Goal: Task Accomplishment & Management: Manage account settings

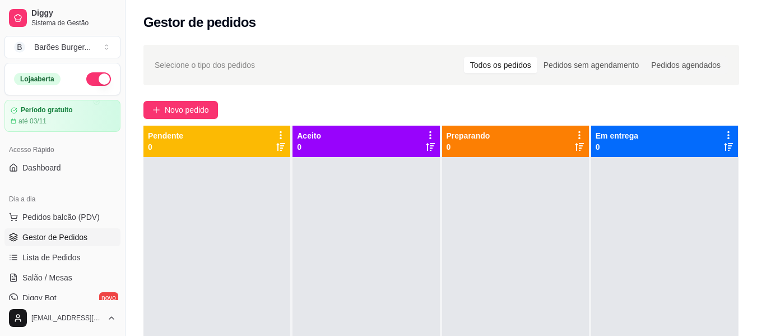
scroll to position [112, 0]
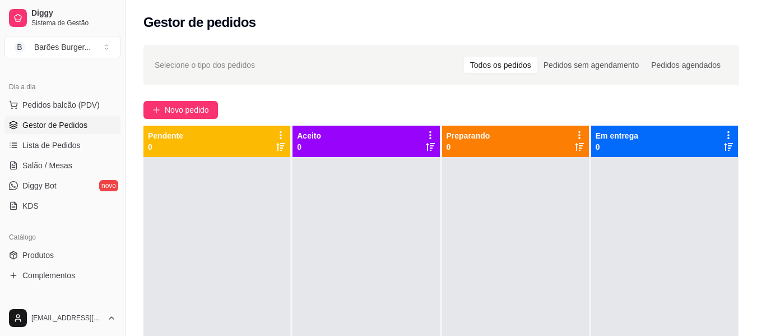
click at [49, 126] on span "Gestor de Pedidos" at bounding box center [54, 124] width 65 height 11
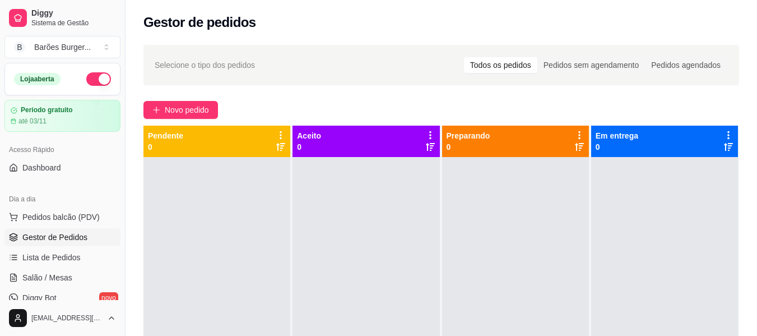
click at [242, 103] on div "Novo pedido" at bounding box center [441, 110] width 596 height 18
click at [49, 215] on span "Pedidos balcão (PDV)" at bounding box center [60, 216] width 77 height 11
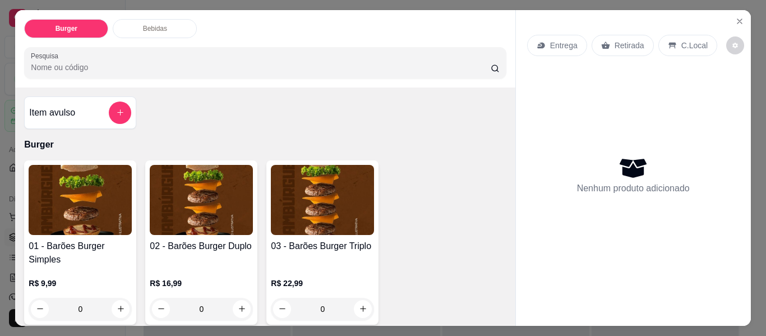
scroll to position [56, 0]
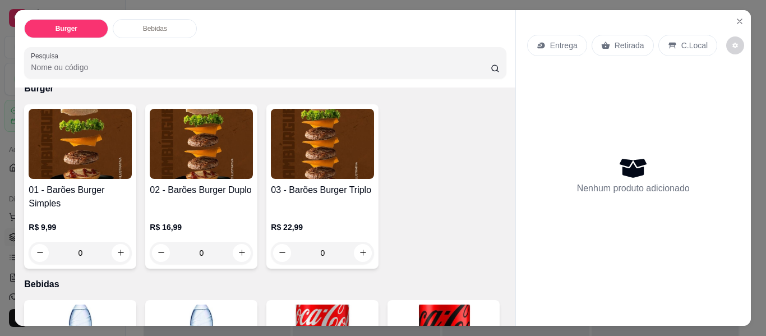
click at [117, 245] on div "0" at bounding box center [80, 253] width 103 height 22
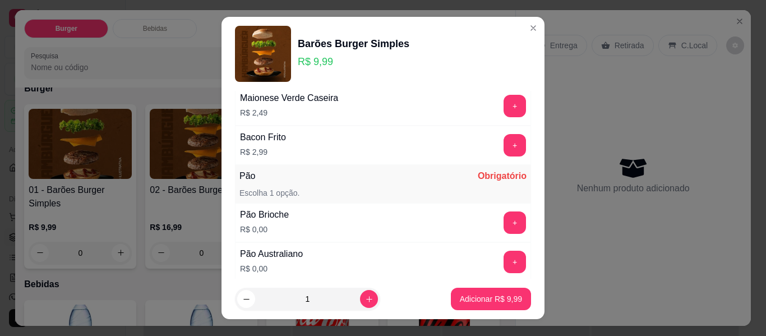
scroll to position [188, 0]
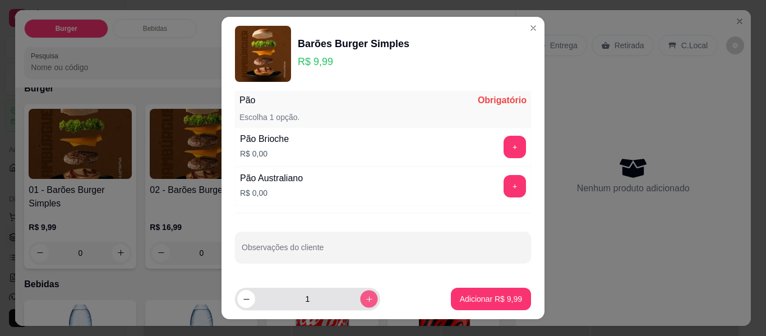
click at [360, 291] on button "increase-product-quantity" at bounding box center [368, 298] width 17 height 17
click at [360, 293] on button "increase-product-quantity" at bounding box center [368, 298] width 17 height 17
click at [360, 293] on button "increase-product-quantity" at bounding box center [369, 299] width 18 height 18
type input "4"
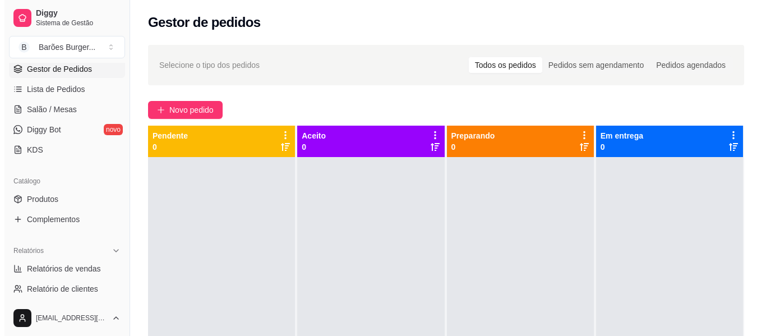
scroll to position [280, 0]
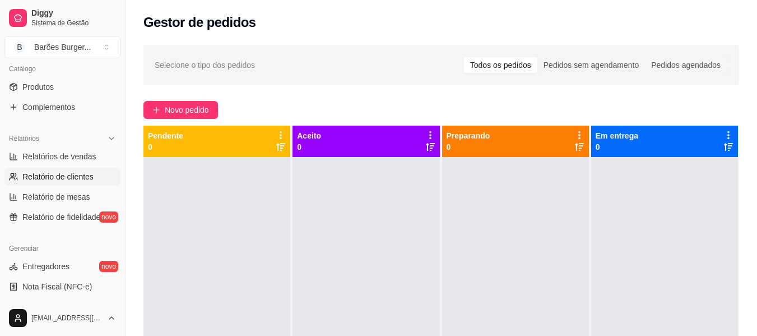
click at [50, 168] on link "Relatório de clientes" at bounding box center [62, 177] width 116 height 18
select select "30"
select select "HIGHEST_TOTAL_SPENT_WITH_ORDERS"
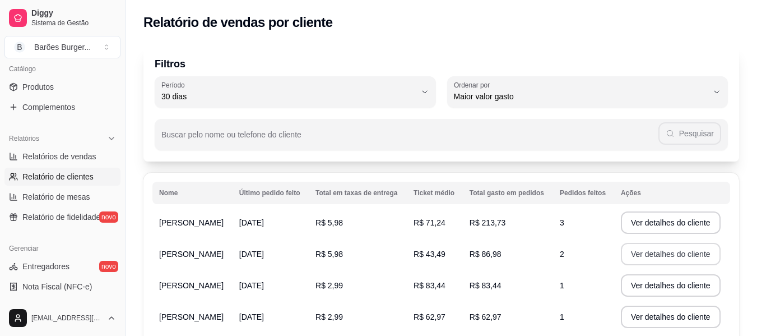
click at [642, 257] on button "Ver detalhes do cliente" at bounding box center [671, 254] width 100 height 22
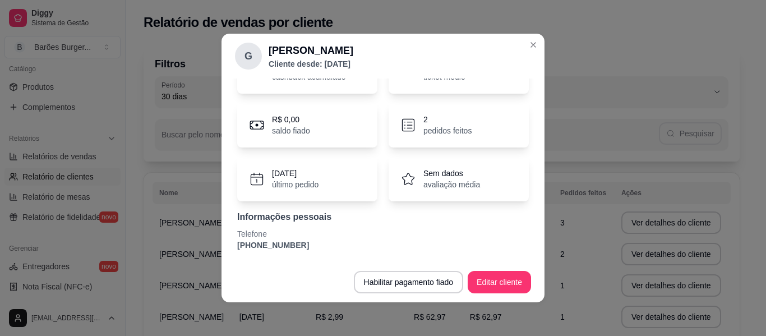
scroll to position [14, 0]
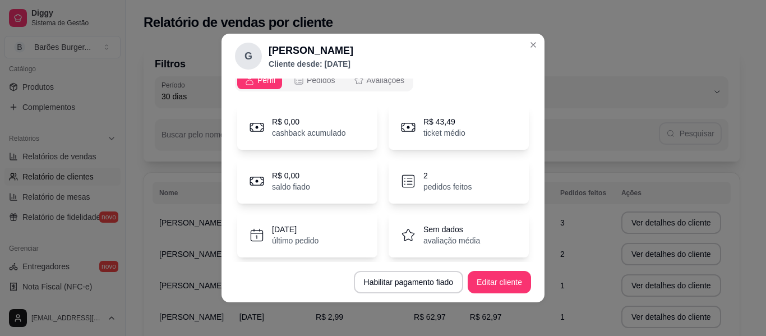
click at [446, 181] on p "pedidos feitos" at bounding box center [447, 186] width 48 height 11
click at [423, 172] on p "2" at bounding box center [447, 175] width 48 height 11
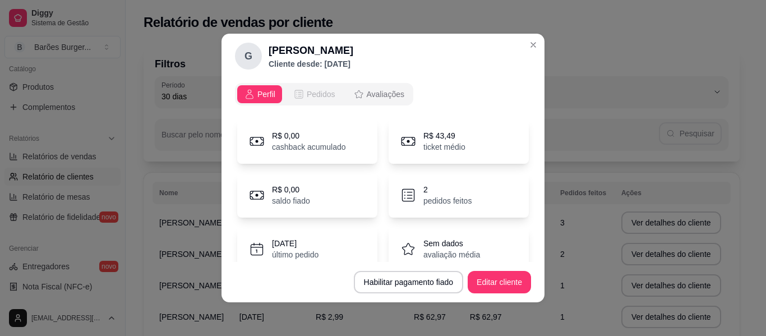
click at [307, 93] on span "Pedidos" at bounding box center [321, 94] width 29 height 11
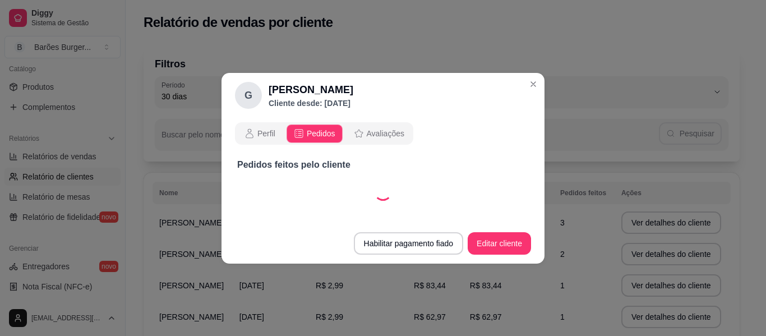
select select "30"
select select "ALL"
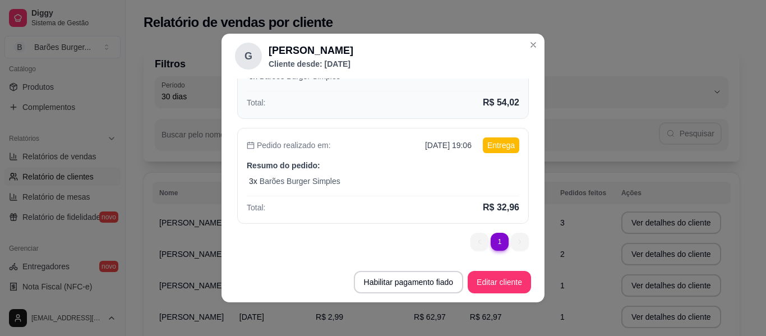
scroll to position [103, 0]
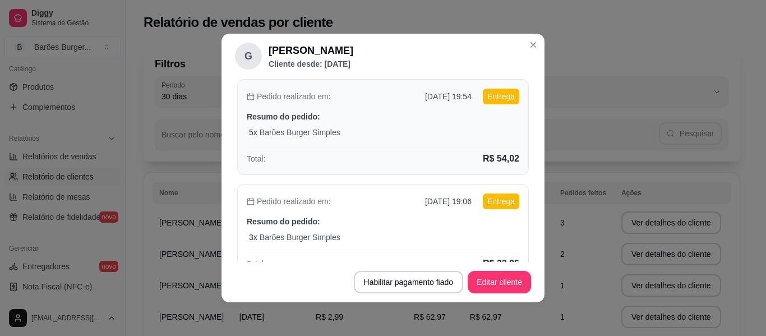
click at [348, 129] on div "5 x Barões Burger Simples" at bounding box center [384, 132] width 270 height 11
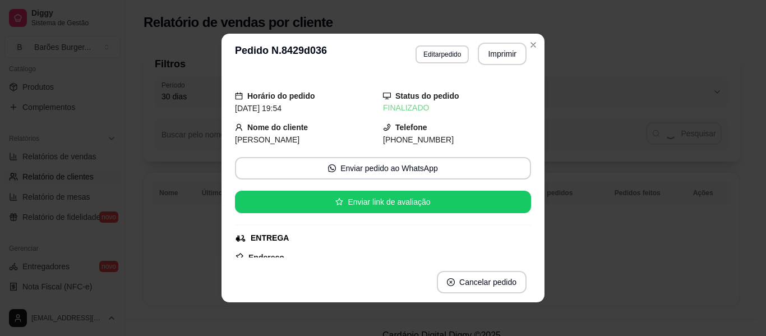
scroll to position [0, 0]
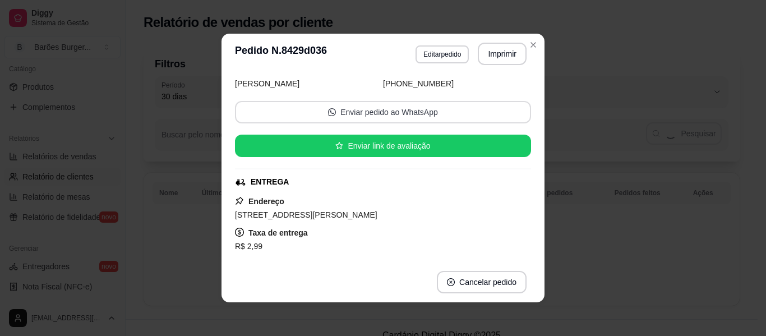
select select "30"
select select "ALL"
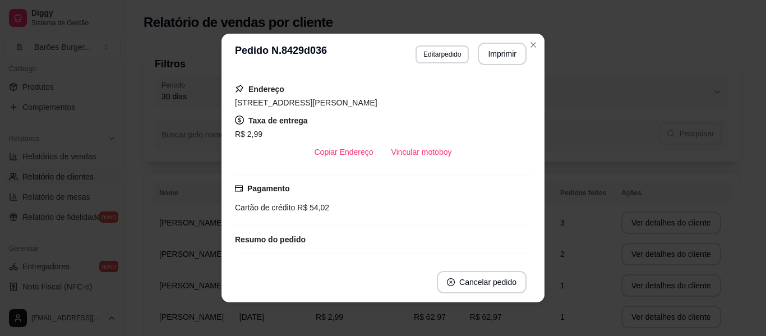
scroll to position [263, 0]
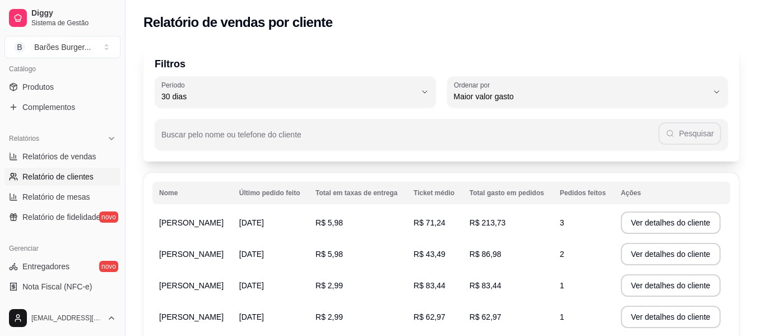
click at [174, 252] on span "[PERSON_NAME]" at bounding box center [191, 253] width 64 height 9
click at [676, 252] on button "Ver detalhes do cliente" at bounding box center [671, 254] width 100 height 22
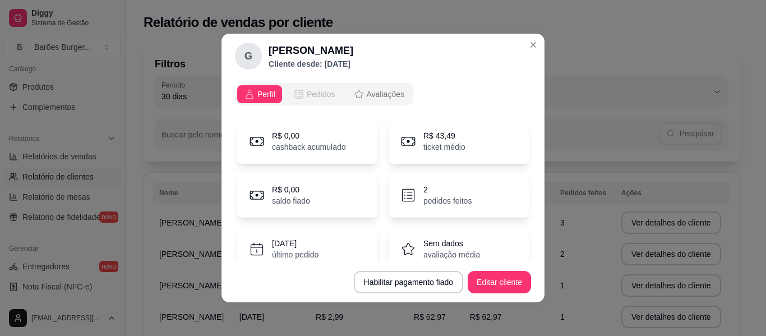
click at [314, 92] on span "Pedidos" at bounding box center [321, 94] width 29 height 11
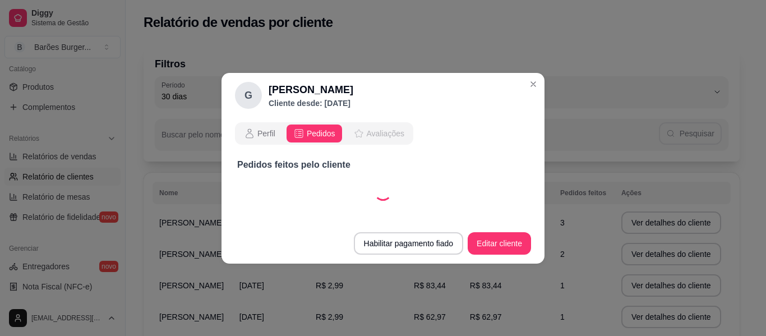
select select "30"
select select "ALL"
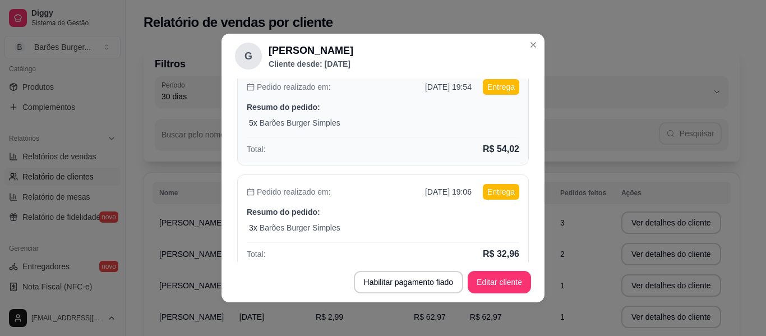
scroll to position [159, 0]
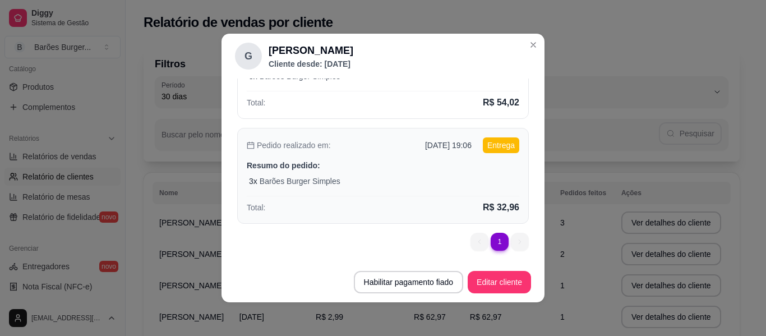
click at [327, 169] on p "Resumo do pedido:" at bounding box center [383, 165] width 272 height 11
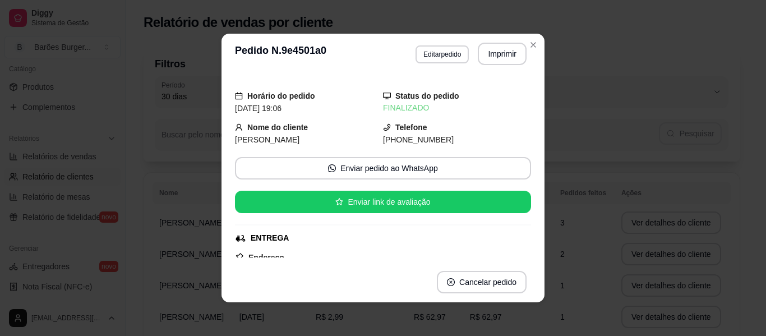
scroll to position [0, 0]
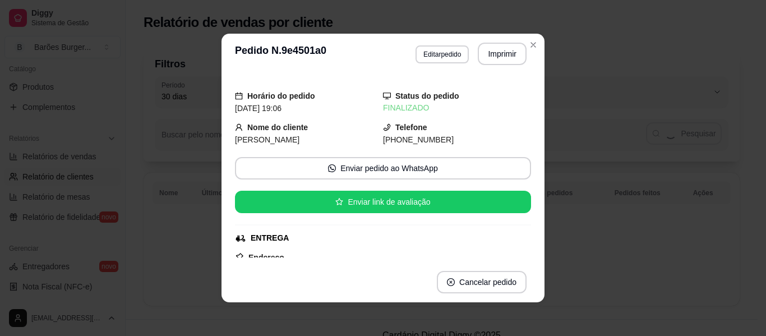
select select "30"
select select "ALL"
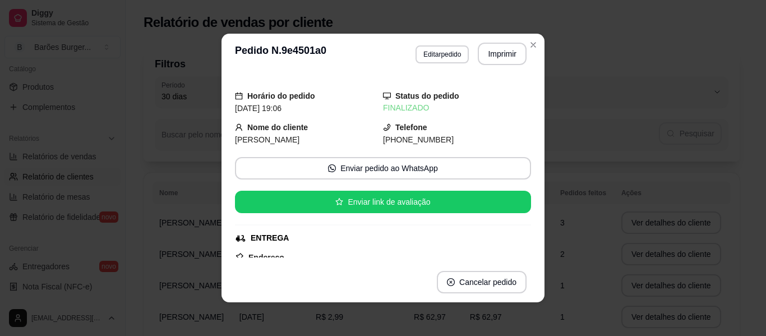
select select "30"
select select "ALL"
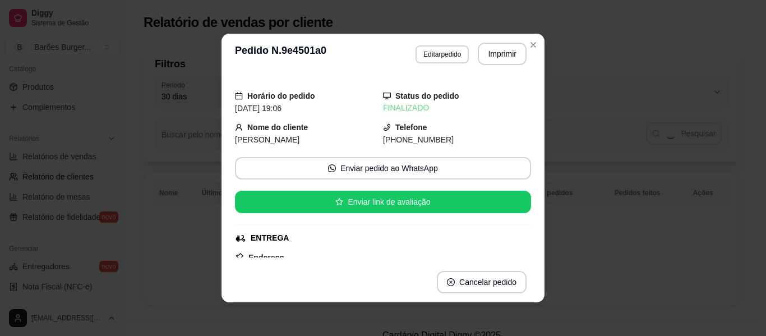
select select "30"
select select "ALL"
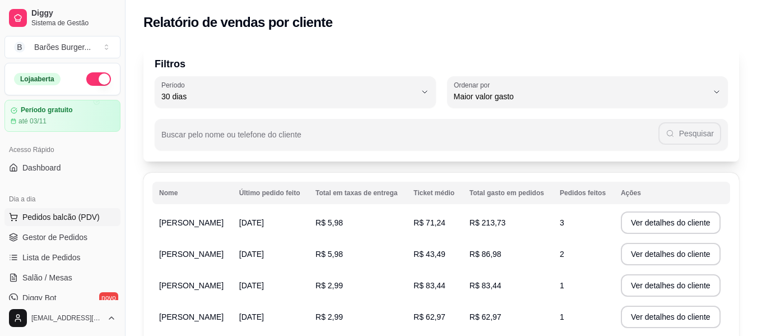
click at [53, 214] on span "Pedidos balcão (PDV)" at bounding box center [60, 216] width 77 height 11
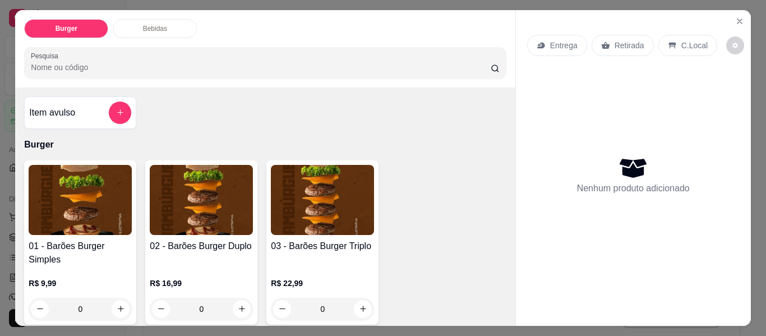
scroll to position [112, 0]
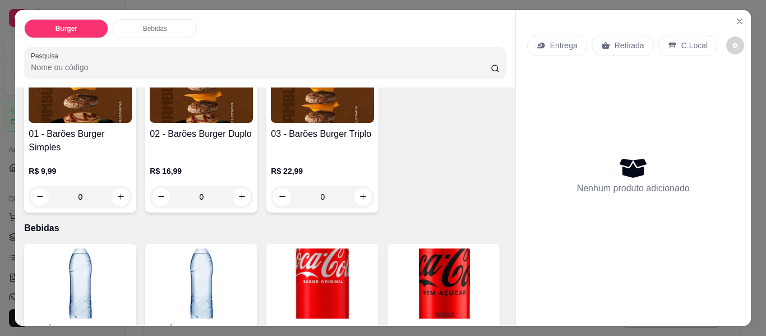
click at [121, 195] on div "0" at bounding box center [80, 197] width 103 height 22
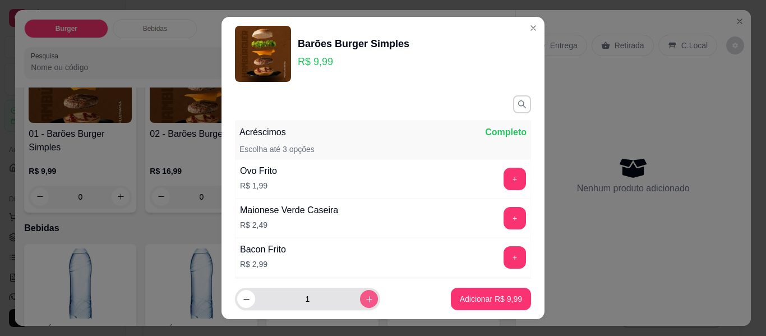
click at [365, 295] on icon "increase-product-quantity" at bounding box center [369, 299] width 8 height 8
type input "4"
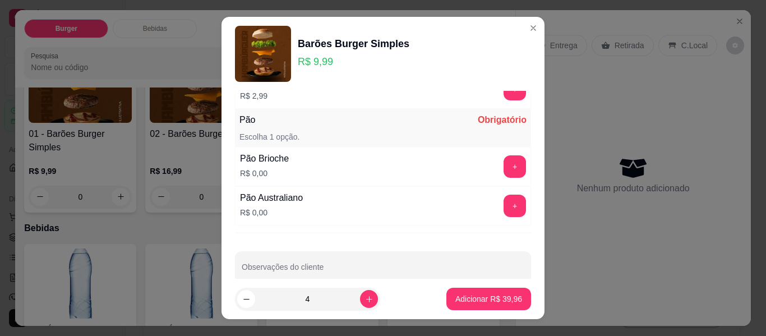
scroll to position [188, 0]
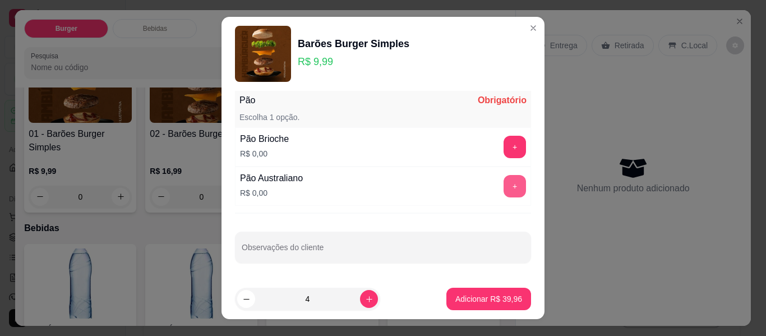
click at [503, 181] on button "+" at bounding box center [514, 186] width 22 height 22
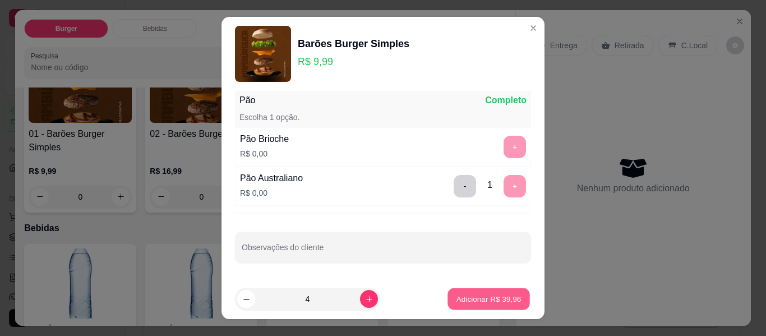
click at [472, 296] on p "Adicionar R$ 39,96" at bounding box center [488, 298] width 65 height 11
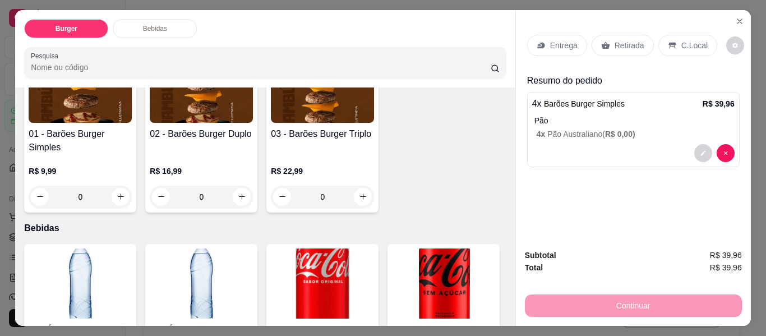
click at [550, 44] on p "Entrega" at bounding box center [563, 45] width 27 height 11
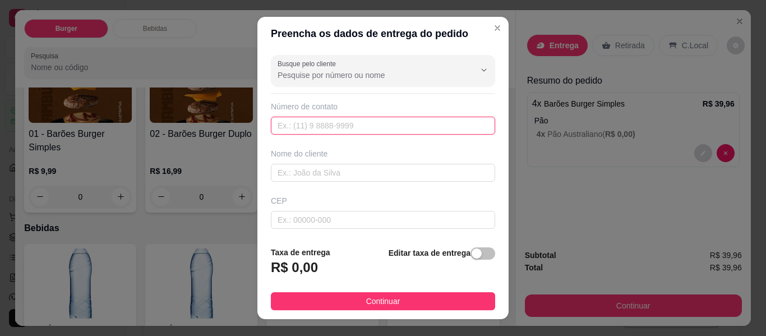
click at [341, 126] on input "text" at bounding box center [383, 126] width 224 height 18
paste input "(11) 94448-4442"
type input "(11) 94448-4442"
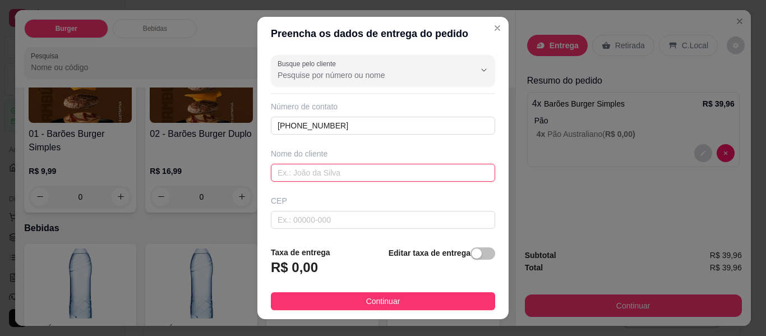
click at [311, 173] on input "text" at bounding box center [383, 173] width 224 height 18
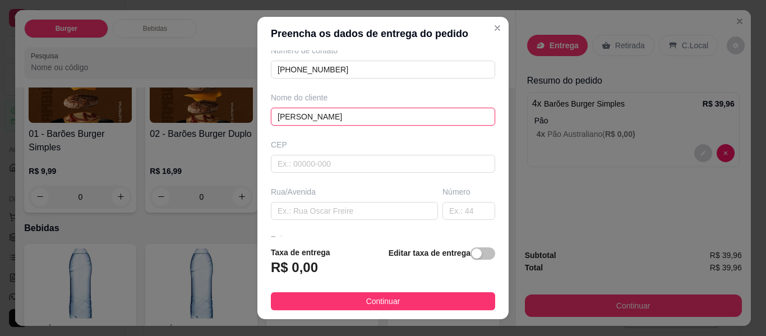
type input "[PERSON_NAME]"
click at [308, 151] on div "CEP" at bounding box center [382, 156] width 231 height 34
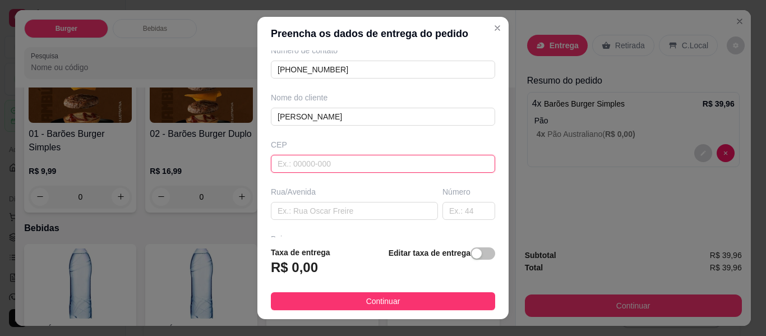
click at [308, 157] on input "text" at bounding box center [383, 164] width 224 height 18
type input "12900000"
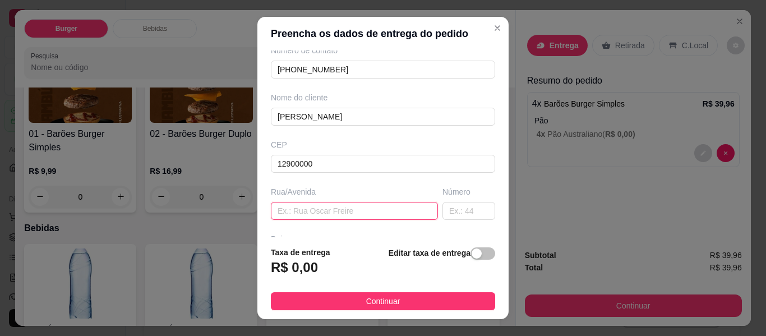
click at [327, 209] on input "text" at bounding box center [354, 211] width 167 height 18
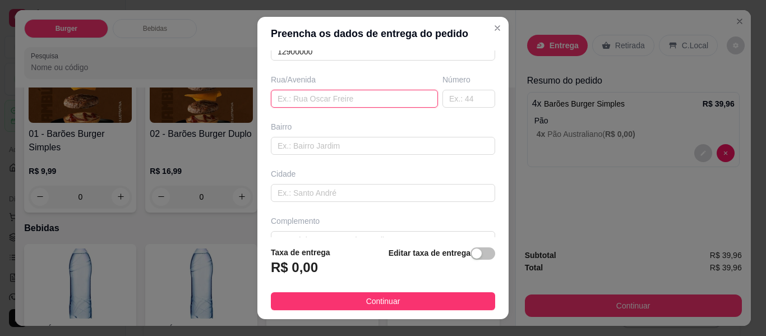
scroll to position [191, 0]
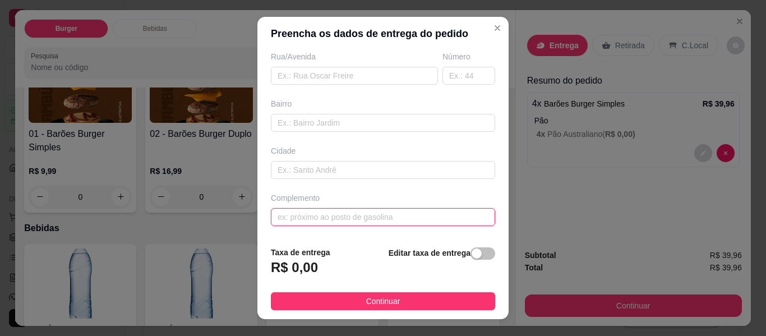
click at [313, 213] on input "text" at bounding box center [383, 217] width 224 height 18
type input "Posto Tasquinha"
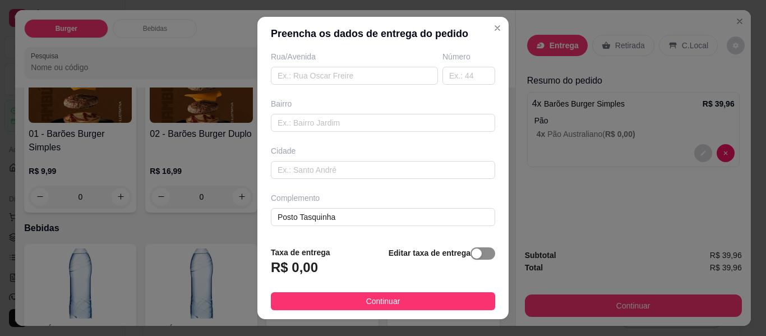
click at [472, 252] on span "button" at bounding box center [482, 253] width 25 height 12
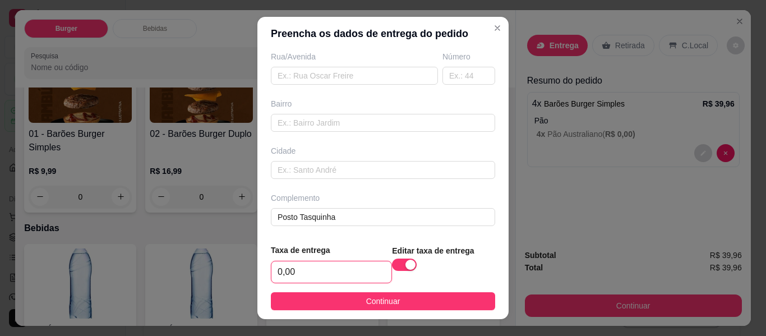
click at [307, 268] on input "0,00" at bounding box center [331, 271] width 120 height 21
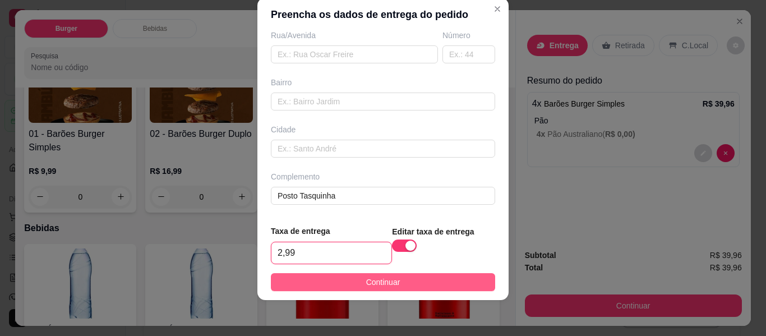
type input "2,99"
click at [373, 281] on span "Continuar" at bounding box center [383, 282] width 34 height 12
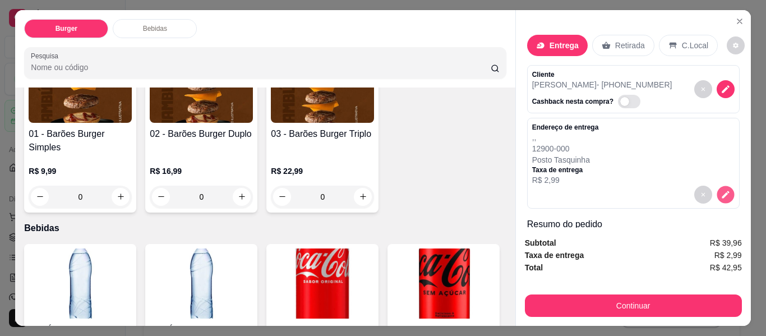
click at [721, 191] on icon "decrease-product-quantity" at bounding box center [724, 194] width 7 height 7
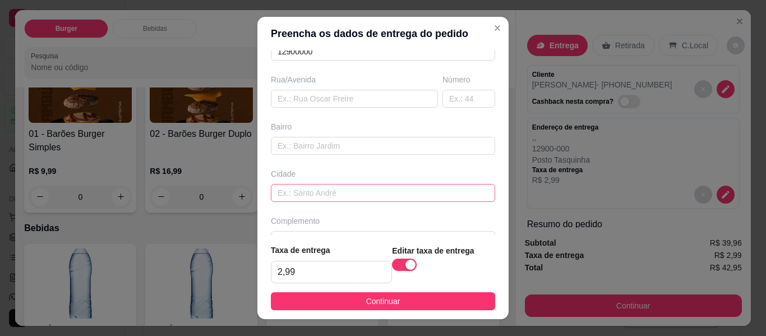
scroll to position [193, 0]
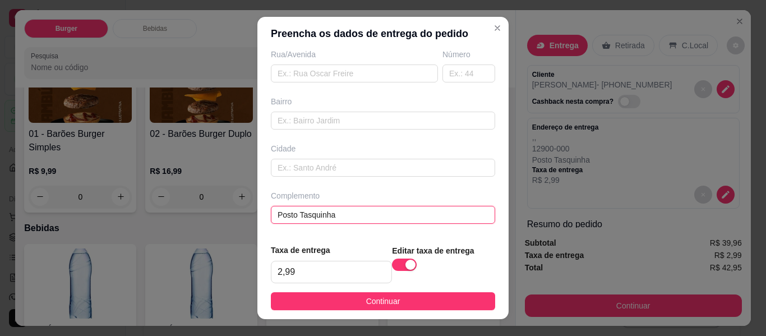
drag, startPoint x: 344, startPoint y: 216, endPoint x: 254, endPoint y: 211, distance: 90.4
click at [257, 211] on div "Busque pelo cliente Número de contato 11944484442 Nome do cliente Gleisson CEP …" at bounding box center [382, 142] width 251 height 184
click at [312, 210] on input "text" at bounding box center [383, 215] width 224 height 18
type input "Posto Tasquinha"
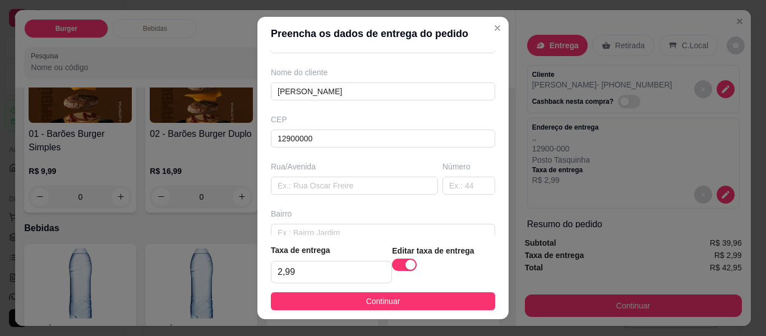
scroll to position [25, 0]
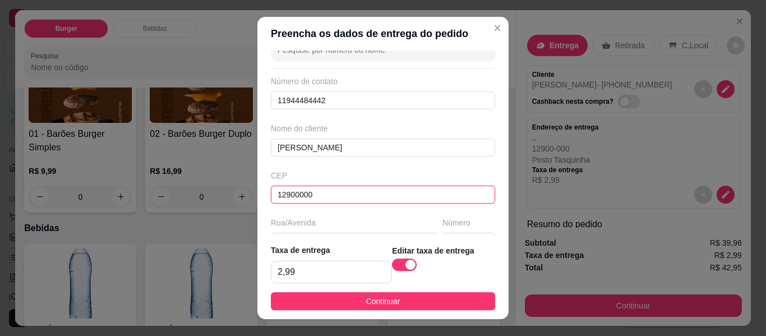
drag, startPoint x: 314, startPoint y: 193, endPoint x: 256, endPoint y: 187, distance: 58.7
click at [257, 187] on div "Busque pelo cliente Número de contato 11944484442 Nome do cliente Gleisson CEP …" at bounding box center [382, 142] width 251 height 184
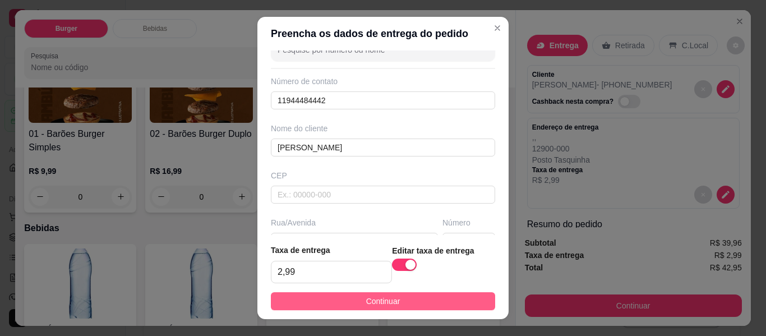
click at [370, 302] on span "Continuar" at bounding box center [383, 301] width 34 height 12
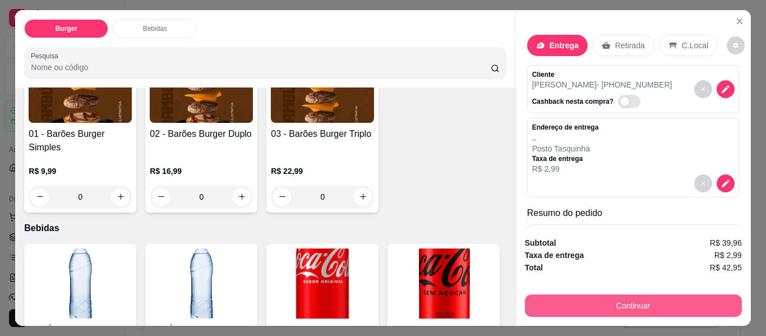
click at [594, 303] on button "Continuar" at bounding box center [633, 305] width 217 height 22
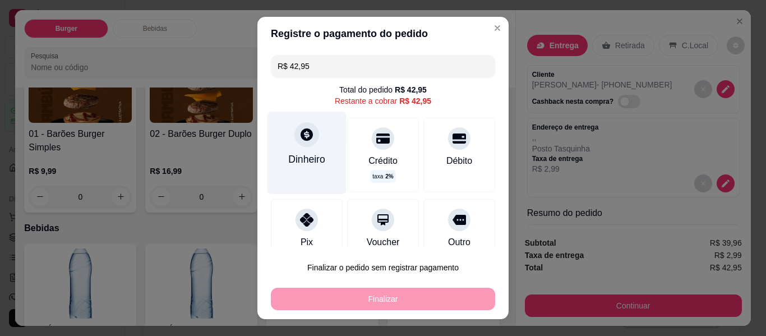
click at [308, 145] on div "Dinheiro" at bounding box center [306, 153] width 79 height 82
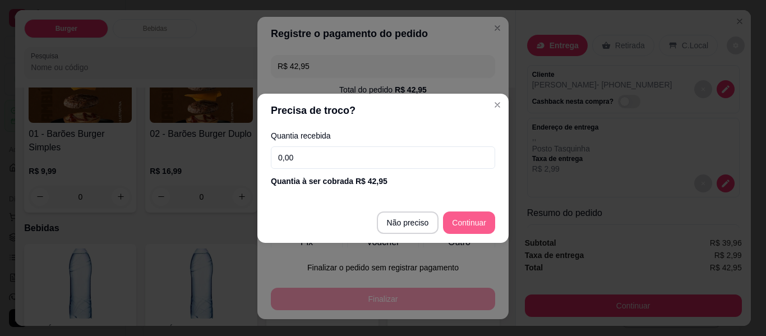
type input "R$ 0,00"
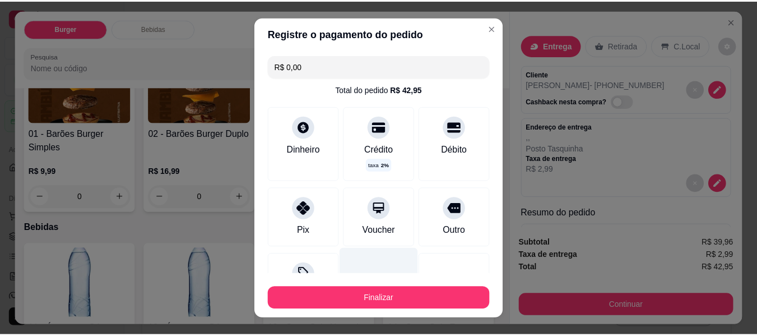
scroll to position [56, 0]
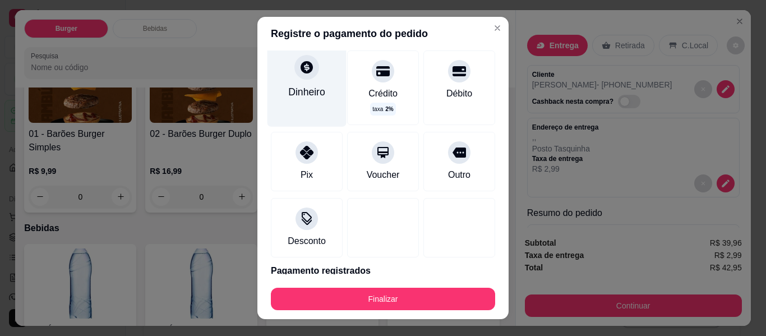
click at [302, 85] on div "Dinheiro" at bounding box center [306, 92] width 37 height 15
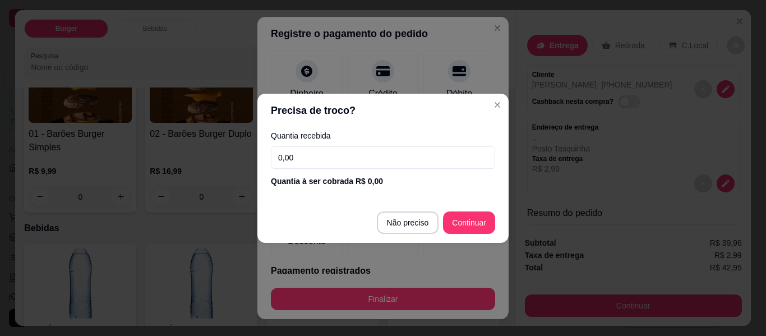
drag, startPoint x: 325, startPoint y: 157, endPoint x: 272, endPoint y: 156, distance: 52.1
click at [272, 156] on input "0,00" at bounding box center [383, 157] width 224 height 22
click at [309, 156] on input "0,00" at bounding box center [383, 157] width 224 height 22
drag, startPoint x: 309, startPoint y: 156, endPoint x: 272, endPoint y: 159, distance: 37.1
click at [272, 159] on input "0,00" at bounding box center [383, 157] width 224 height 22
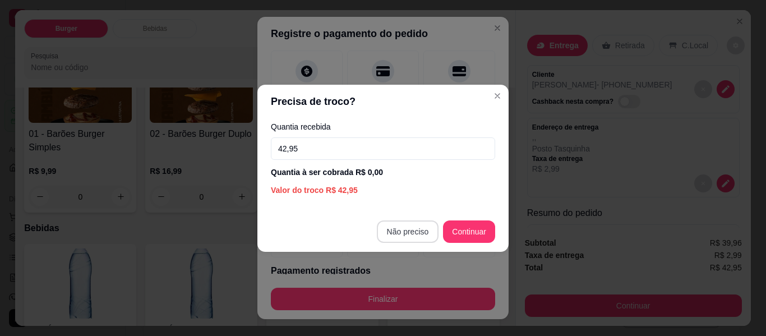
type input "42,95"
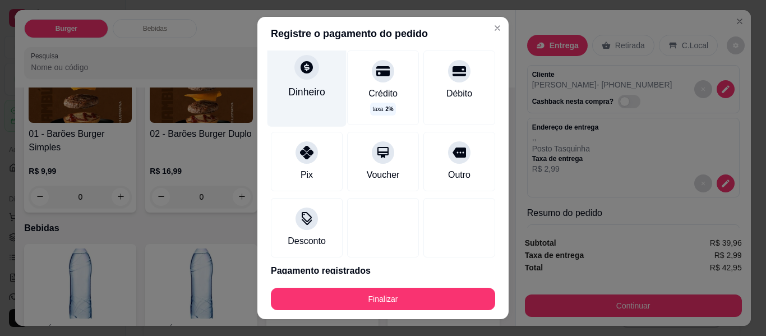
click at [292, 94] on div "Dinheiro" at bounding box center [306, 92] width 37 height 15
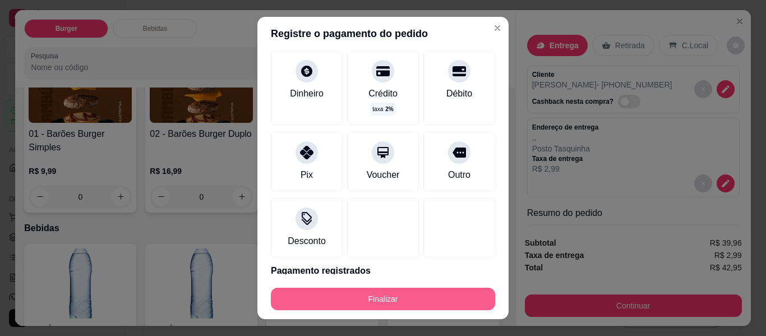
click at [384, 294] on button "Finalizar" at bounding box center [383, 299] width 224 height 22
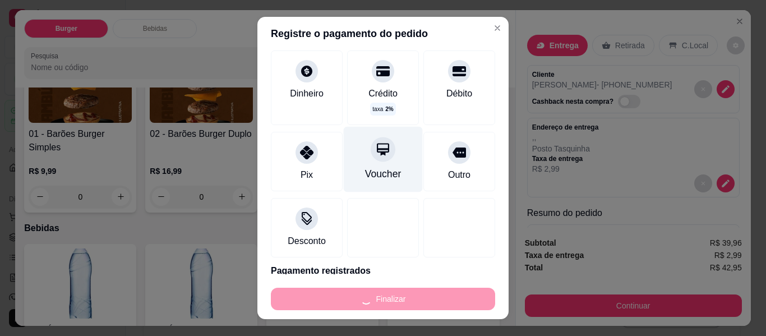
type input "-R$ 42,95"
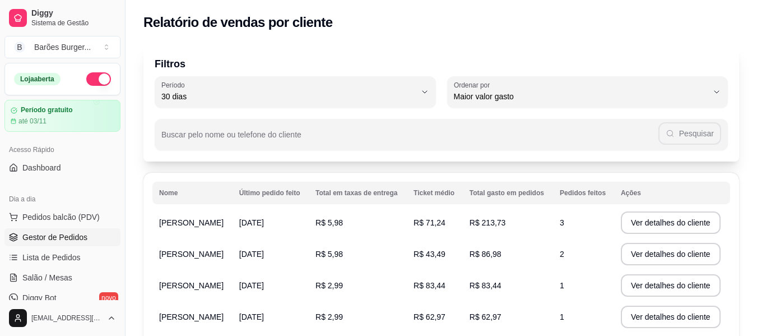
click at [48, 236] on span "Gestor de Pedidos" at bounding box center [54, 236] width 65 height 11
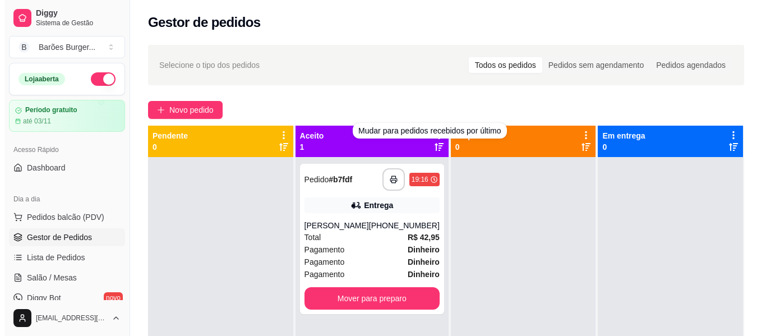
scroll to position [56, 0]
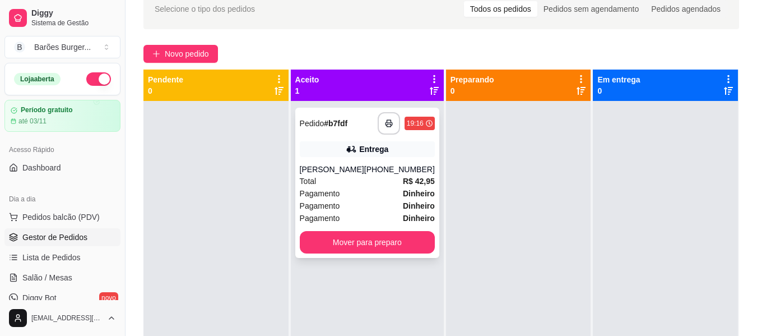
click at [359, 129] on div "**********" at bounding box center [367, 123] width 135 height 22
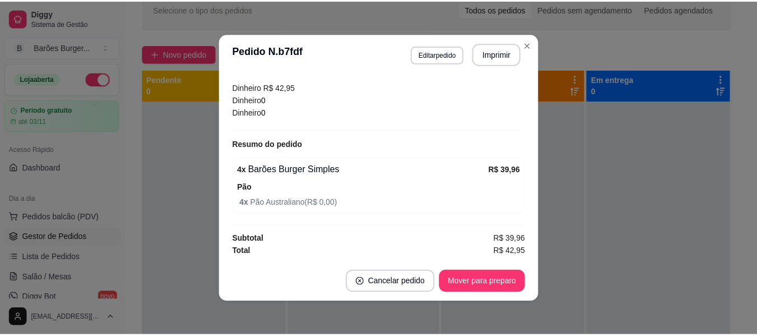
scroll to position [2, 0]
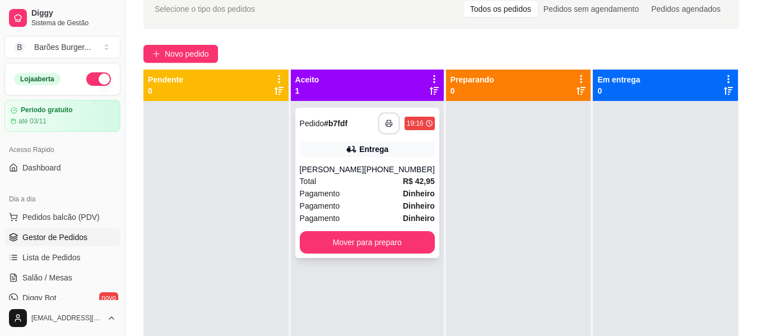
click at [387, 124] on button "button" at bounding box center [389, 124] width 22 height 22
click at [385, 121] on icon "button" at bounding box center [389, 123] width 8 height 8
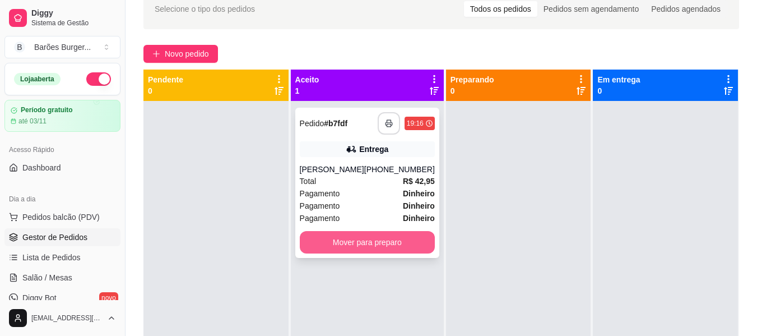
click at [345, 244] on button "Mover para preparo" at bounding box center [367, 242] width 135 height 22
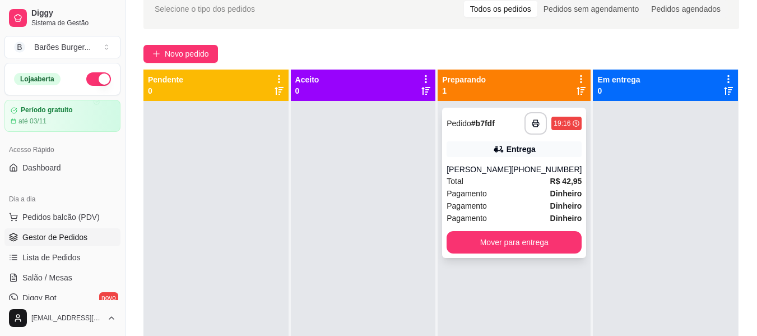
click at [517, 246] on button "Mover para entrega" at bounding box center [514, 242] width 135 height 22
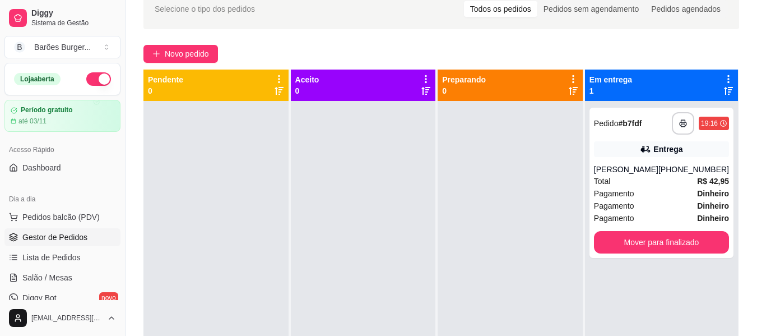
click at [489, 48] on div "Novo pedido" at bounding box center [441, 54] width 596 height 18
click at [378, 202] on div at bounding box center [363, 269] width 145 height 336
click at [679, 122] on icon "button" at bounding box center [683, 123] width 8 height 8
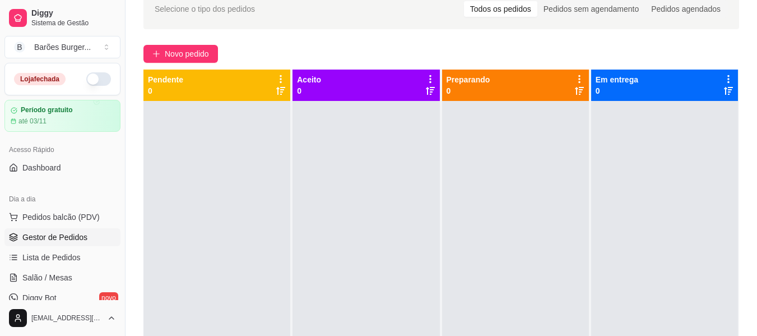
click at [86, 78] on button "button" at bounding box center [98, 78] width 25 height 13
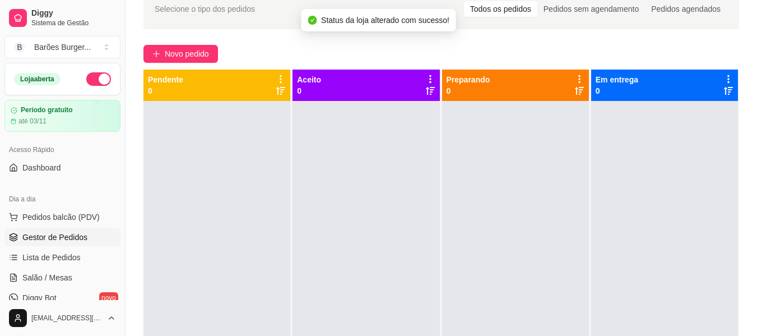
click at [266, 44] on div "Selecione o tipo dos pedidos Todos os pedidos Pedidos sem agendamento Pedidos a…" at bounding box center [442, 200] width 632 height 437
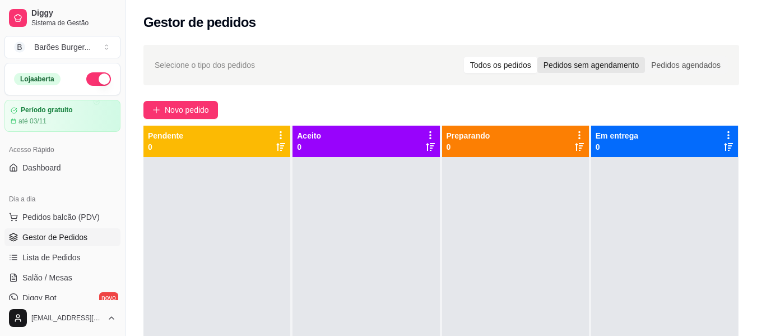
click at [580, 59] on div "Pedidos sem agendamento" at bounding box center [591, 65] width 108 height 16
click at [537, 57] on input "Pedidos sem agendamento" at bounding box center [537, 57] width 0 height 0
click at [692, 64] on div "Pedidos agendados" at bounding box center [686, 65] width 82 height 16
click at [645, 57] on input "Pedidos agendados" at bounding box center [645, 57] width 0 height 0
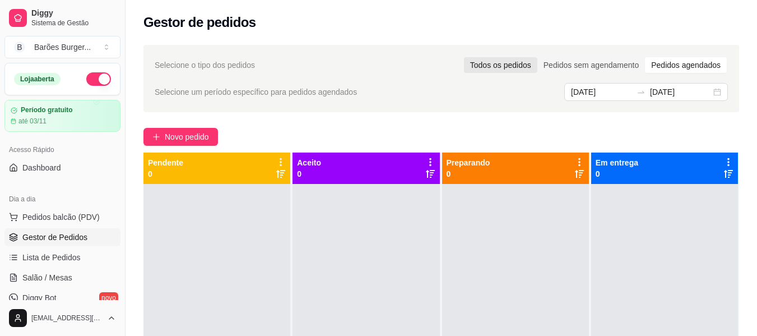
click at [489, 63] on div "Todos os pedidos" at bounding box center [500, 65] width 73 height 16
click at [464, 57] on input "Todos os pedidos" at bounding box center [464, 57] width 0 height 0
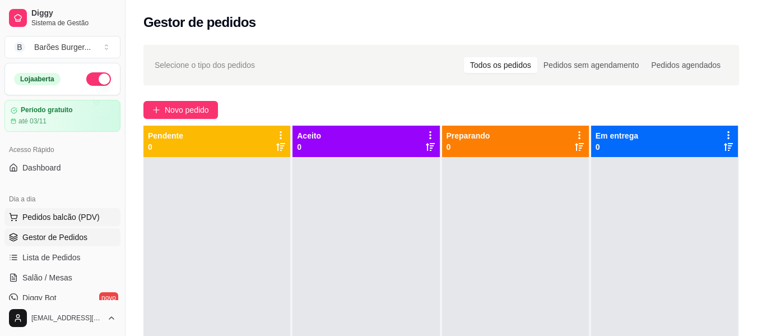
click at [48, 219] on span "Pedidos balcão (PDV)" at bounding box center [60, 216] width 77 height 11
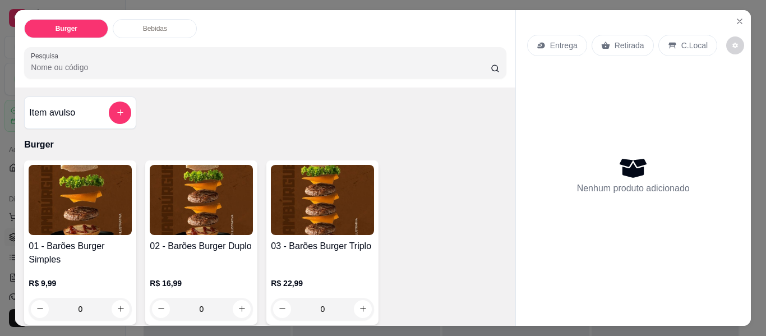
scroll to position [56, 0]
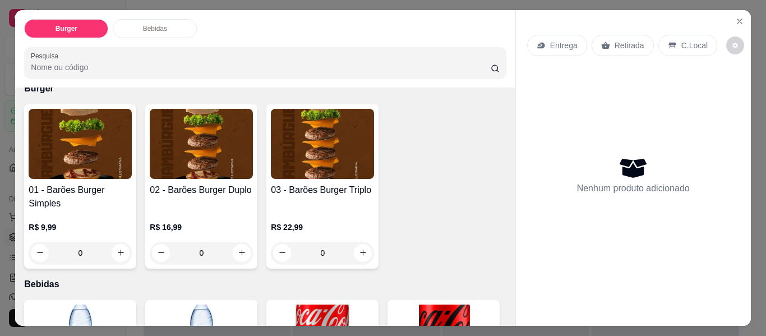
click at [237, 249] on div "0" at bounding box center [201, 253] width 103 height 22
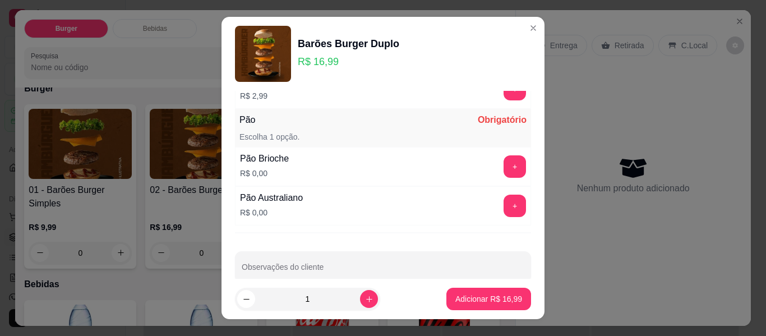
scroll to position [188, 0]
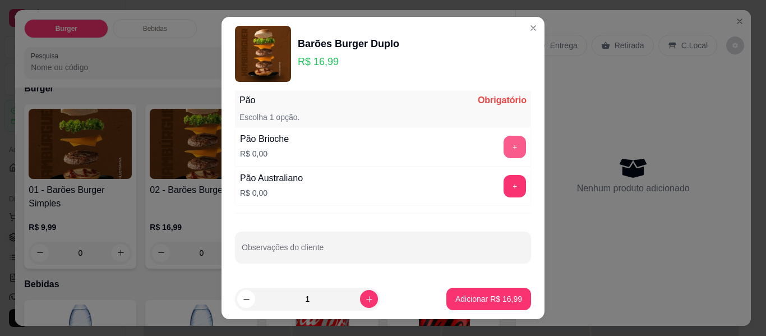
click at [503, 146] on button "+" at bounding box center [514, 147] width 22 height 22
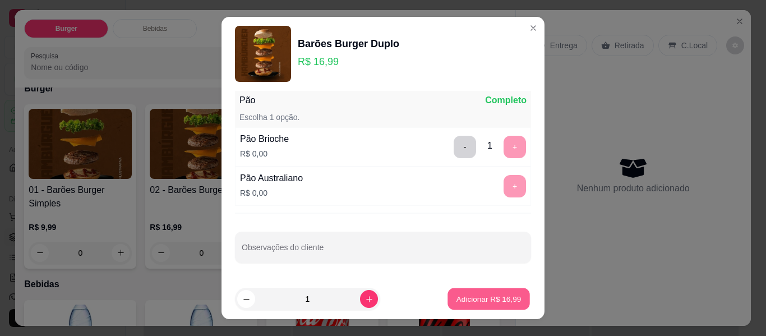
click at [485, 299] on p "Adicionar R$ 16,99" at bounding box center [488, 298] width 65 height 11
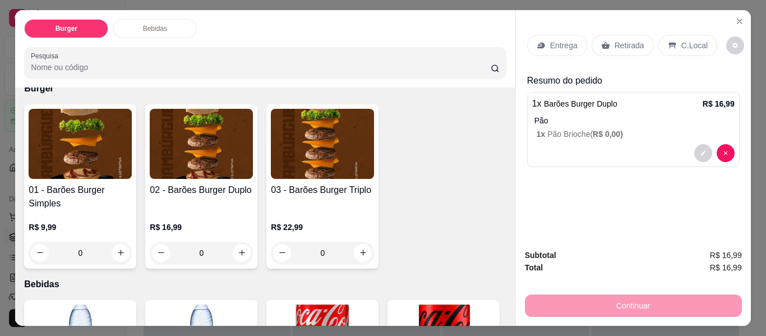
click at [360, 251] on div "0" at bounding box center [322, 253] width 103 height 22
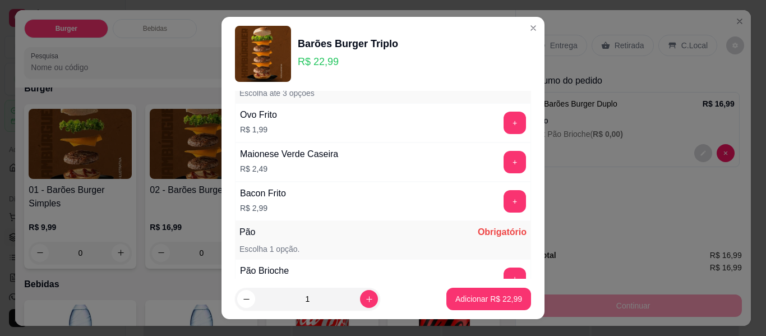
scroll to position [112, 0]
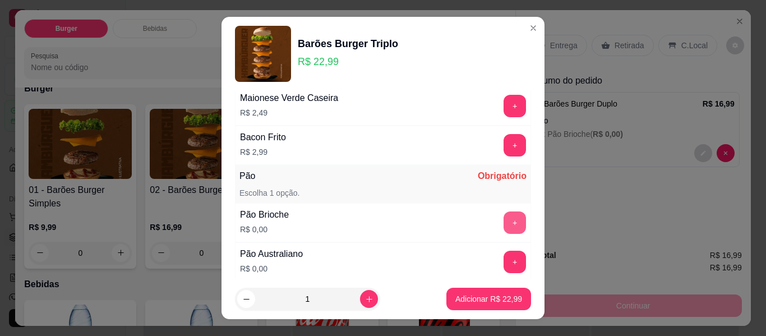
click at [503, 220] on button "+" at bounding box center [514, 222] width 22 height 22
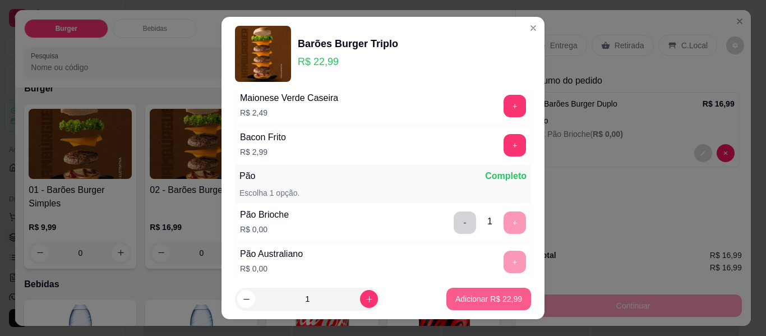
click at [458, 298] on p "Adicionar R$ 22,99" at bounding box center [488, 298] width 67 height 11
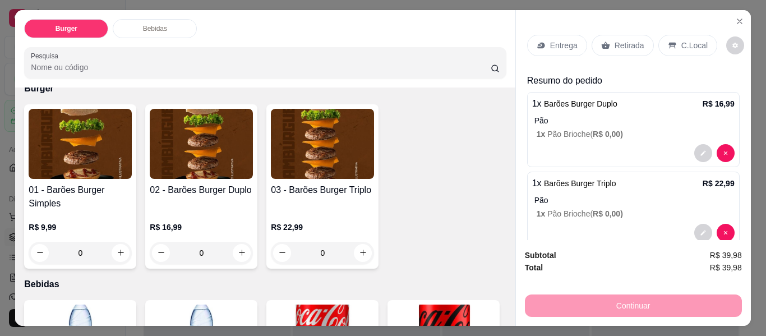
click at [556, 40] on p "Entrega" at bounding box center [563, 45] width 27 height 11
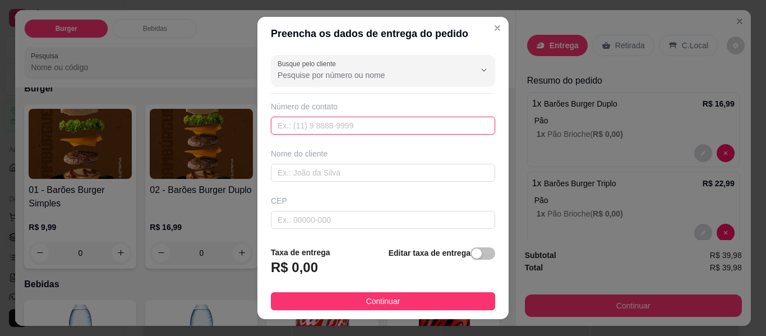
click at [332, 124] on input "text" at bounding box center [383, 126] width 224 height 18
type input "[PHONE_NUMBER]"
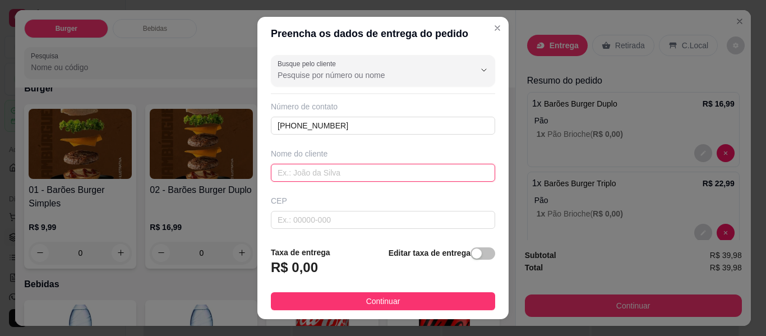
click at [331, 172] on input "text" at bounding box center [383, 173] width 224 height 18
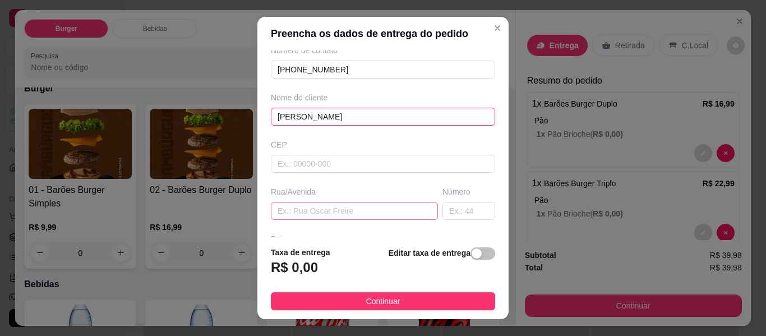
type input "[PERSON_NAME]"
click at [318, 213] on input "text" at bounding box center [354, 211] width 167 height 18
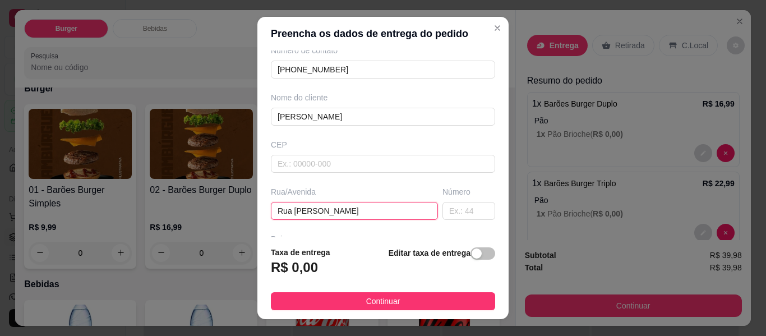
type input "Rua [PERSON_NAME]"
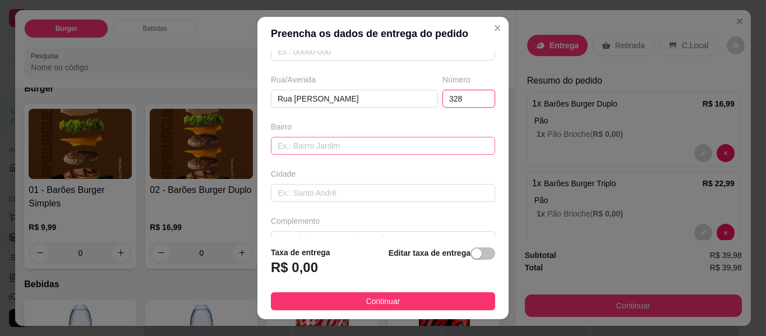
type input "328"
click at [319, 142] on input "text" at bounding box center [383, 146] width 224 height 18
type input "Vila Gato"
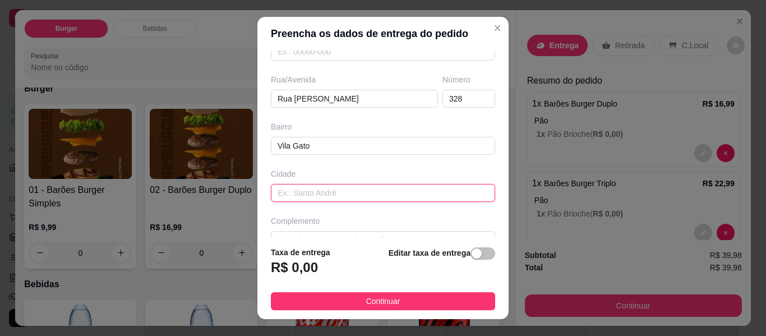
click at [300, 194] on input "text" at bounding box center [383, 193] width 224 height 18
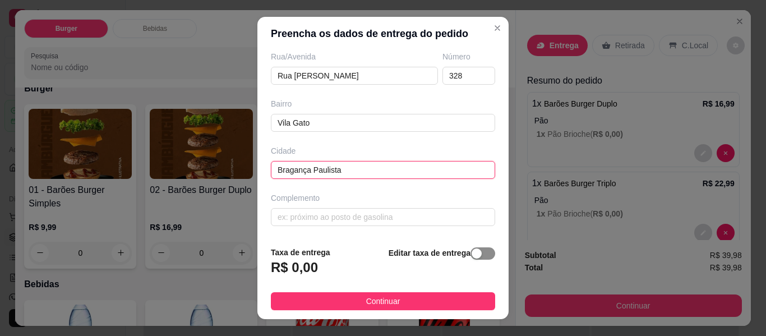
type input "Bragança Paulista"
click at [471, 249] on div "button" at bounding box center [476, 253] width 10 height 10
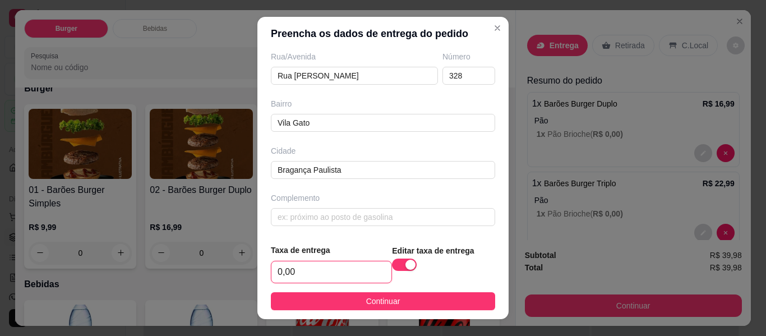
click at [314, 265] on input "0,00" at bounding box center [331, 271] width 120 height 21
type input "2,99"
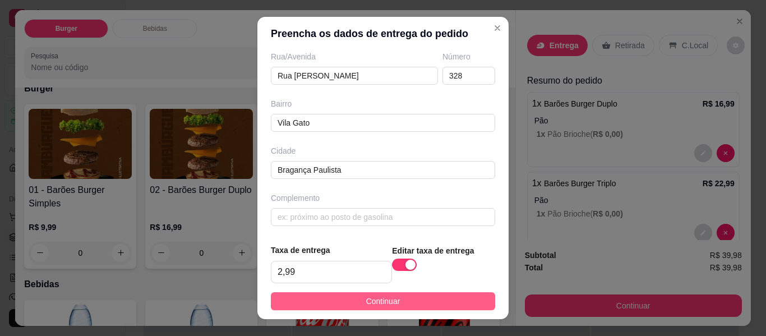
click at [369, 301] on span "Continuar" at bounding box center [383, 301] width 34 height 12
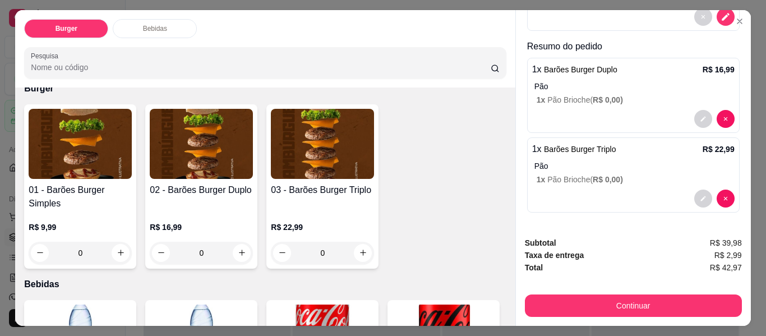
scroll to position [30, 0]
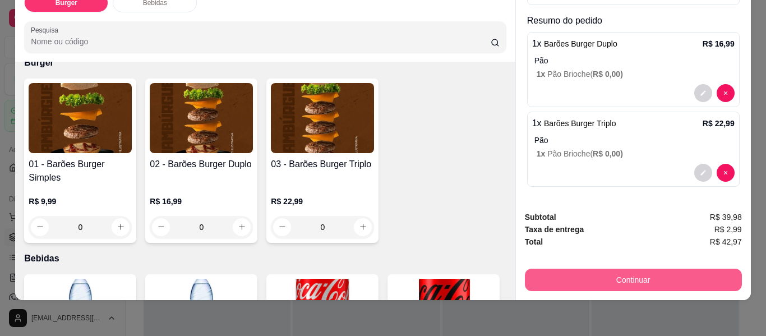
click at [620, 268] on button "Continuar" at bounding box center [633, 279] width 217 height 22
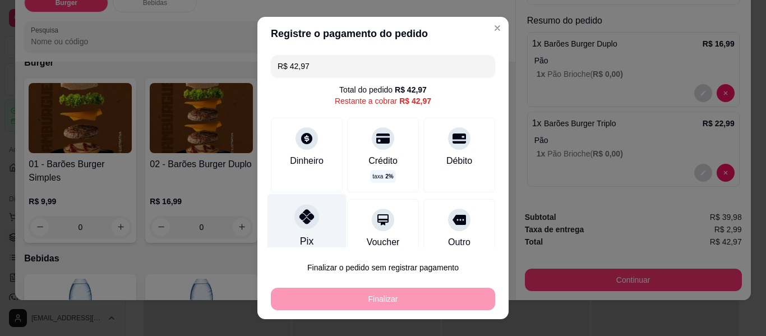
click at [298, 226] on div at bounding box center [306, 216] width 25 height 25
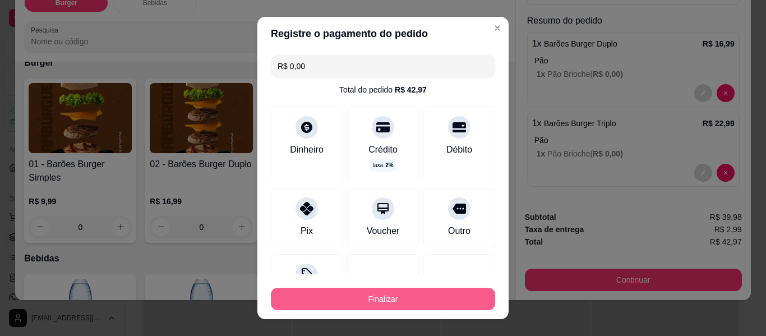
click at [358, 298] on button "Finalizar" at bounding box center [383, 299] width 224 height 22
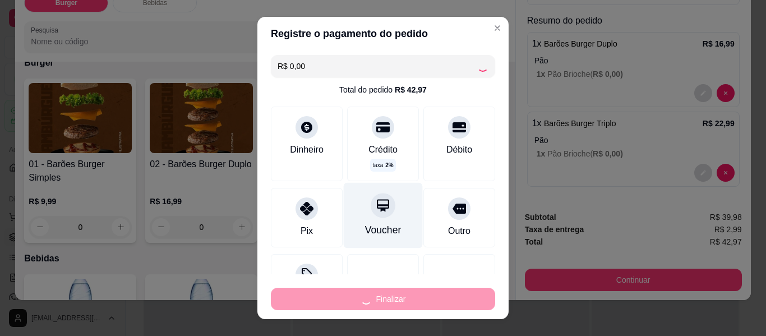
type input "-R$ 42,97"
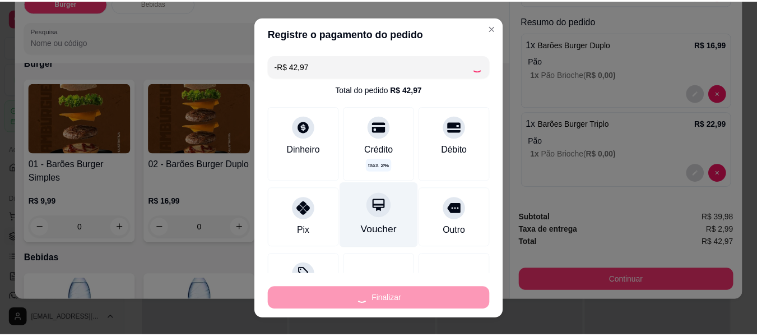
scroll to position [0, 0]
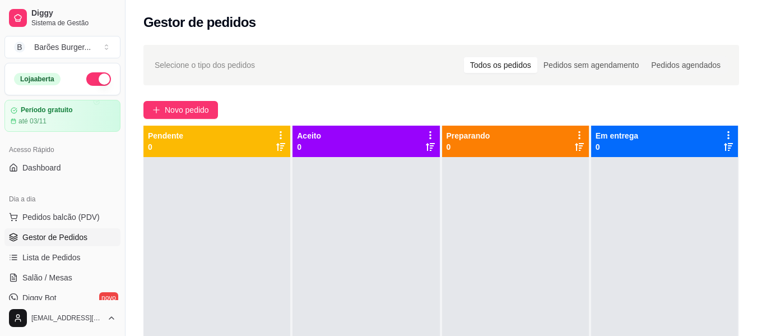
click at [60, 235] on span "Gestor de Pedidos" at bounding box center [54, 236] width 65 height 11
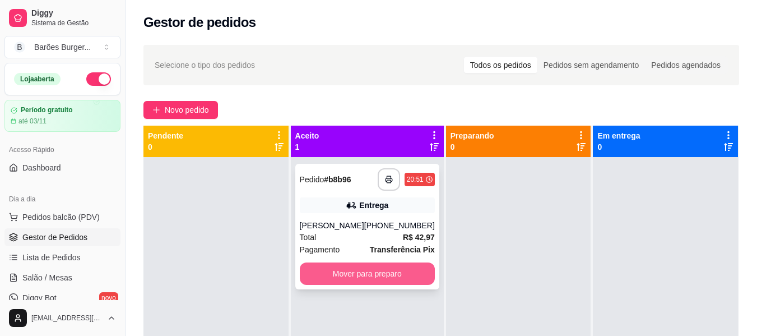
click at [335, 272] on button "Mover para preparo" at bounding box center [367, 273] width 135 height 22
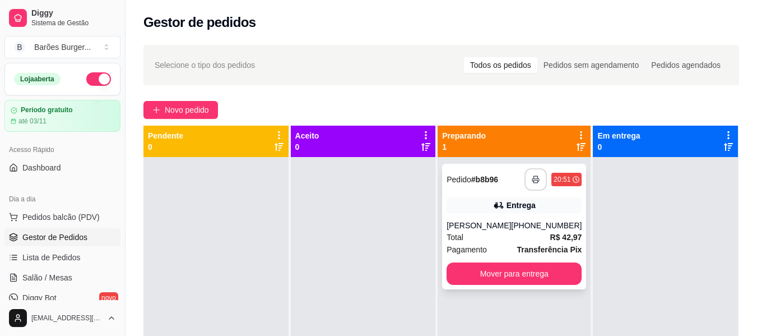
click at [534, 180] on rect "button" at bounding box center [536, 181] width 4 height 3
click at [532, 177] on icon "button" at bounding box center [536, 179] width 8 height 8
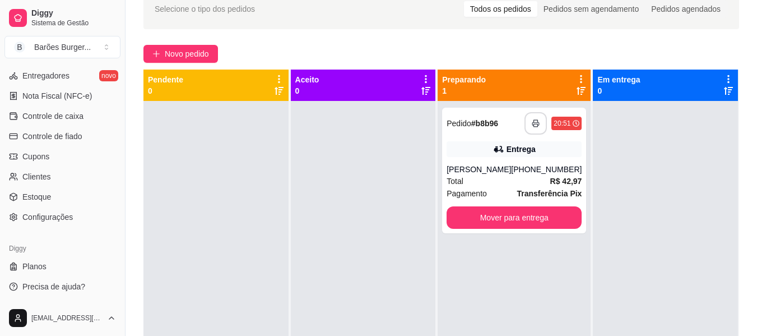
scroll to position [112, 0]
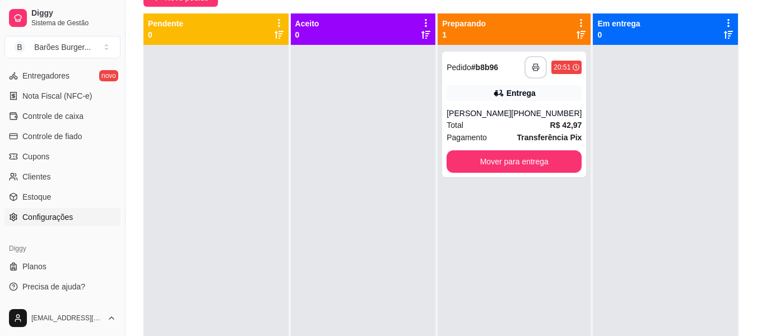
click at [44, 213] on span "Configurações" at bounding box center [47, 216] width 50 height 11
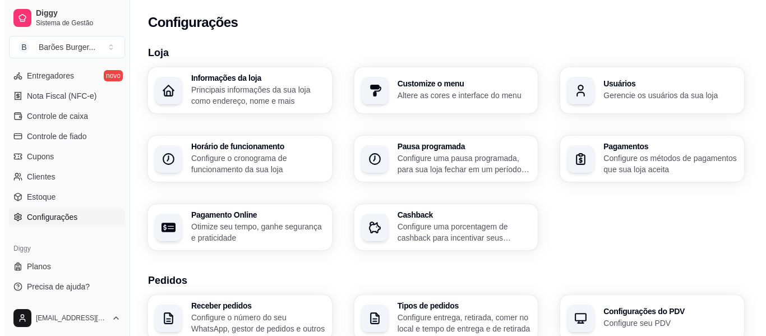
scroll to position [224, 0]
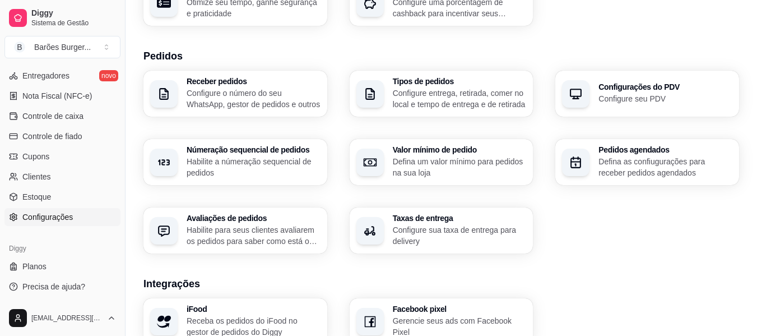
click at [430, 226] on p "Configure sua taxa de entrega para delivery" at bounding box center [460, 235] width 134 height 22
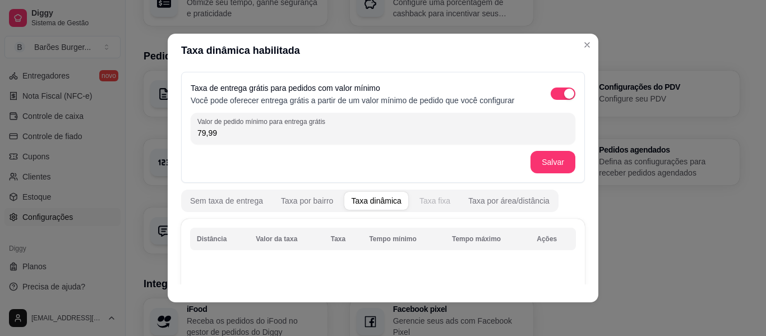
click at [422, 201] on div "Taxa fixa" at bounding box center [434, 200] width 31 height 11
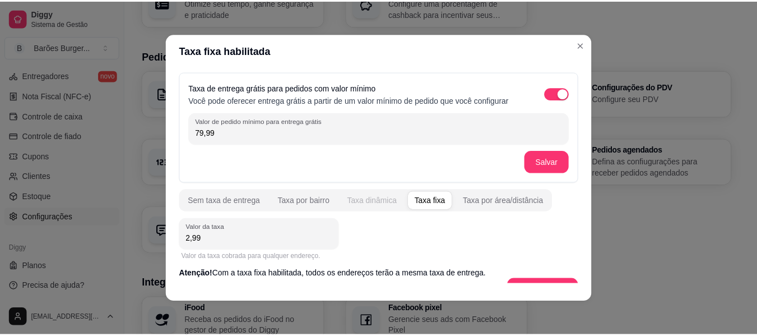
scroll to position [22, 0]
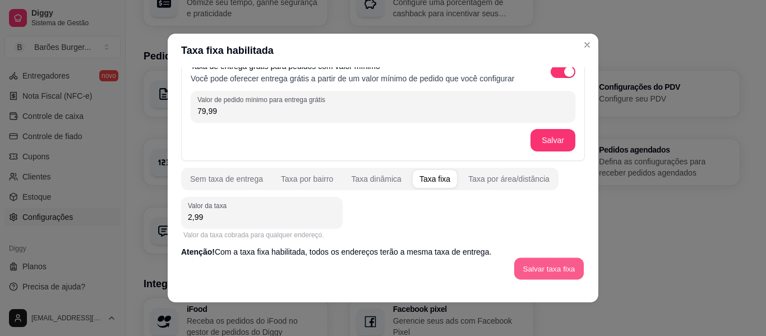
click at [540, 268] on button "Salvar taxa fixa" at bounding box center [548, 269] width 69 height 22
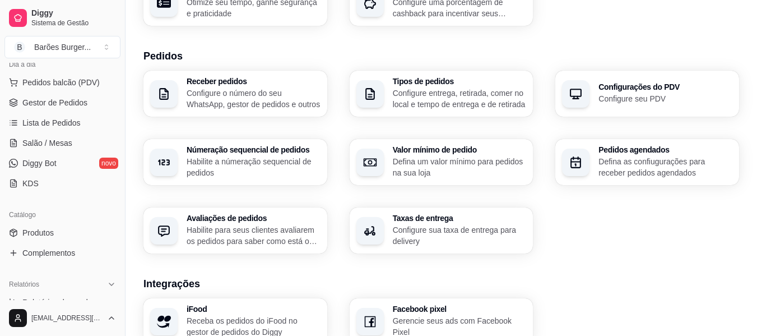
scroll to position [78, 0]
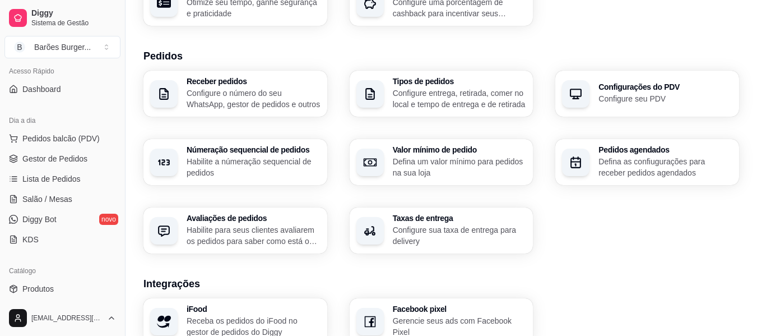
click at [618, 261] on div "Loja Informações da loja Principais informações da sua loja como endereço, nome…" at bounding box center [441, 171] width 596 height 700
click at [56, 159] on span "Gestor de Pedidos" at bounding box center [54, 158] width 65 height 11
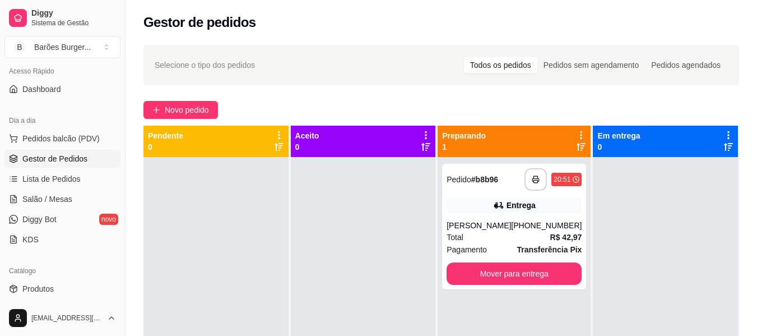
click at [379, 103] on div "Novo pedido" at bounding box center [441, 110] width 596 height 18
click at [302, 11] on div "Gestor de pedidos" at bounding box center [442, 19] width 632 height 38
click at [334, 101] on div "Novo pedido" at bounding box center [441, 110] width 596 height 18
click at [424, 99] on div "**********" at bounding box center [442, 256] width 632 height 437
click at [448, 99] on div "**********" at bounding box center [442, 256] width 632 height 437
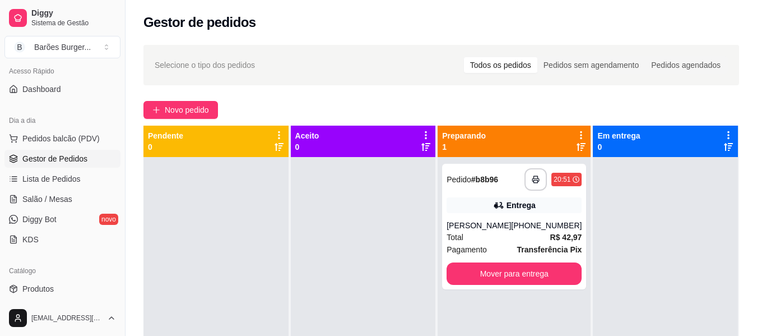
click at [520, 105] on div "Novo pedido" at bounding box center [441, 110] width 596 height 18
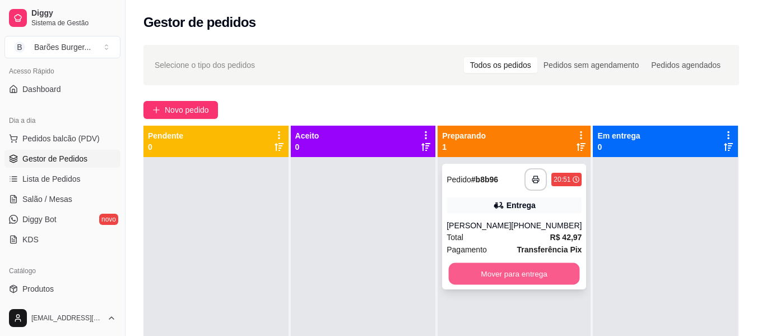
click at [544, 266] on button "Mover para entrega" at bounding box center [514, 274] width 131 height 22
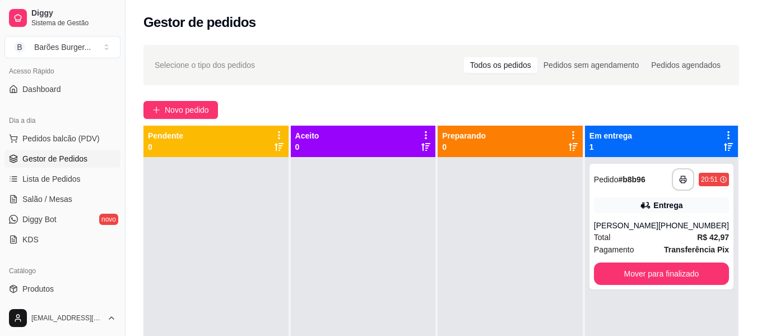
click at [498, 105] on div "Novo pedido" at bounding box center [441, 110] width 596 height 18
click at [356, 106] on div "Novo pedido" at bounding box center [441, 110] width 596 height 18
click at [330, 105] on div "Novo pedido" at bounding box center [441, 110] width 596 height 18
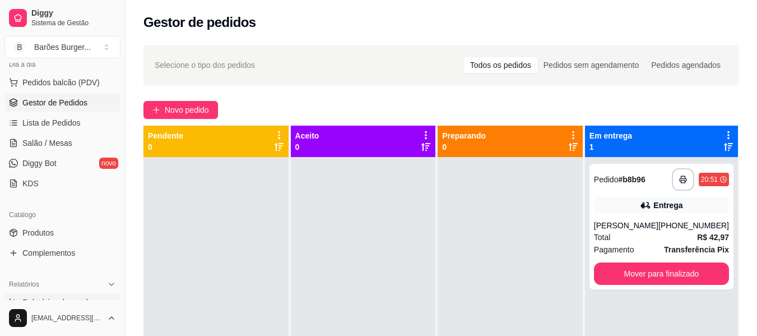
scroll to position [191, 0]
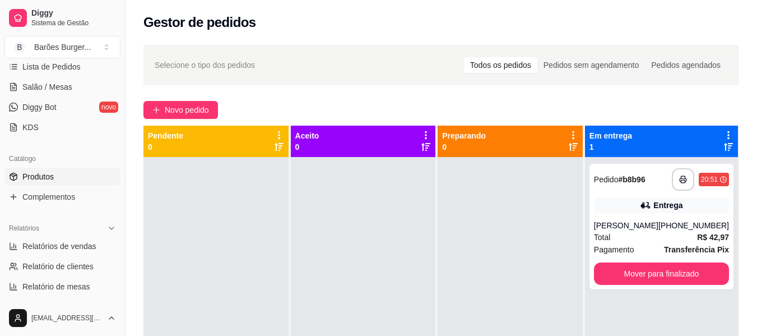
click at [40, 175] on span "Produtos" at bounding box center [37, 176] width 31 height 11
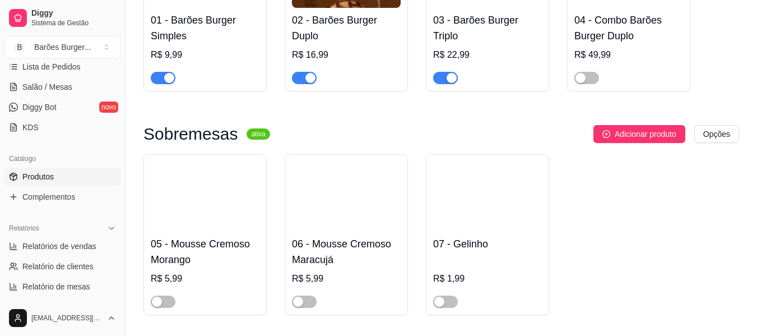
scroll to position [504, 0]
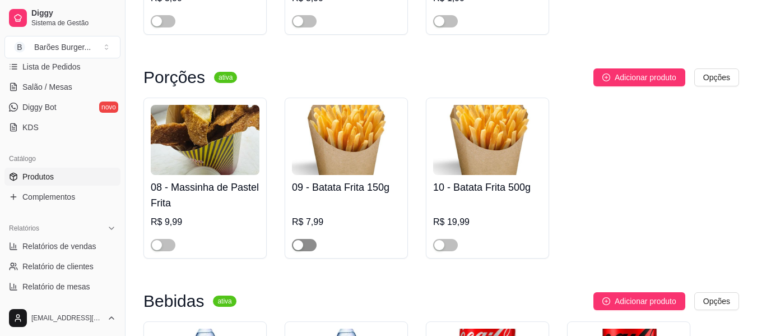
click at [310, 243] on span "button" at bounding box center [304, 245] width 25 height 12
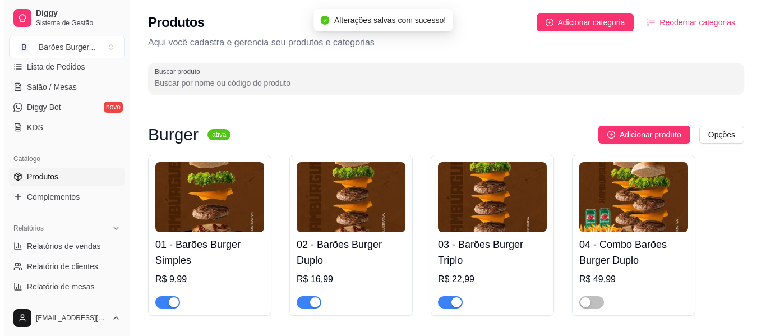
scroll to position [0, 0]
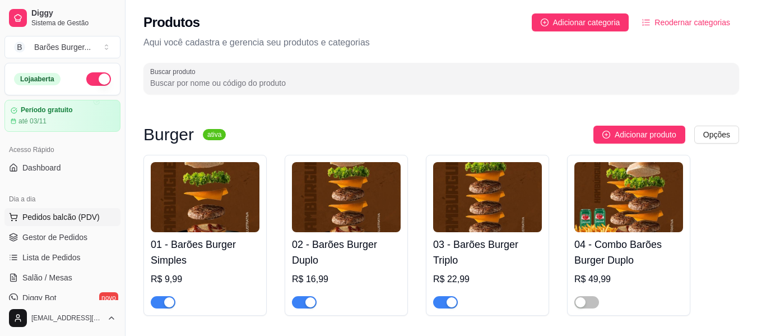
click at [57, 220] on span "Pedidos balcão (PDV)" at bounding box center [60, 216] width 77 height 11
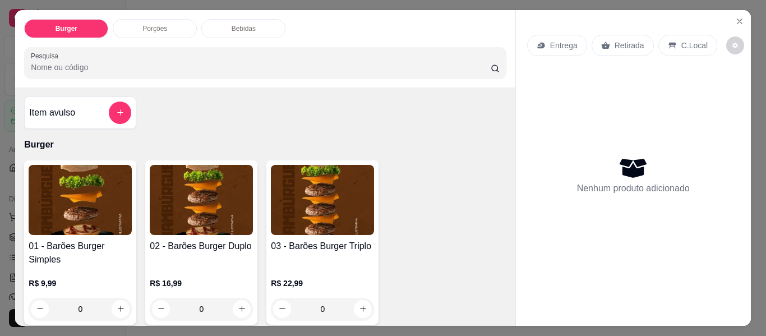
scroll to position [56, 0]
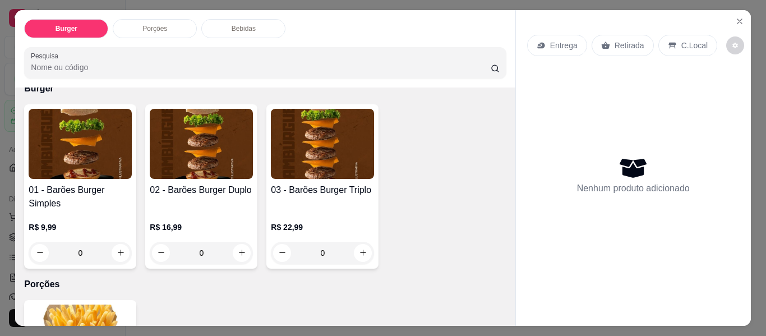
click at [240, 248] on div "0" at bounding box center [201, 253] width 103 height 22
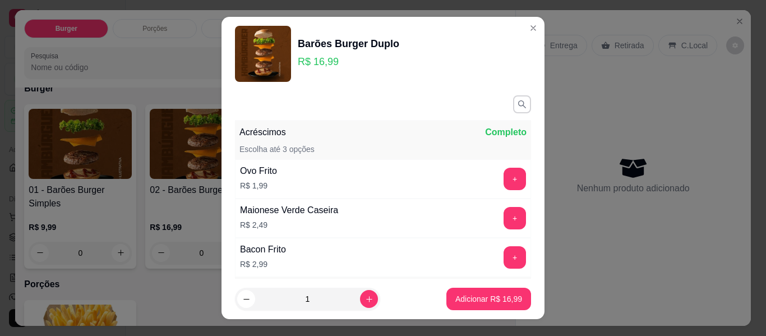
scroll to position [188, 0]
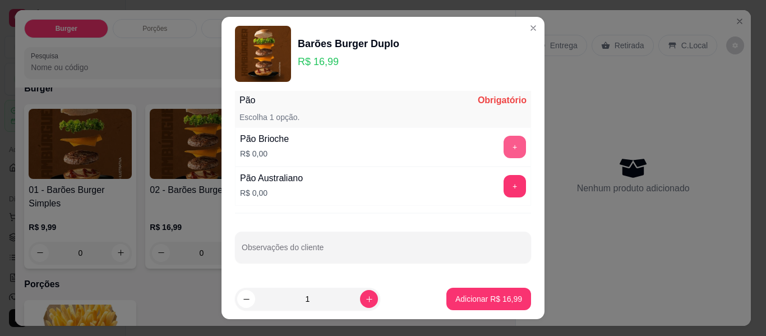
click at [503, 150] on button "+" at bounding box center [514, 147] width 22 height 22
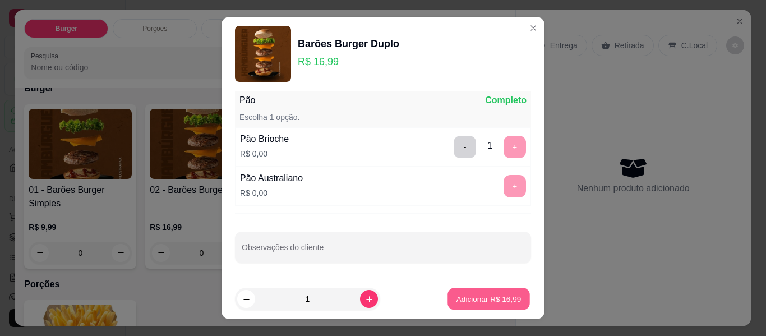
click at [471, 299] on p "Adicionar R$ 16,99" at bounding box center [488, 298] width 65 height 11
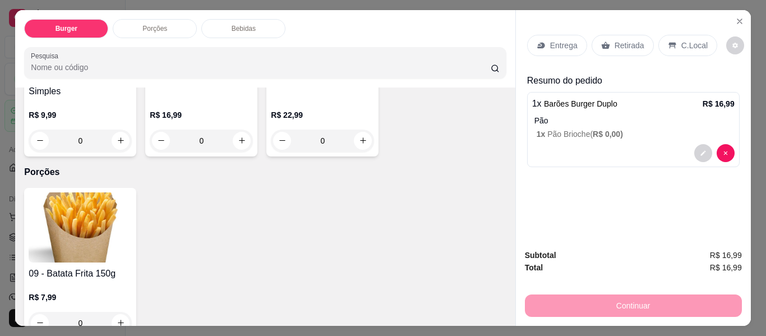
scroll to position [224, 0]
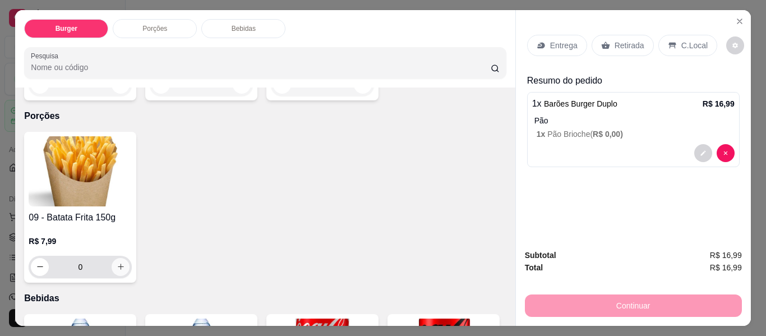
click at [119, 262] on icon "increase-product-quantity" at bounding box center [121, 266] width 8 height 8
type input "1"
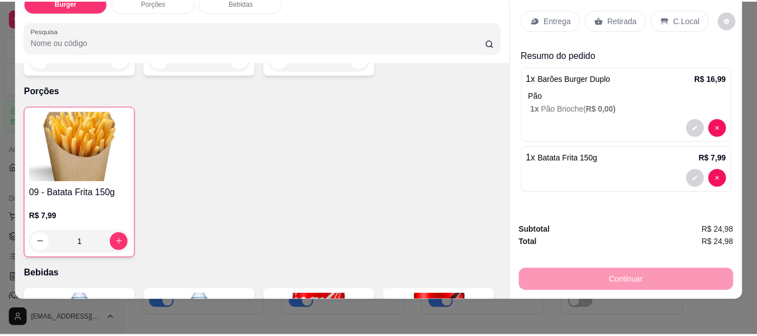
scroll to position [0, 0]
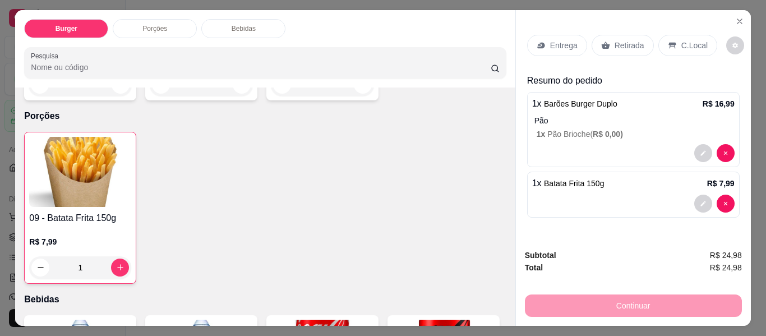
click at [563, 41] on p "Entrega" at bounding box center [563, 45] width 27 height 11
click at [614, 40] on p "Retirada" at bounding box center [629, 45] width 30 height 11
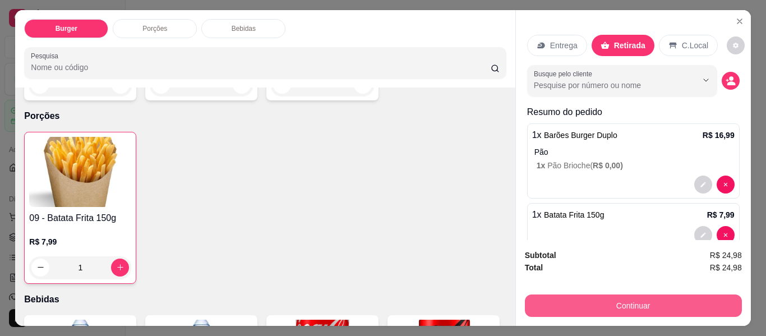
click at [609, 300] on button "Continuar" at bounding box center [633, 305] width 217 height 22
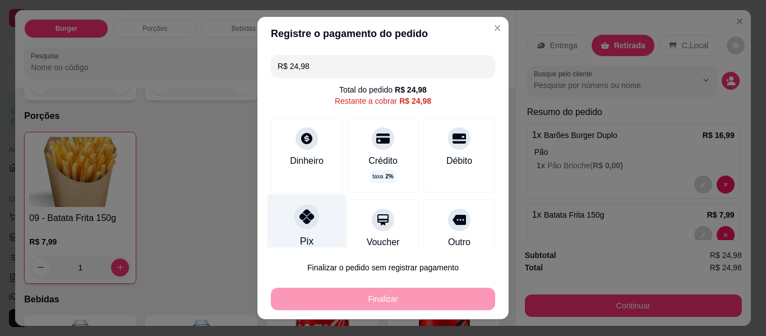
click at [302, 230] on div "Pix" at bounding box center [306, 227] width 79 height 66
type input "R$ 0,00"
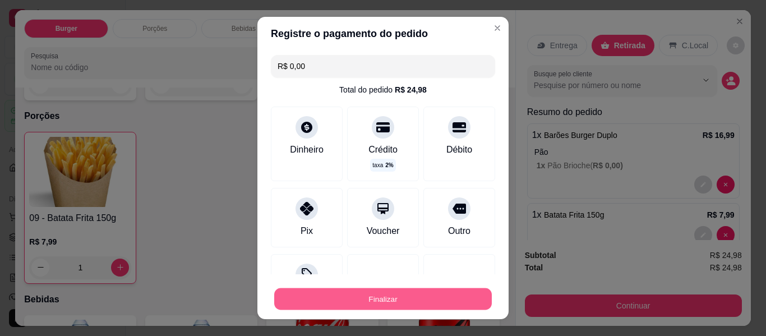
click at [365, 298] on button "Finalizar" at bounding box center [382, 299] width 217 height 22
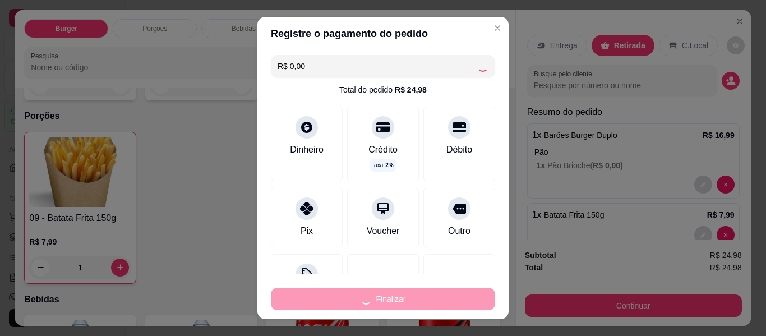
type input "0"
type input "-R$ 24,98"
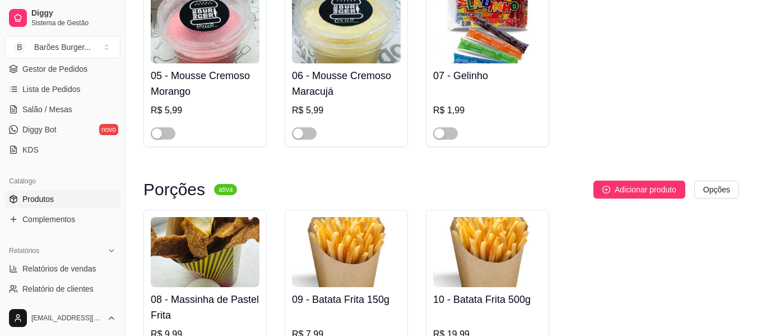
scroll to position [504, 0]
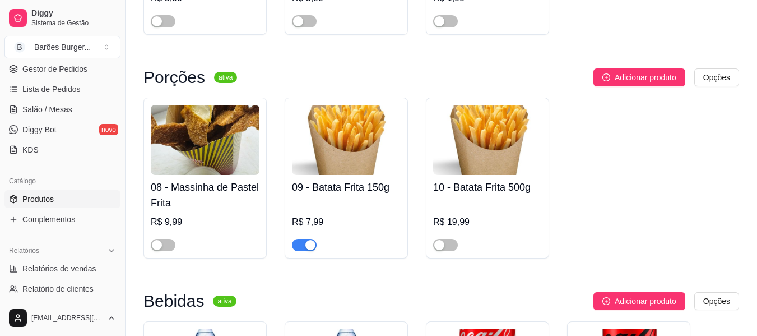
click at [307, 247] on div "button" at bounding box center [310, 245] width 10 height 10
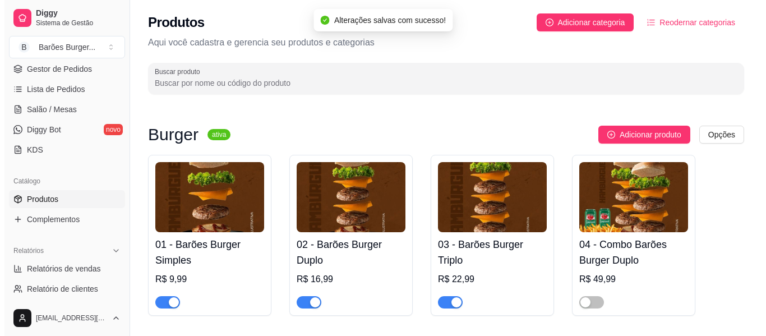
scroll to position [56, 0]
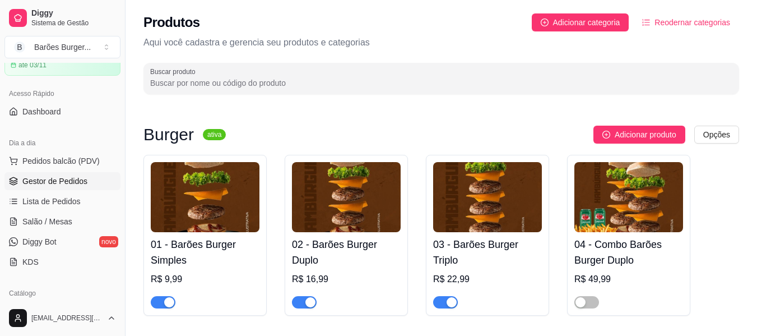
click at [51, 183] on span "Gestor de Pedidos" at bounding box center [54, 180] width 65 height 11
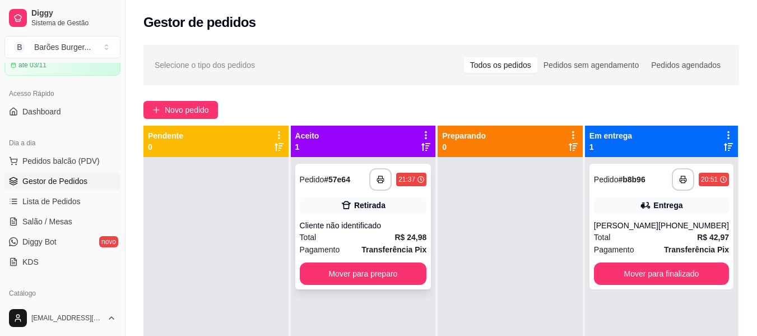
click at [353, 233] on div "Total R$ 24,98" at bounding box center [363, 237] width 127 height 12
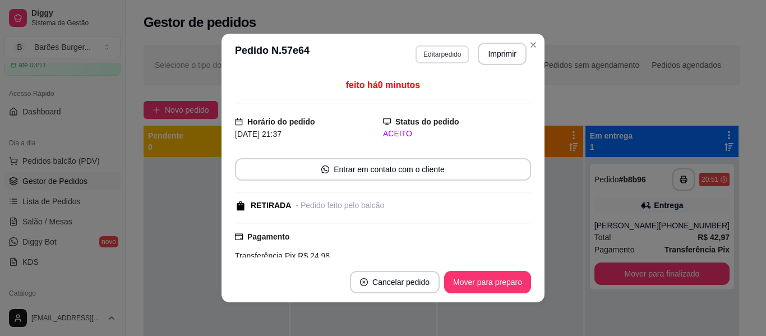
click at [432, 50] on button "Editar pedido" at bounding box center [441, 54] width 53 height 18
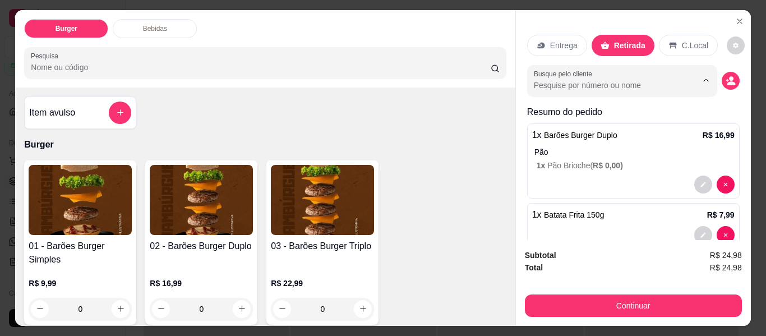
click at [585, 82] on input "Busque pelo cliente" at bounding box center [606, 85] width 145 height 11
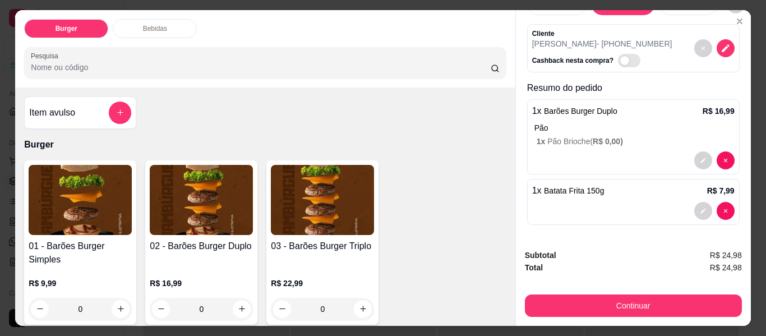
scroll to position [30, 0]
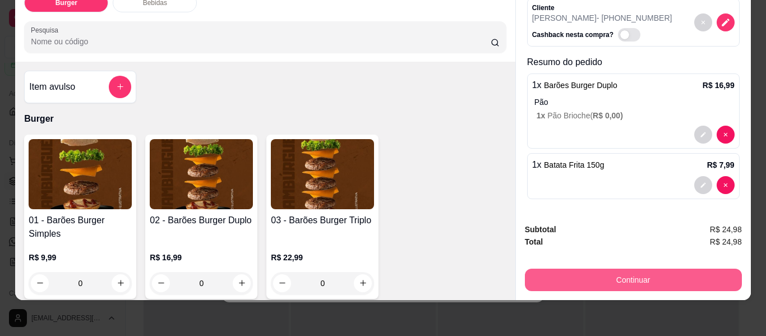
click at [628, 268] on button "Continuar" at bounding box center [633, 279] width 217 height 22
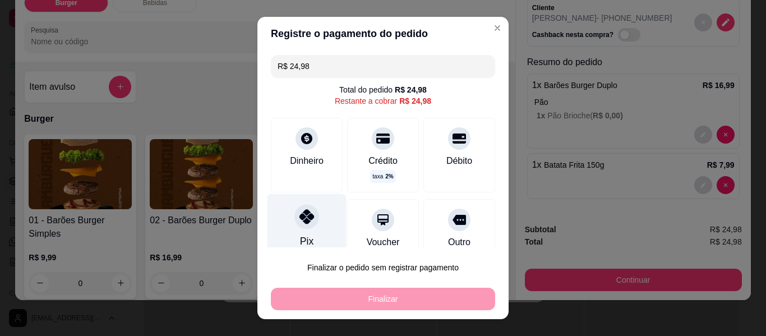
click at [292, 236] on div "Pix" at bounding box center [306, 227] width 79 height 66
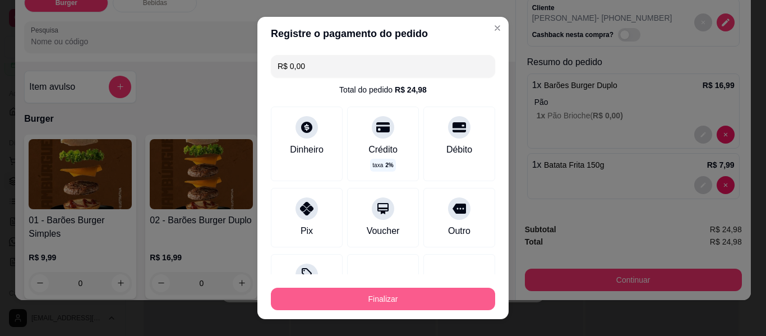
click at [388, 299] on button "Finalizar" at bounding box center [383, 299] width 224 height 22
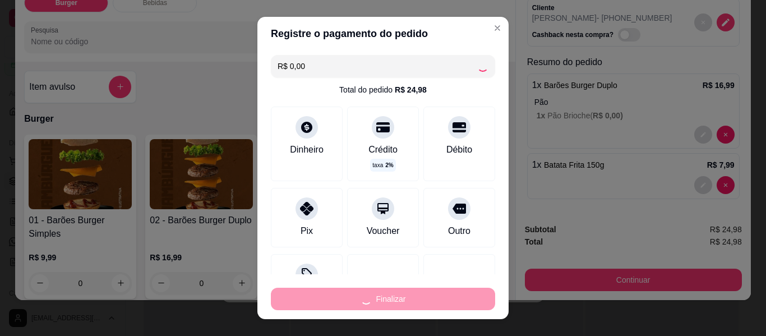
type input "-R$ 24,98"
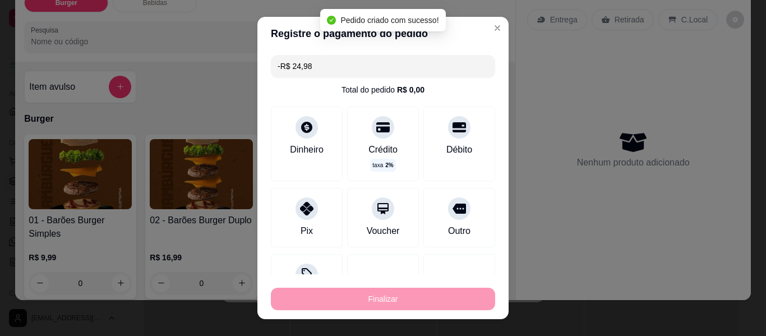
scroll to position [0, 0]
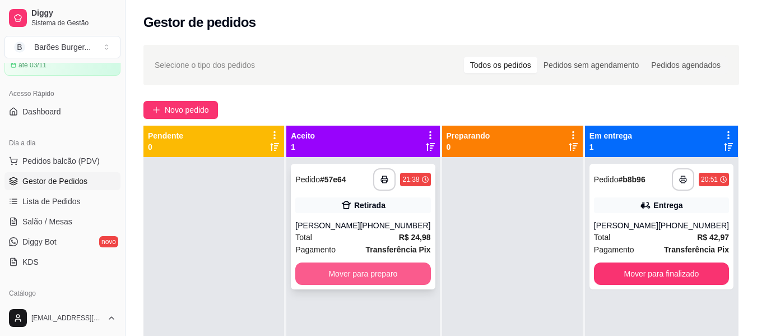
click at [356, 277] on button "Mover para preparo" at bounding box center [362, 273] width 135 height 22
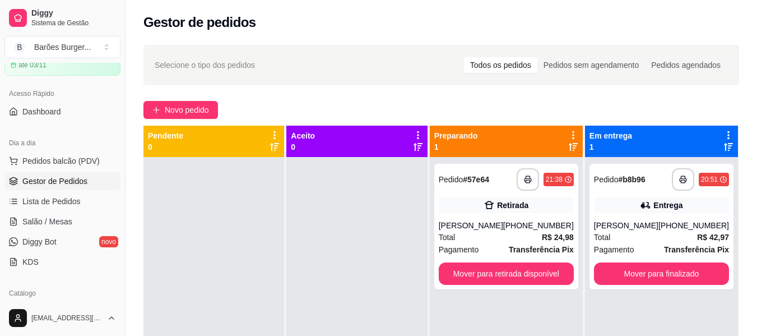
click at [359, 263] on div at bounding box center [356, 325] width 141 height 336
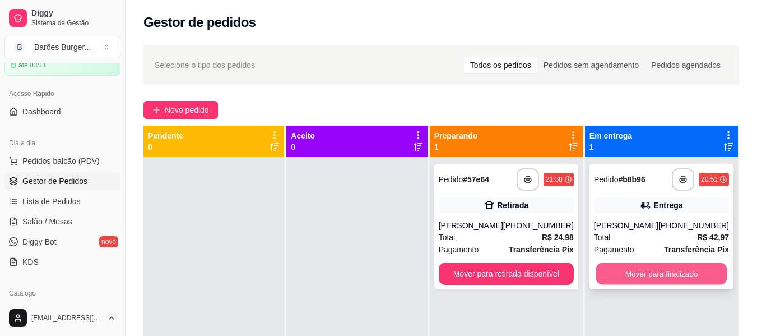
click at [652, 276] on button "Mover para finalizado" at bounding box center [661, 274] width 131 height 22
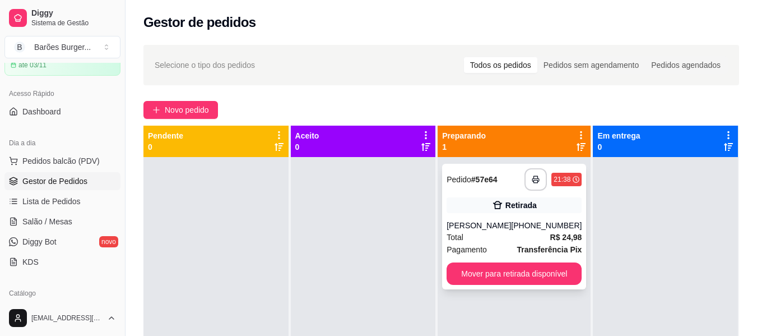
click at [489, 230] on div "[PERSON_NAME]" at bounding box center [479, 225] width 64 height 11
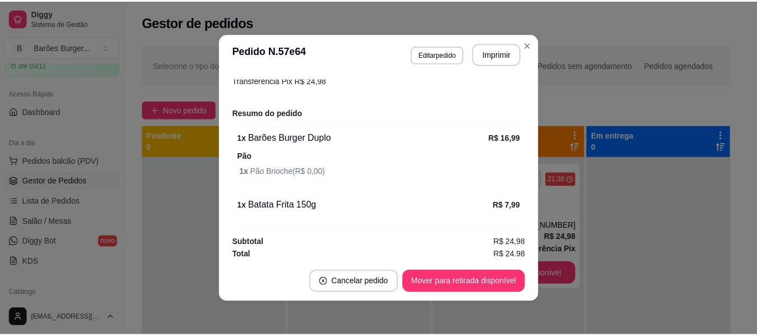
scroll to position [228, 0]
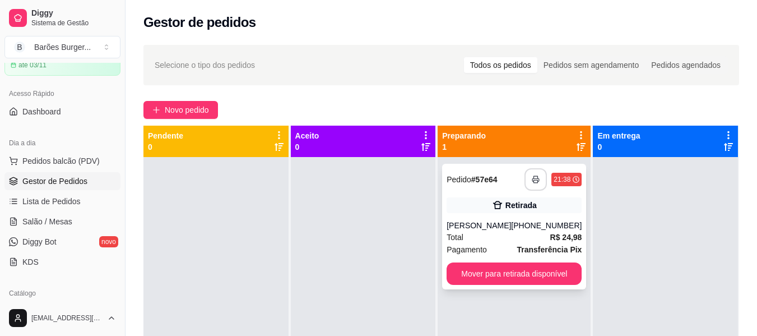
click at [527, 173] on button "button" at bounding box center [536, 179] width 22 height 22
click at [532, 175] on button "button" at bounding box center [536, 179] width 22 height 22
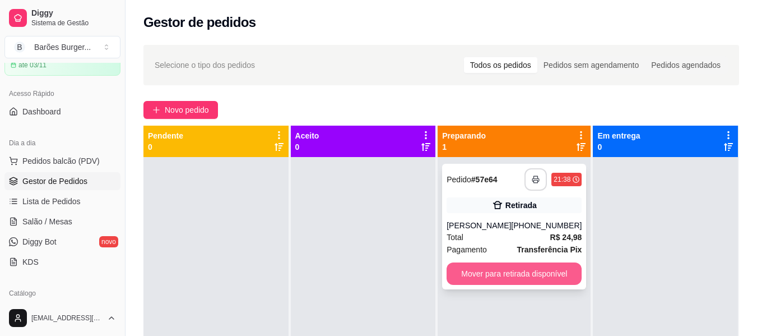
click at [529, 278] on button "Mover para retirada disponível" at bounding box center [514, 273] width 135 height 22
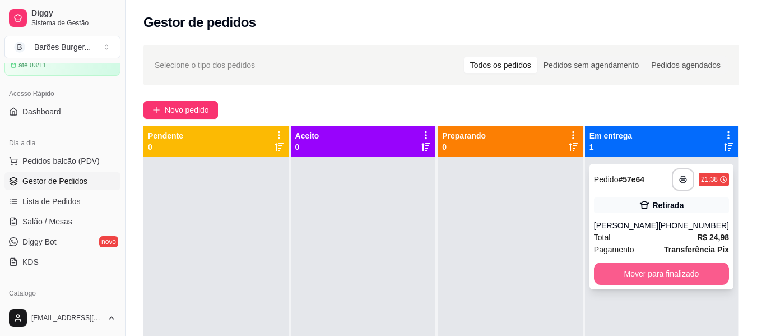
click at [656, 274] on button "Mover para finalizado" at bounding box center [661, 273] width 135 height 22
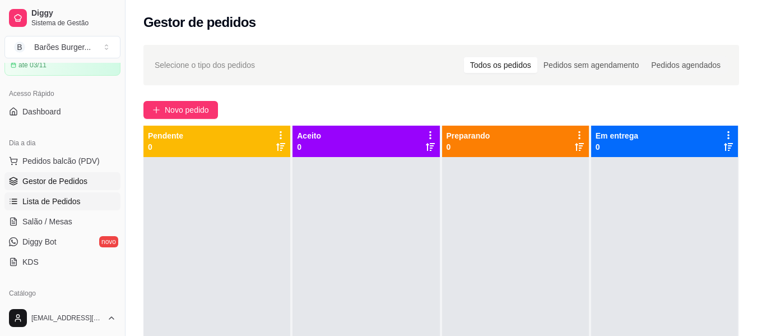
click at [52, 205] on span "Lista de Pedidos" at bounding box center [51, 201] width 58 height 11
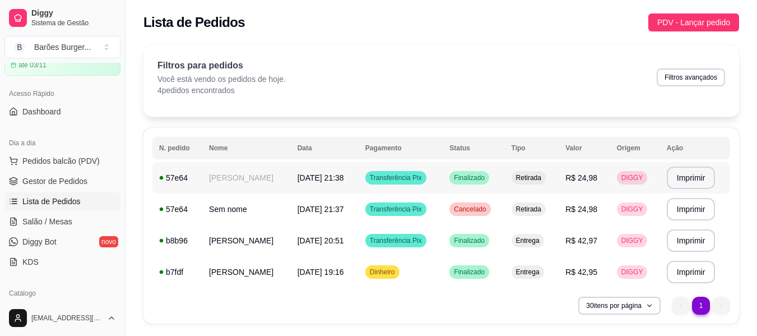
click at [231, 175] on td "[PERSON_NAME]" at bounding box center [246, 177] width 89 height 31
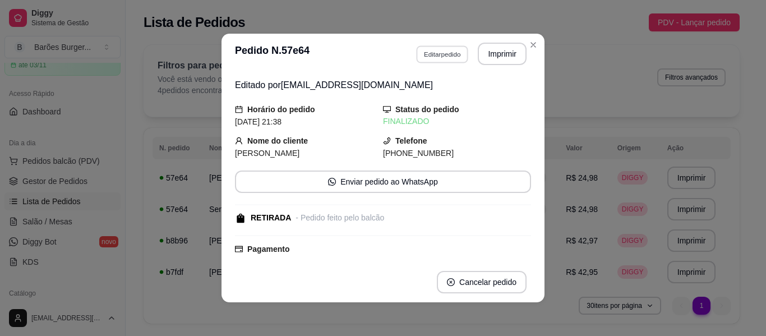
click at [426, 56] on button "Editar pedido" at bounding box center [442, 53] width 52 height 17
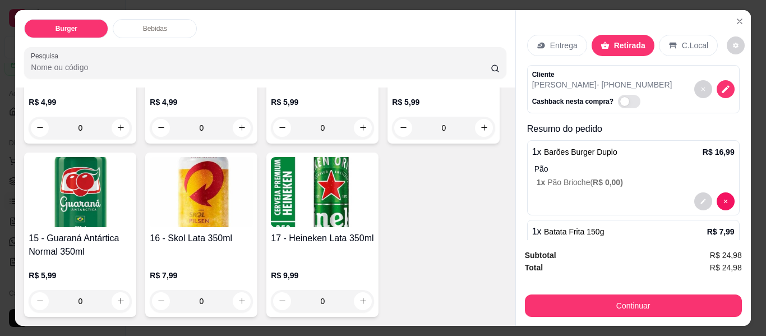
scroll to position [280, 0]
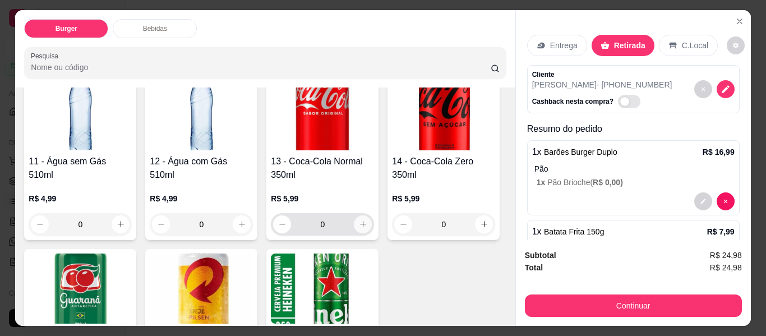
click at [361, 221] on icon "increase-product-quantity" at bounding box center [363, 224] width 6 height 6
type input "1"
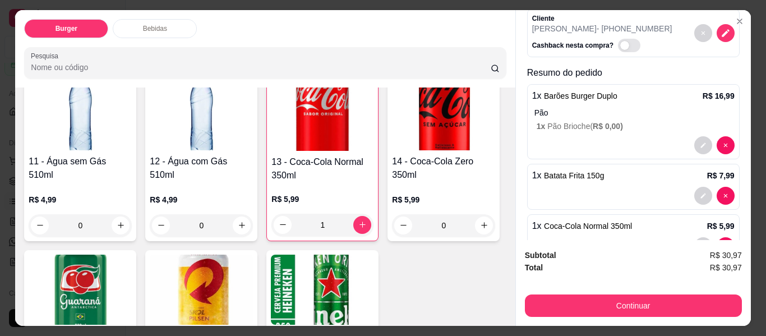
scroll to position [91, 0]
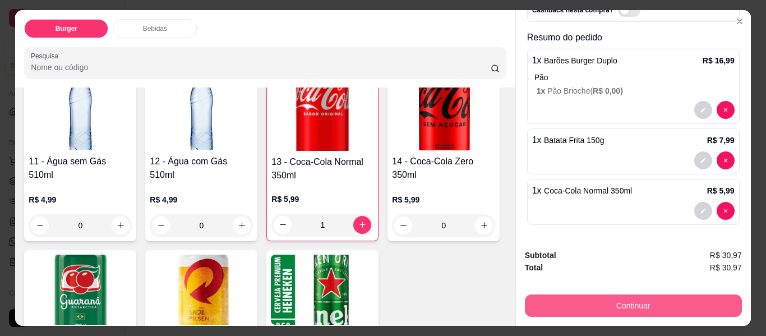
click at [637, 299] on button "Continuar" at bounding box center [633, 305] width 217 height 22
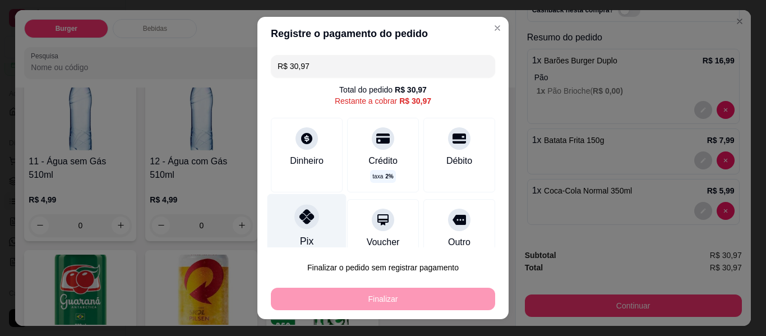
click at [291, 226] on div "Pix" at bounding box center [306, 227] width 79 height 66
type input "R$ 0,00"
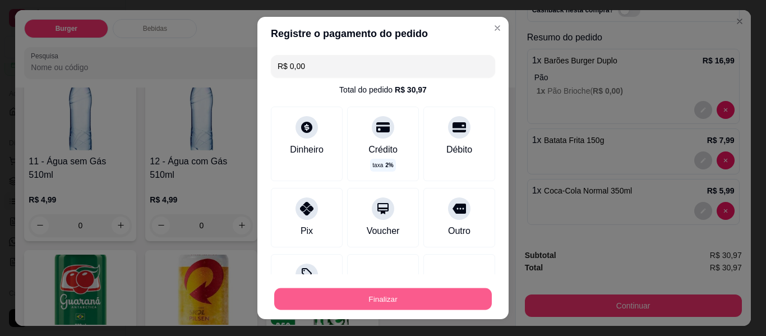
click at [382, 302] on button "Finalizar" at bounding box center [382, 299] width 217 height 22
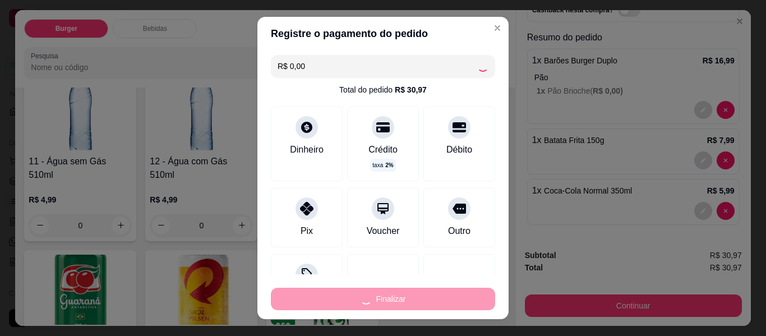
type input "0"
type input "-R$ 30,97"
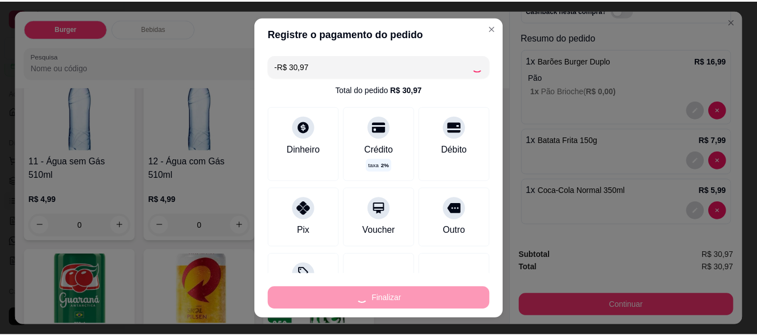
scroll to position [0, 0]
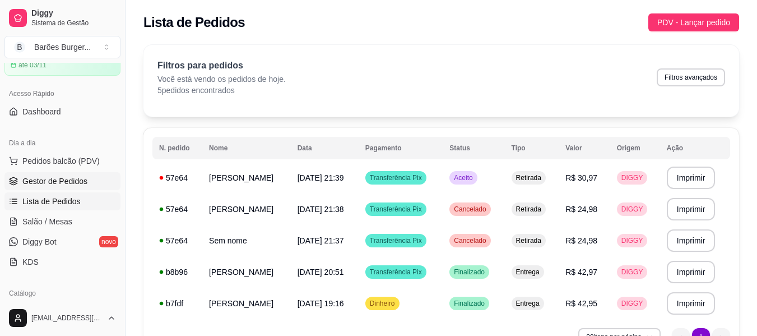
click at [52, 178] on span "Gestor de Pedidos" at bounding box center [54, 180] width 65 height 11
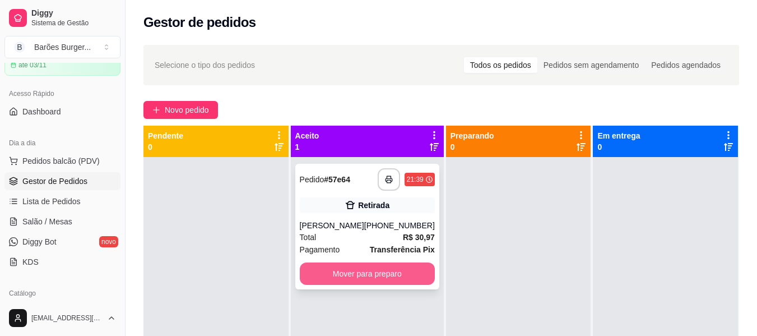
click at [344, 270] on button "Mover para preparo" at bounding box center [367, 273] width 135 height 22
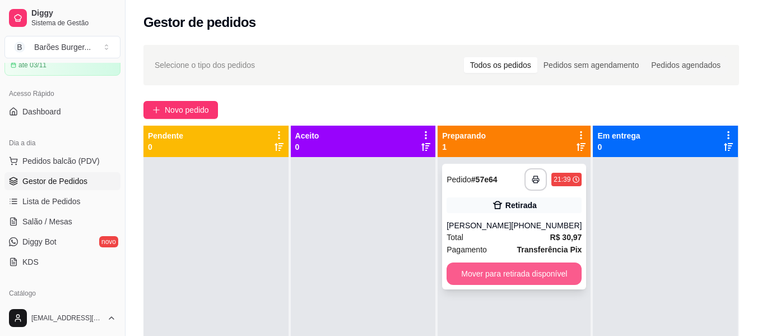
click at [529, 275] on button "Mover para retirada disponível" at bounding box center [514, 273] width 135 height 22
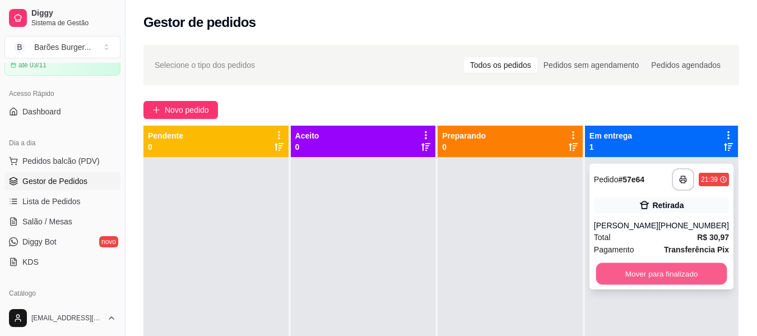
click at [662, 275] on button "Mover para finalizado" at bounding box center [661, 274] width 131 height 22
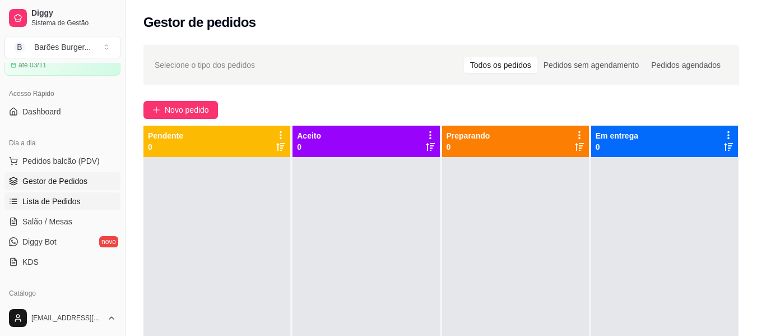
click at [52, 204] on span "Lista de Pedidos" at bounding box center [51, 201] width 58 height 11
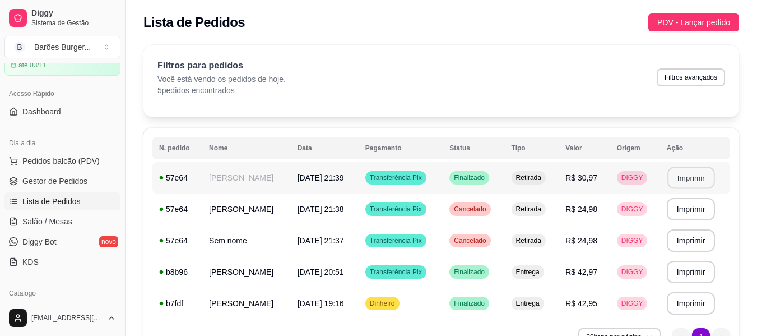
click at [678, 186] on button "Imprimir" at bounding box center [691, 178] width 47 height 22
click at [693, 179] on button "Imprimir" at bounding box center [691, 177] width 49 height 22
click at [299, 175] on span "[DATE] 21:39" at bounding box center [321, 177] width 47 height 9
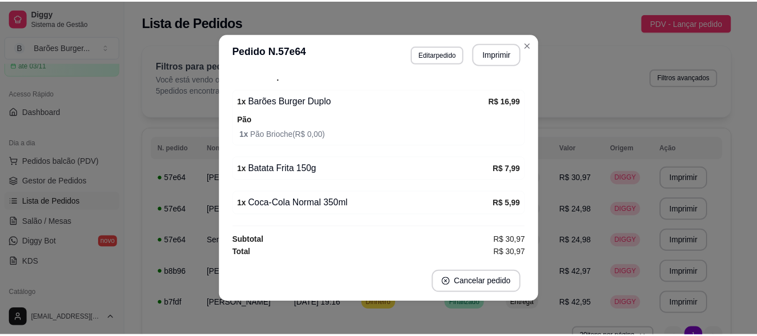
scroll to position [225, 0]
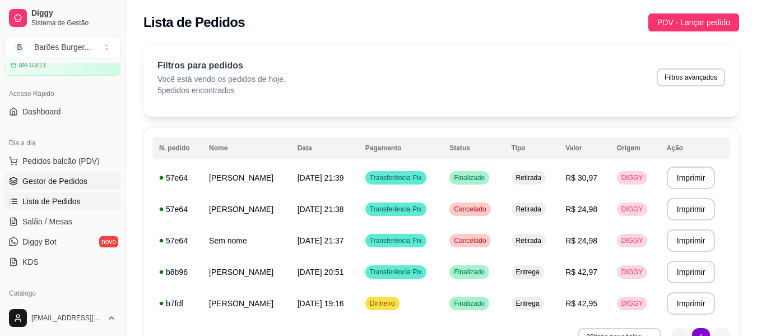
click at [68, 185] on span "Gestor de Pedidos" at bounding box center [54, 180] width 65 height 11
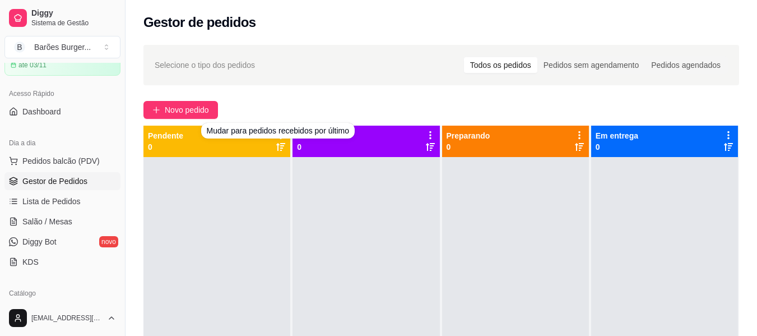
click at [279, 104] on div "Novo pedido" at bounding box center [441, 110] width 596 height 18
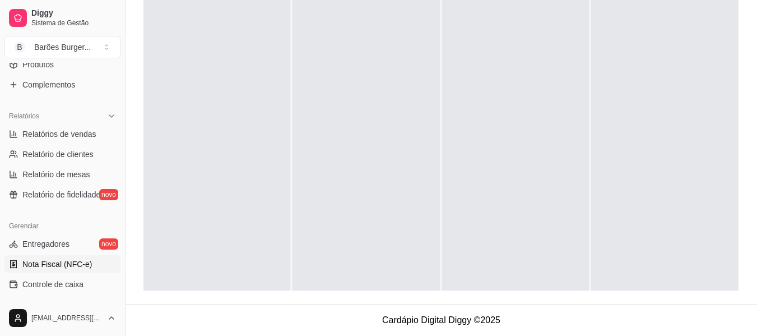
scroll to position [247, 0]
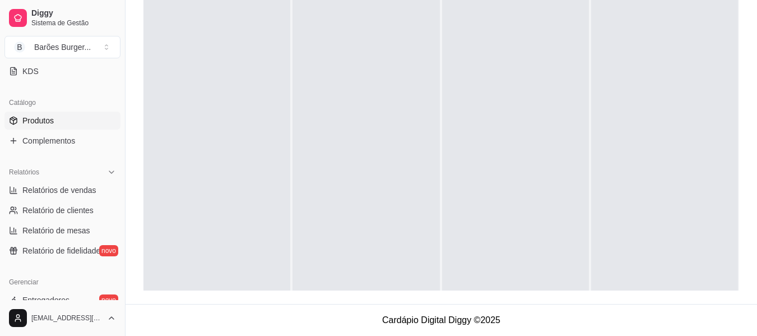
click at [41, 118] on span "Produtos" at bounding box center [37, 120] width 31 height 11
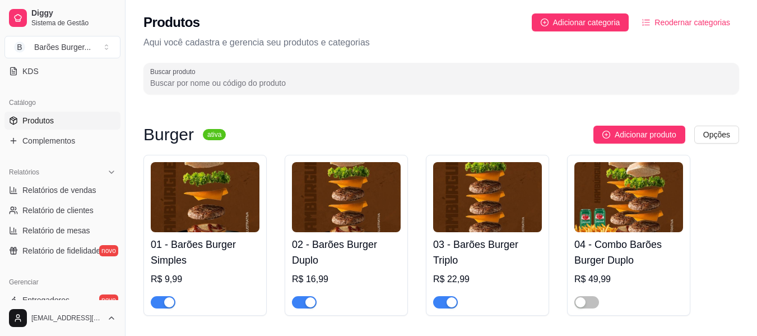
scroll to position [56, 0]
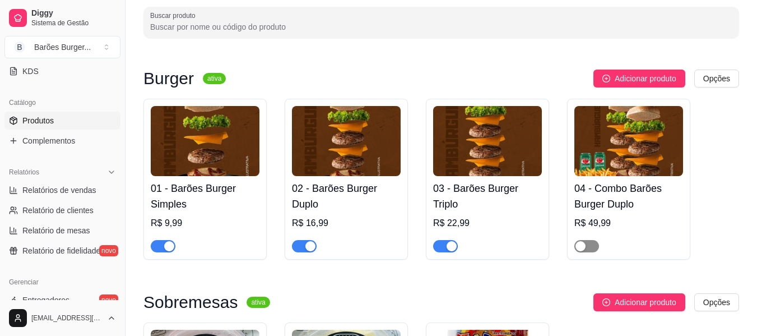
click at [587, 243] on span "button" at bounding box center [586, 246] width 25 height 12
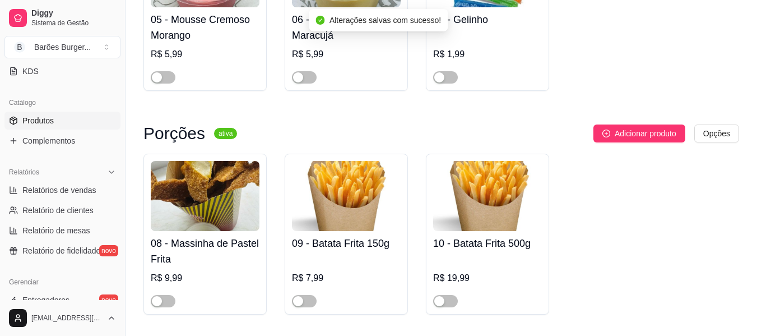
scroll to position [504, 0]
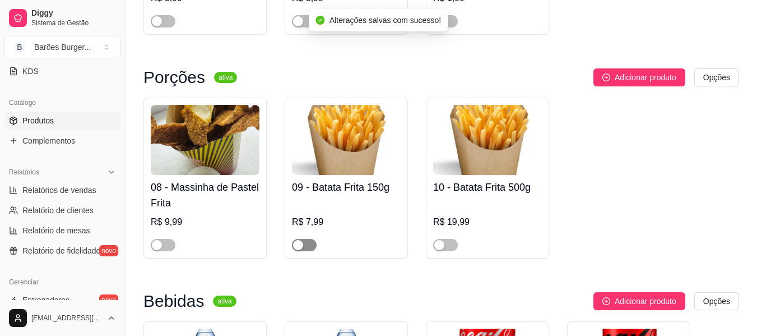
click at [309, 247] on span "button" at bounding box center [304, 245] width 25 height 12
click at [456, 247] on span "button" at bounding box center [445, 245] width 25 height 12
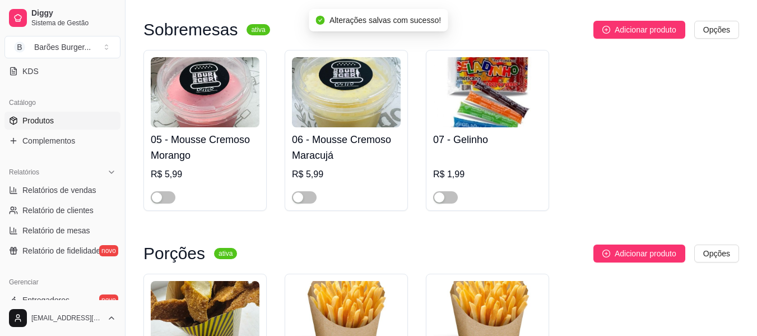
scroll to position [0, 0]
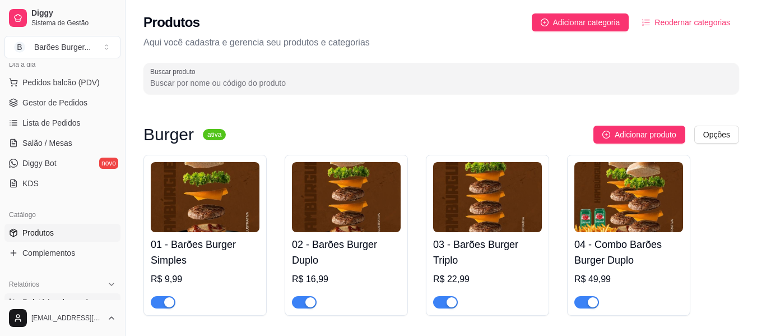
scroll to position [22, 0]
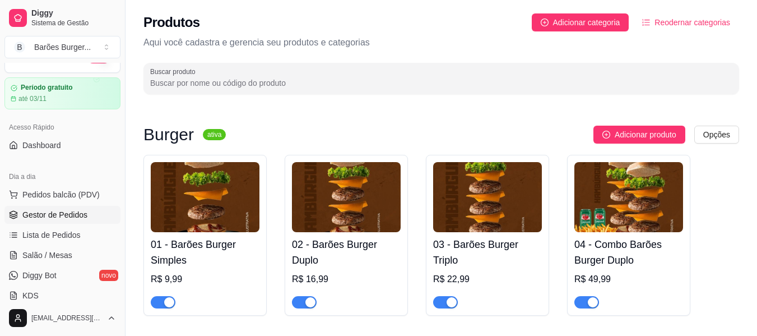
click at [49, 211] on span "Gestor de Pedidos" at bounding box center [54, 214] width 65 height 11
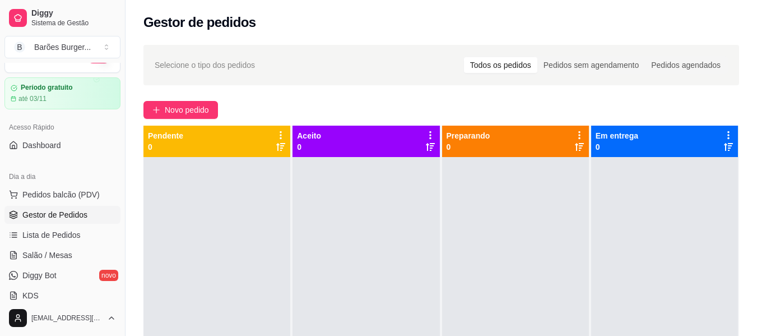
click at [333, 104] on div "Novo pedido" at bounding box center [441, 110] width 596 height 18
click at [677, 70] on div "Pedidos agendados" at bounding box center [686, 65] width 82 height 16
click at [645, 57] on input "Pedidos agendados" at bounding box center [645, 57] width 0 height 0
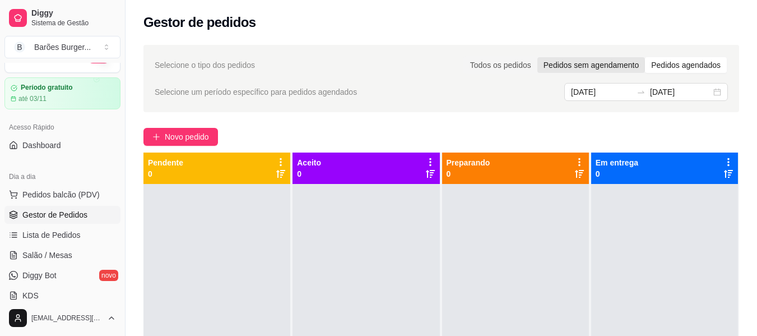
click at [604, 63] on div "Pedidos sem agendamento" at bounding box center [591, 65] width 108 height 16
click at [537, 57] on input "Pedidos sem agendamento" at bounding box center [537, 57] width 0 height 0
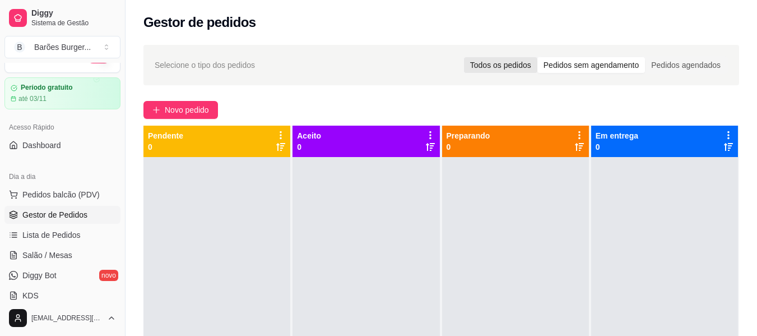
click at [505, 65] on div "Todos os pedidos" at bounding box center [500, 65] width 73 height 16
click at [464, 57] on input "Todos os pedidos" at bounding box center [464, 57] width 0 height 0
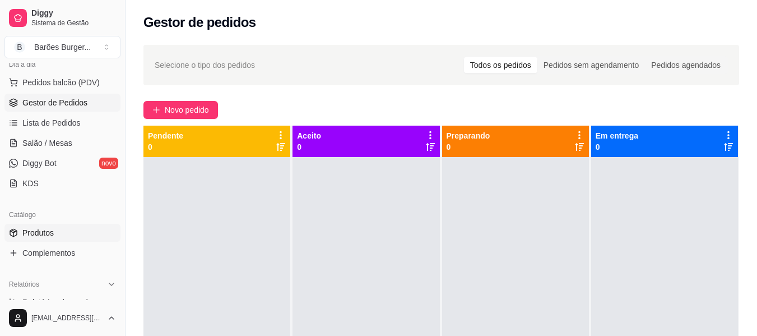
click at [39, 237] on span "Produtos" at bounding box center [37, 232] width 31 height 11
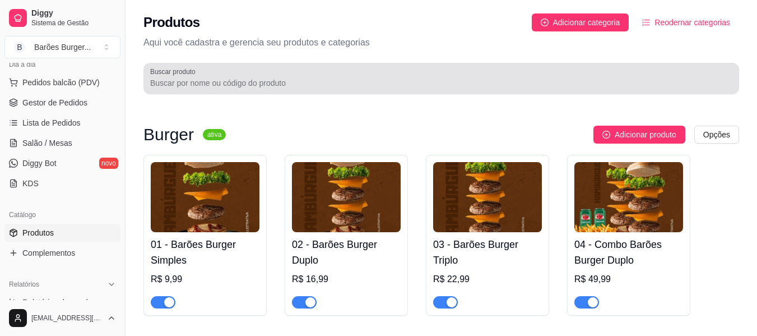
click at [374, 92] on div "Buscar produto" at bounding box center [441, 78] width 596 height 31
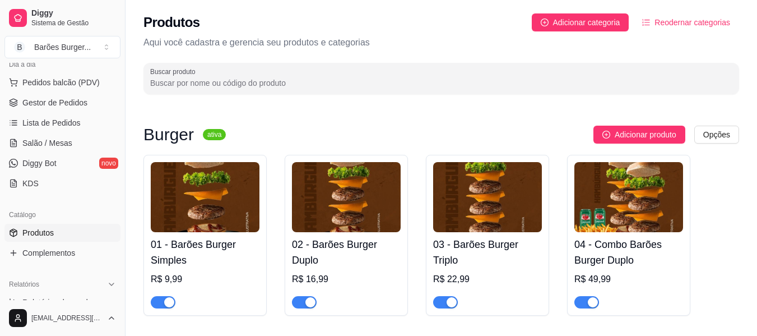
click at [49, 234] on span "Produtos" at bounding box center [37, 232] width 31 height 11
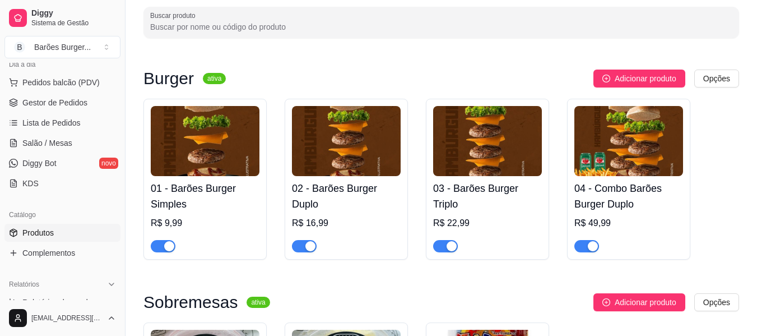
click at [322, 72] on div "Adicionar produto Opções" at bounding box center [487, 78] width 504 height 18
click at [38, 103] on span "Gestor de Pedidos" at bounding box center [54, 102] width 65 height 11
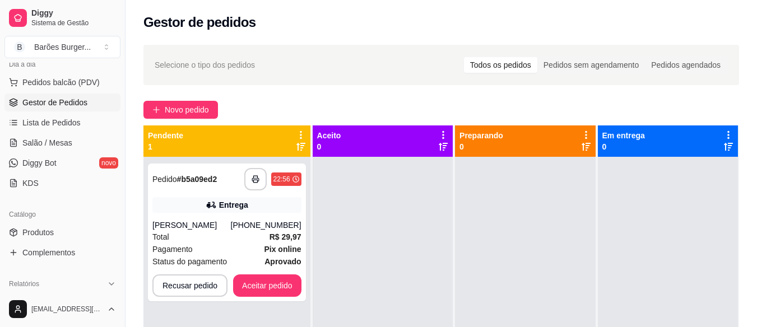
click at [274, 98] on div "**********" at bounding box center [442, 252] width 632 height 428
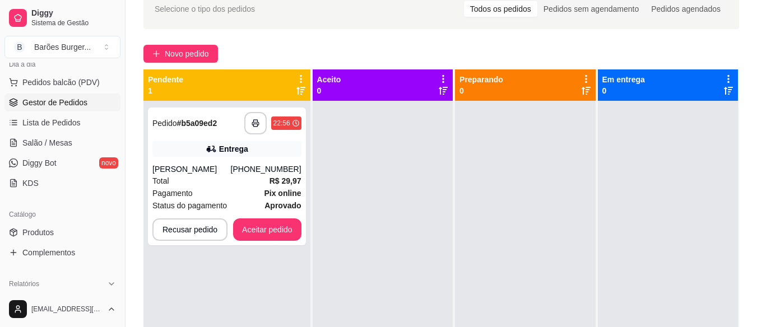
click at [355, 39] on div "**********" at bounding box center [442, 196] width 632 height 428
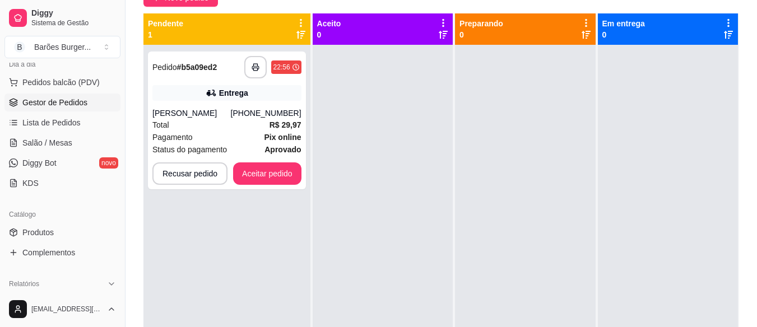
scroll to position [0, 0]
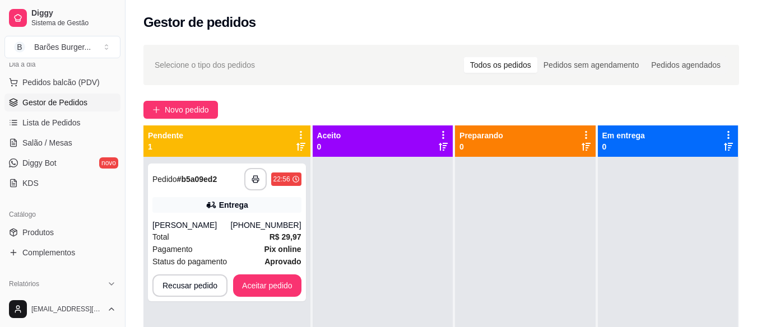
click at [363, 94] on div "**********" at bounding box center [442, 252] width 632 height 428
click at [596, 69] on div "Pedidos sem agendamento" at bounding box center [591, 65] width 108 height 16
click at [537, 57] on input "Pedidos sem agendamento" at bounding box center [537, 57] width 0 height 0
click at [693, 63] on div "Pedidos agendados" at bounding box center [686, 65] width 82 height 16
click at [645, 57] on input "Pedidos agendados" at bounding box center [645, 57] width 0 height 0
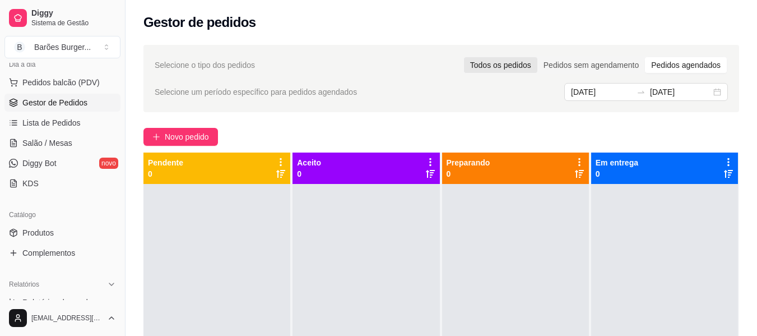
click at [505, 63] on div "Todos os pedidos" at bounding box center [500, 65] width 73 height 16
click at [464, 57] on input "Todos os pedidos" at bounding box center [464, 57] width 0 height 0
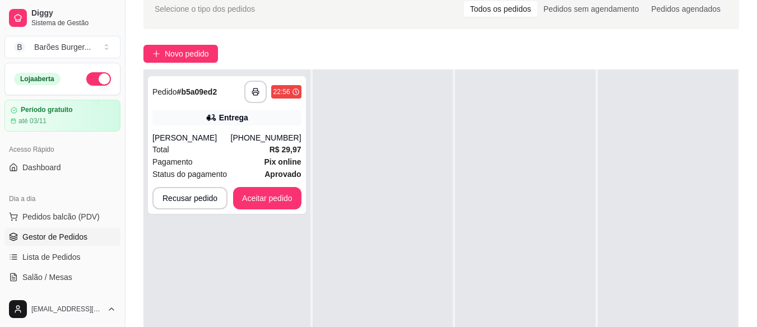
click at [293, 45] on div "Novo pedido" at bounding box center [441, 54] width 596 height 18
click at [300, 47] on div "Novo pedido" at bounding box center [441, 54] width 596 height 18
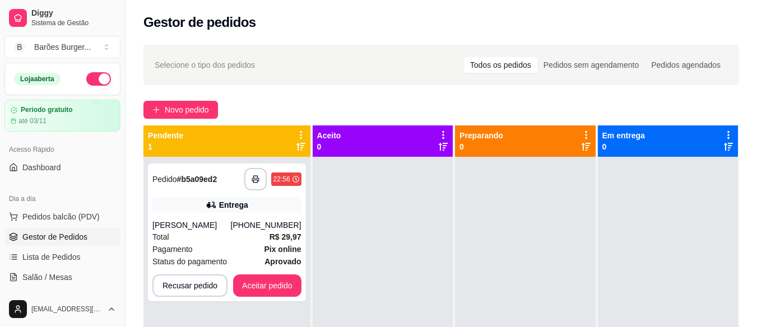
click at [274, 101] on div "Novo pedido" at bounding box center [441, 110] width 596 height 18
click at [268, 297] on button "Aceitar pedido" at bounding box center [267, 286] width 68 height 22
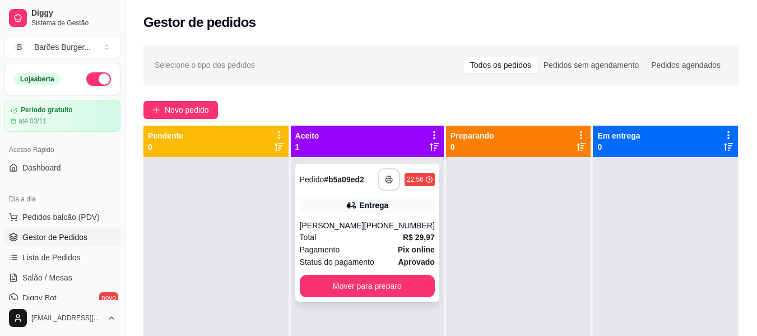
click at [385, 178] on icon "button" at bounding box center [389, 179] width 8 height 8
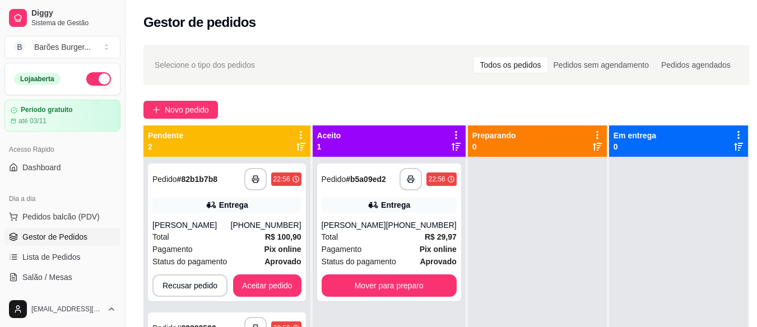
click at [557, 212] on div at bounding box center [537, 320] width 139 height 327
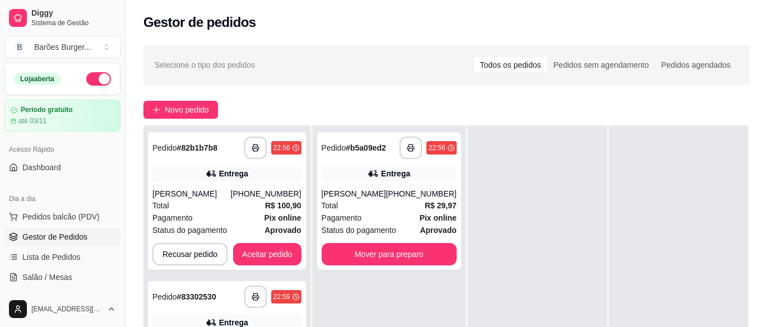
click at [493, 222] on div at bounding box center [537, 289] width 139 height 327
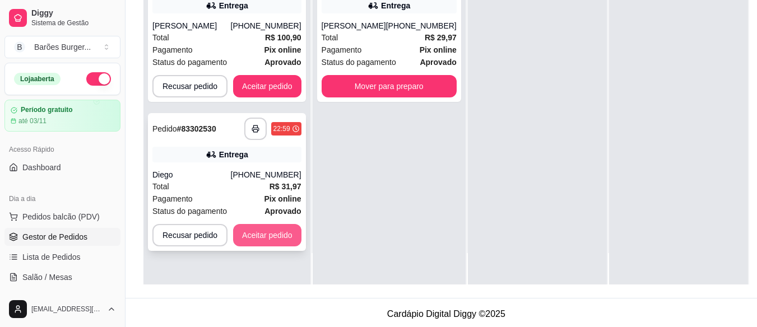
click at [275, 237] on button "Aceitar pedido" at bounding box center [267, 235] width 68 height 22
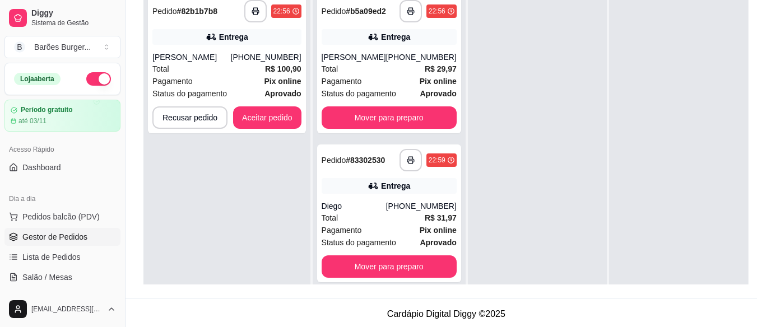
scroll to position [56, 0]
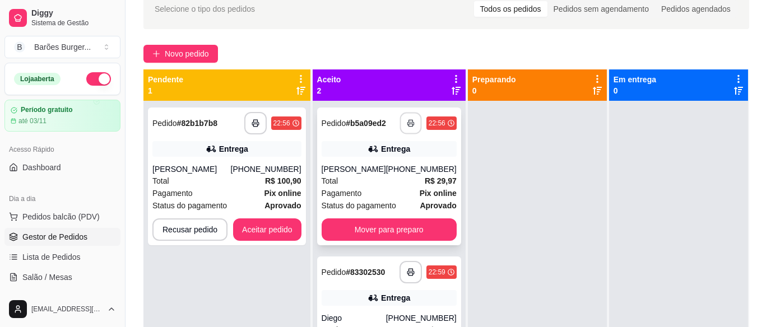
click at [407, 127] on icon "button" at bounding box center [411, 123] width 8 height 8
click at [407, 126] on icon "button" at bounding box center [411, 123] width 8 height 8
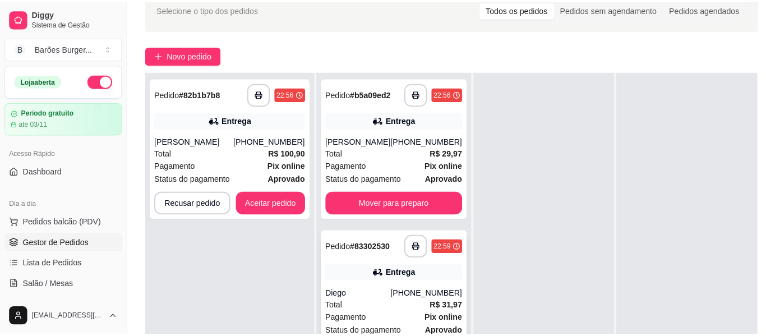
scroll to position [112, 0]
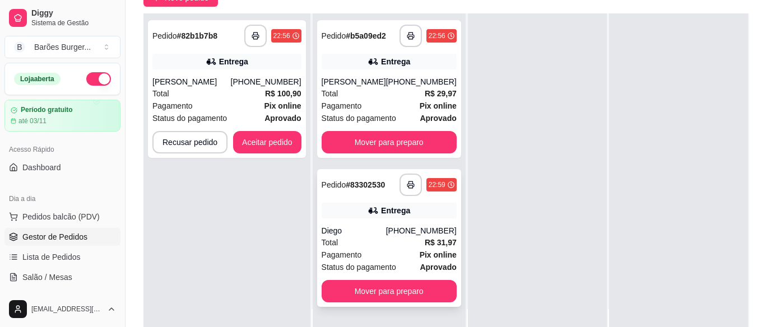
click at [362, 274] on span "Status do pagamento" at bounding box center [359, 267] width 75 height 12
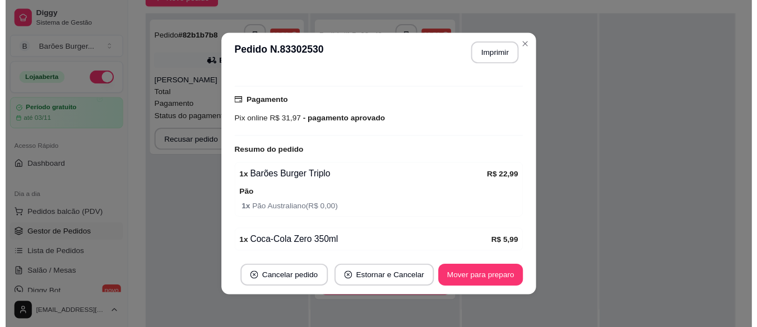
scroll to position [324, 0]
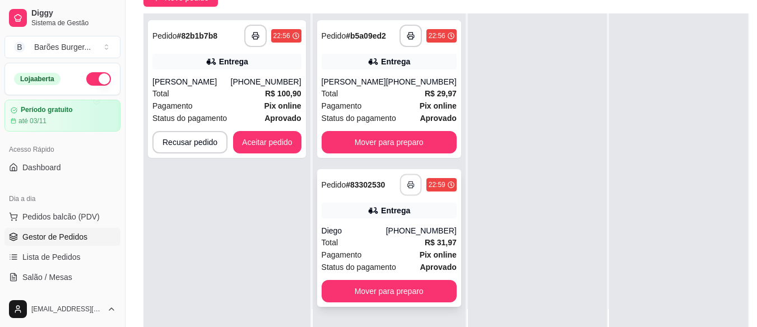
click at [400, 196] on button "button" at bounding box center [411, 185] width 22 height 22
click at [407, 187] on icon "button" at bounding box center [410, 185] width 6 height 3
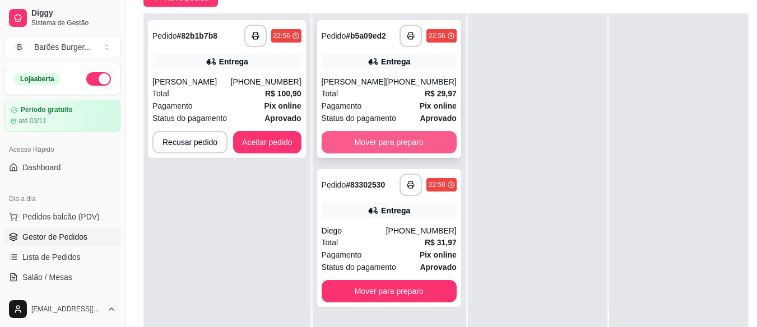
click at [380, 154] on button "Mover para preparo" at bounding box center [389, 142] width 135 height 22
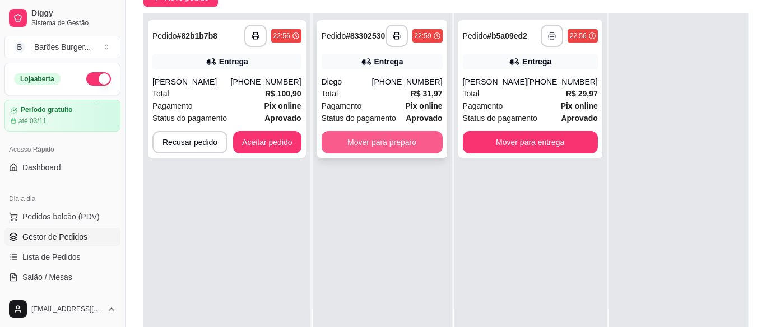
click at [386, 151] on button "Mover para preparo" at bounding box center [382, 142] width 121 height 22
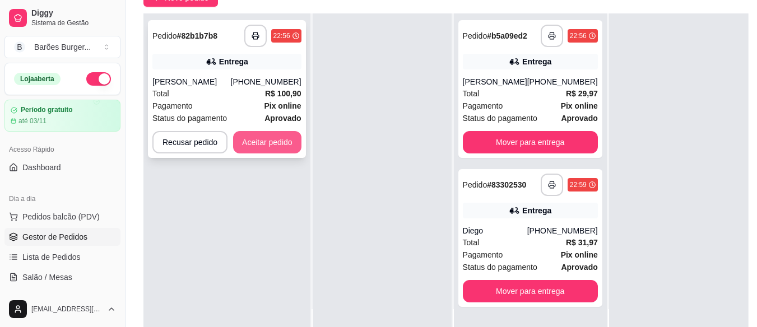
click at [274, 139] on button "Aceitar pedido" at bounding box center [267, 142] width 68 height 22
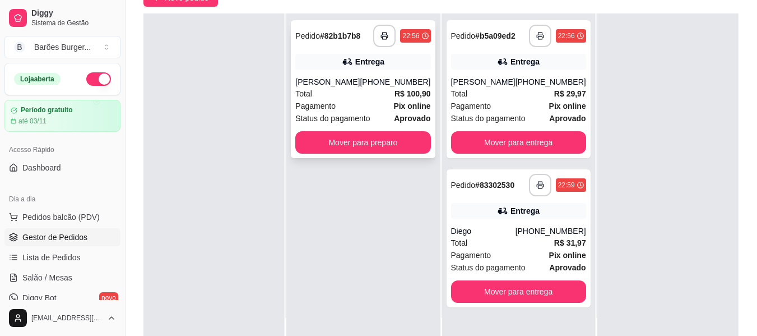
click at [369, 95] on div "Total R$ 100,90" at bounding box center [362, 93] width 135 height 12
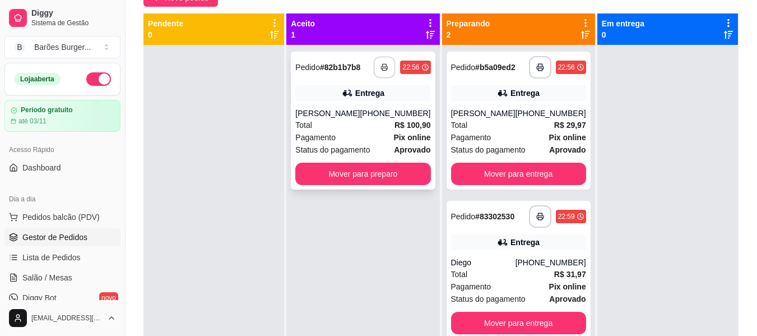
click at [382, 65] on icon "button" at bounding box center [385, 67] width 8 height 8
click at [673, 230] on div at bounding box center [667, 213] width 141 height 336
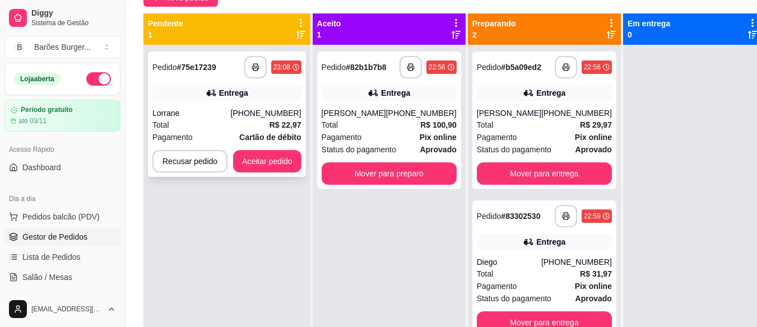
click at [193, 118] on div "Lorrane" at bounding box center [191, 113] width 78 height 11
click at [248, 156] on button "Aceitar pedido" at bounding box center [267, 162] width 66 height 22
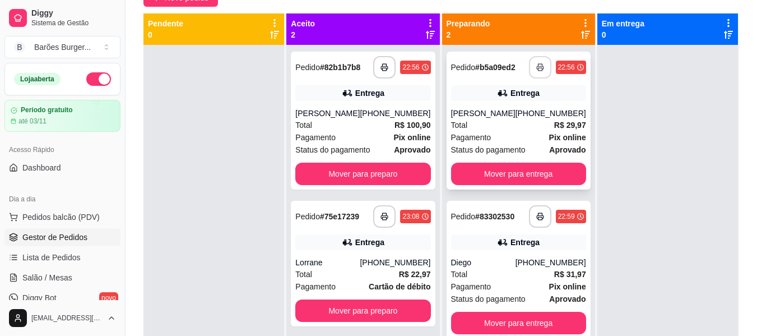
click at [529, 77] on button "button" at bounding box center [540, 67] width 22 height 22
click at [536, 220] on icon "button" at bounding box center [540, 216] width 8 height 8
click at [383, 68] on rect "button" at bounding box center [385, 69] width 4 height 3
click at [382, 63] on icon "button" at bounding box center [385, 67] width 8 height 8
click at [381, 216] on icon "button" at bounding box center [385, 216] width 8 height 8
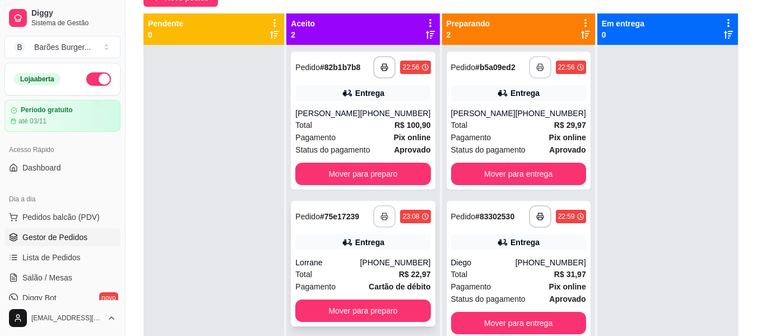
click at [381, 226] on button "button" at bounding box center [384, 216] width 22 height 22
select select "ALL"
select select "0"
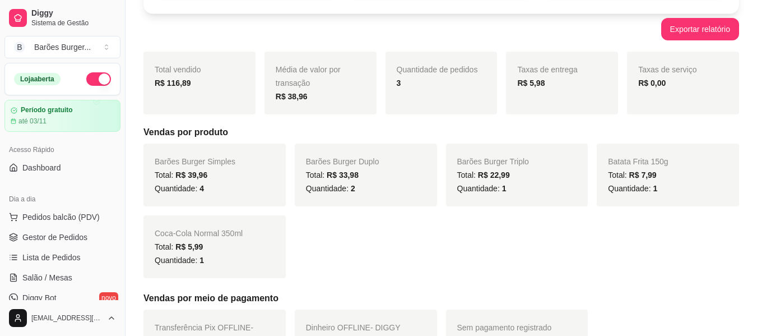
click at [585, 24] on li "Hoje" at bounding box center [635, 15] width 166 height 17
click at [274, 40] on div "Exportar relatório" at bounding box center [441, 29] width 596 height 22
click at [71, 231] on span "Gestor de Pedidos" at bounding box center [54, 236] width 65 height 11
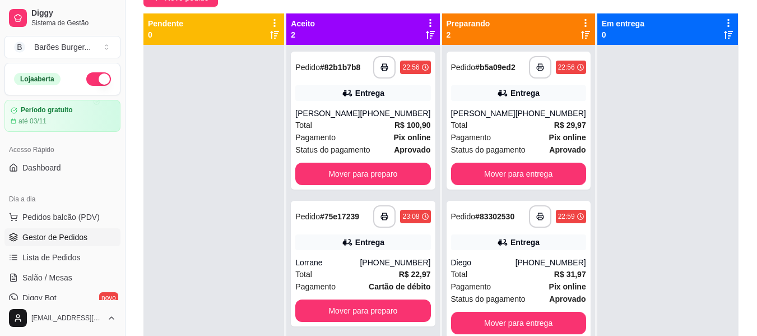
select select "ALL"
select select "0"
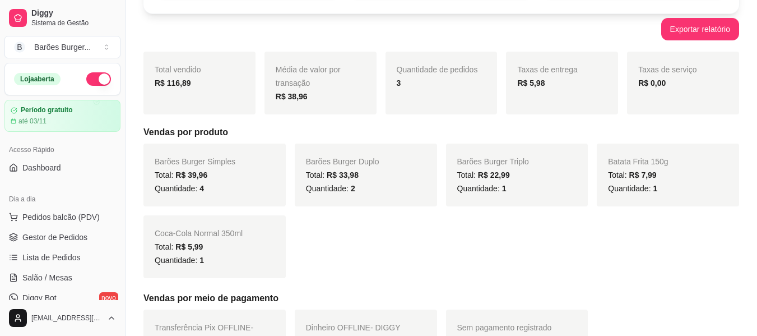
click at [577, 24] on li "Hoje" at bounding box center [635, 15] width 166 height 17
click at [430, 39] on span "Diggy" at bounding box center [436, 33] width 146 height 11
type input "DIGGY"
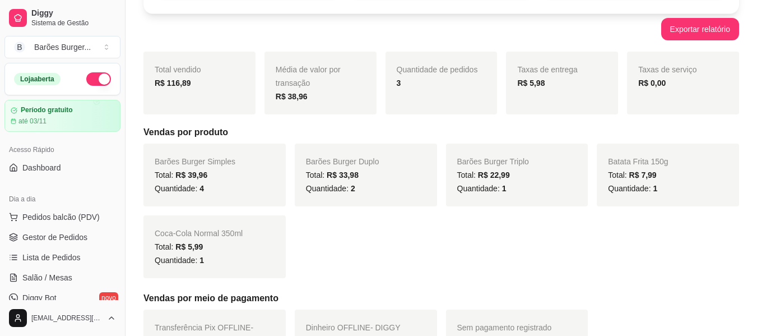
select select "DIGGY"
click at [391, 40] on div "Exportar relatório" at bounding box center [441, 29] width 596 height 22
click at [263, 20] on span "Todos" at bounding box center [243, 15] width 146 height 11
click at [322, 40] on div "Exportar relatório" at bounding box center [441, 29] width 596 height 22
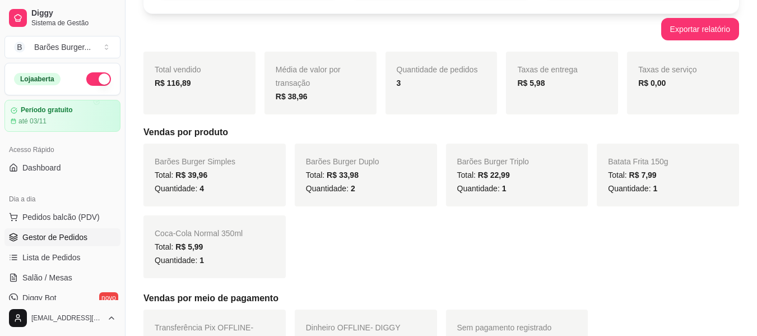
click at [49, 231] on span "Gestor de Pedidos" at bounding box center [54, 236] width 65 height 11
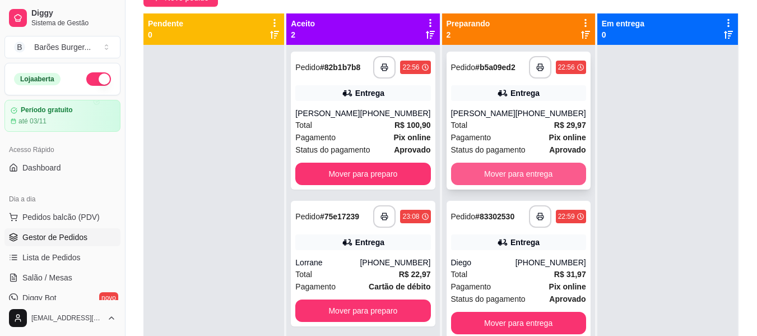
click at [490, 163] on button "Mover para entrega" at bounding box center [518, 174] width 135 height 22
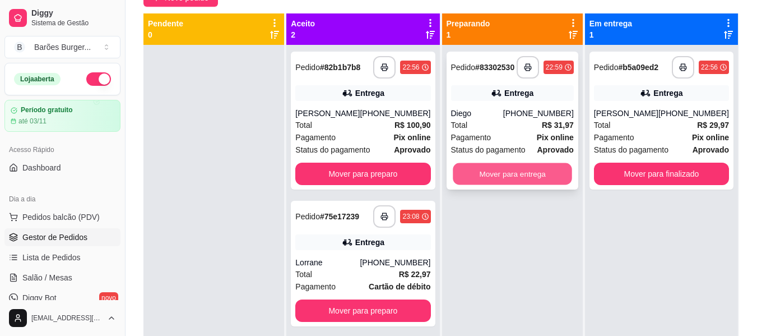
click at [522, 163] on button "Mover para entrega" at bounding box center [512, 174] width 119 height 22
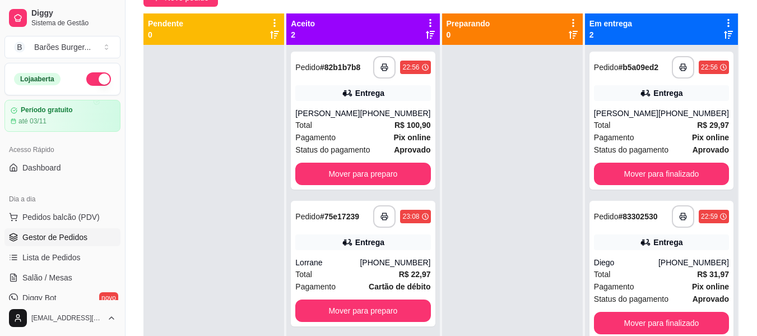
click at [493, 265] on div at bounding box center [512, 213] width 141 height 336
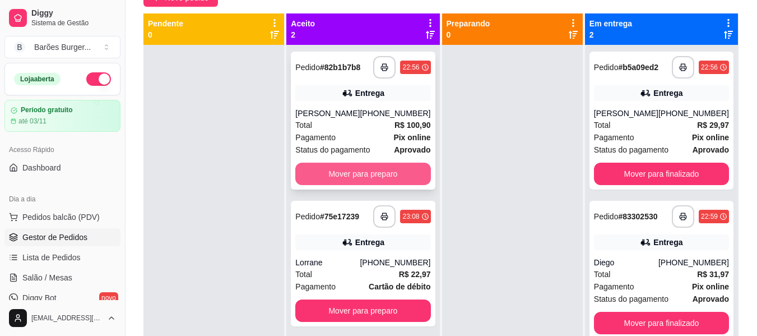
click at [376, 163] on button "Mover para preparo" at bounding box center [362, 174] width 135 height 22
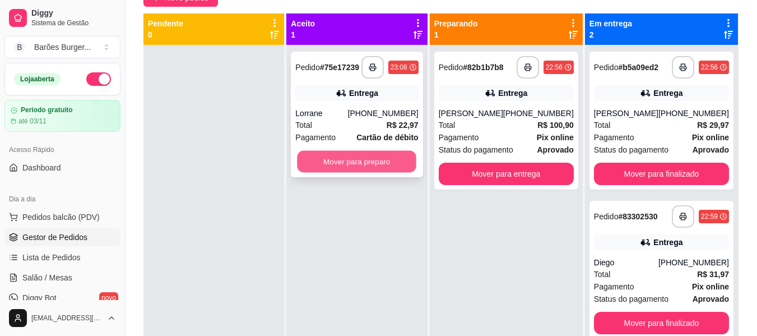
click at [378, 151] on button "Mover para preparo" at bounding box center [357, 162] width 119 height 22
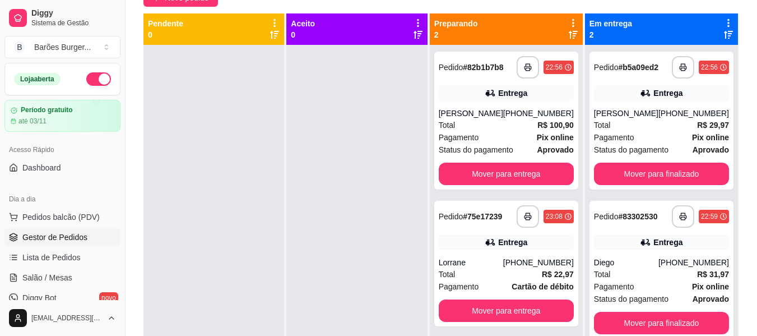
click at [87, 77] on button "button" at bounding box center [98, 78] width 25 height 13
click at [90, 82] on button "button" at bounding box center [98, 78] width 25 height 13
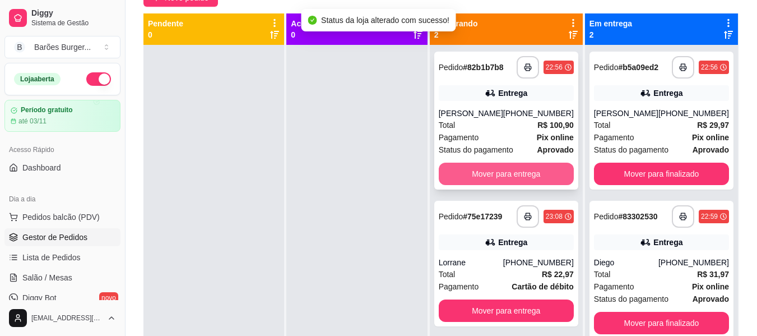
click at [509, 185] on button "Mover para entrega" at bounding box center [506, 174] width 135 height 22
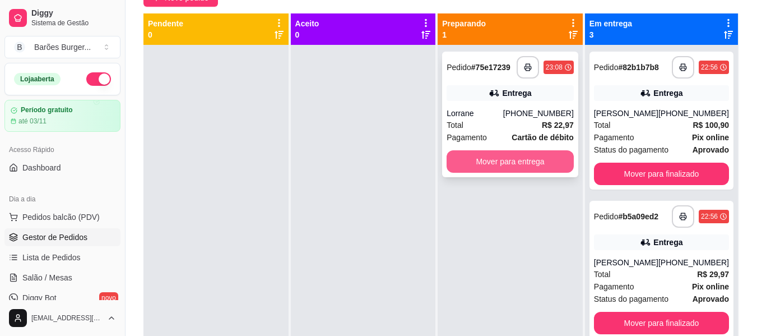
click at [511, 150] on button "Mover para entrega" at bounding box center [510, 161] width 127 height 22
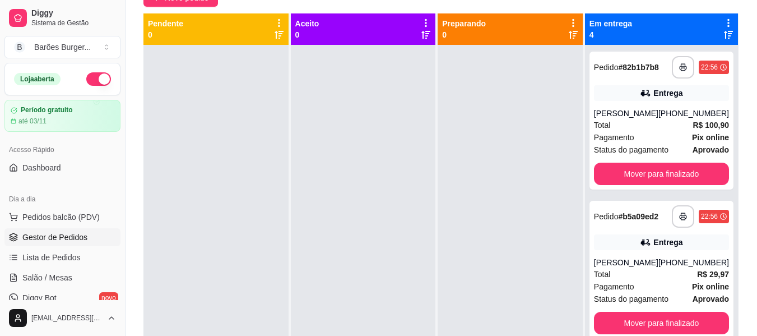
click at [671, 317] on button "Mover para finalizado" at bounding box center [661, 323] width 135 height 22
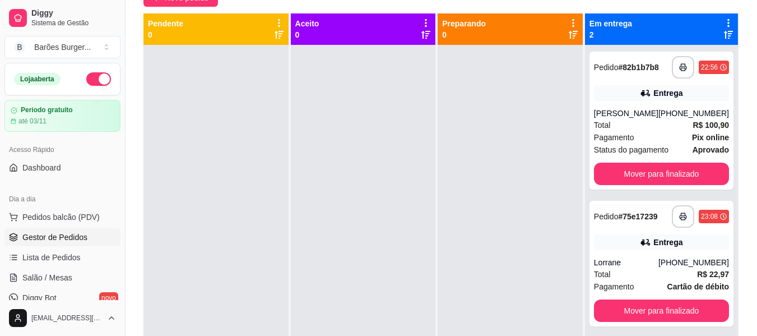
click at [285, 100] on div "**********" at bounding box center [442, 144] width 632 height 437
select select "ALL"
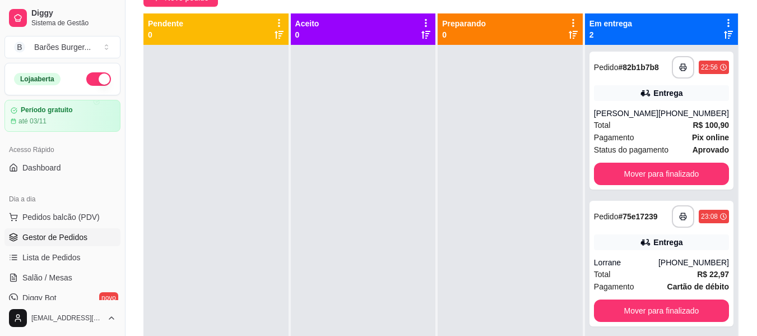
select select "0"
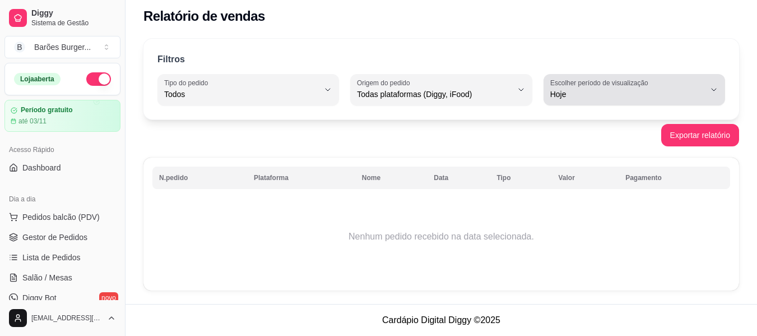
click at [614, 100] on span "Hoje" at bounding box center [627, 94] width 155 height 11
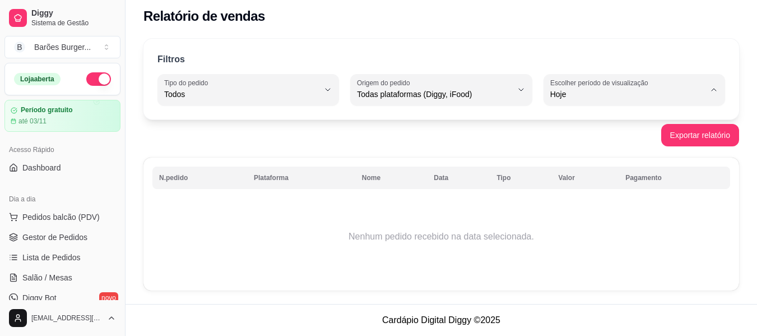
click at [582, 145] on span "Ontem" at bounding box center [628, 139] width 146 height 11
type input "1"
select select "1"
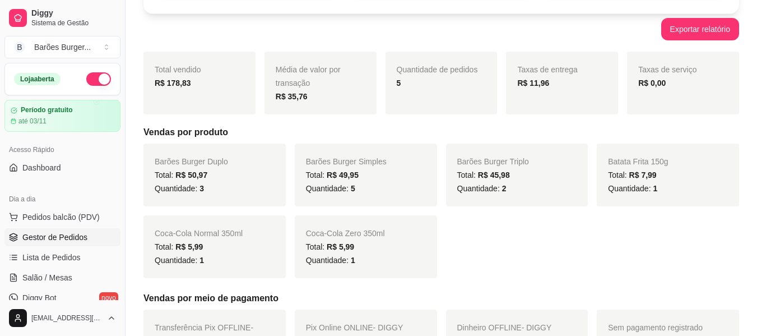
click at [48, 231] on span "Gestor de Pedidos" at bounding box center [54, 236] width 65 height 11
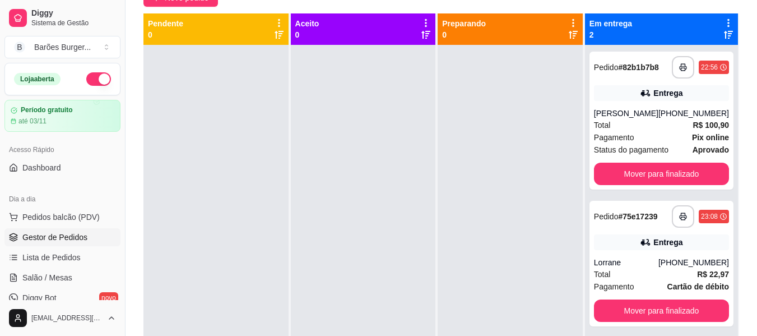
click at [713, 96] on div "**********" at bounding box center [442, 144] width 632 height 437
click at [381, 94] on div "**********" at bounding box center [442, 144] width 632 height 437
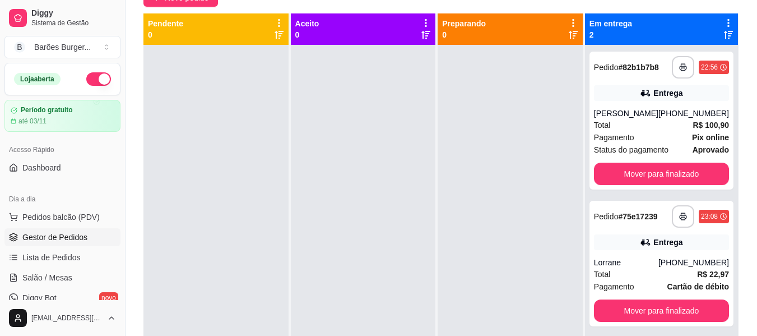
click at [312, 94] on div "**********" at bounding box center [442, 144] width 632 height 437
click at [27, 252] on span "Lista de Pedidos" at bounding box center [51, 257] width 58 height 11
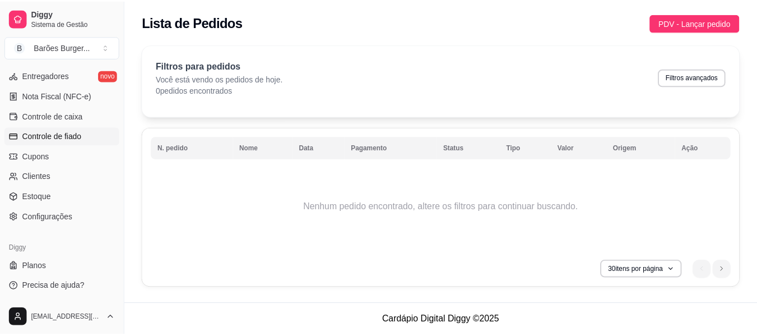
scroll to position [359, 0]
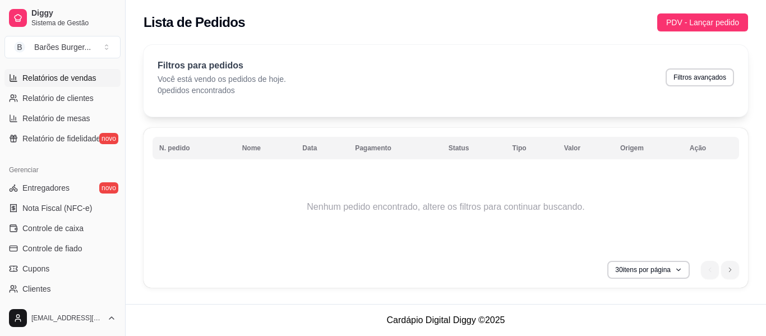
click at [76, 79] on span "Relatórios de vendas" at bounding box center [59, 77] width 74 height 11
select select "ALL"
select select "0"
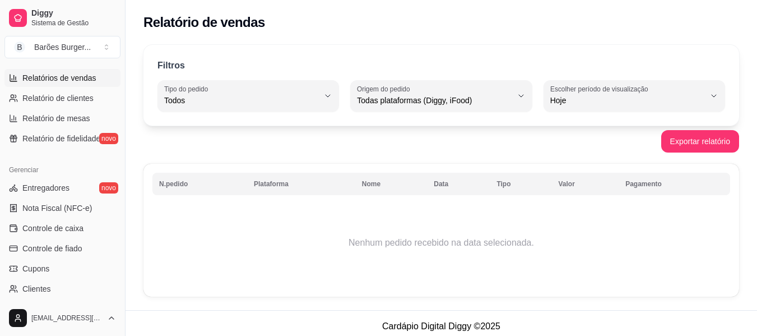
scroll to position [6, 0]
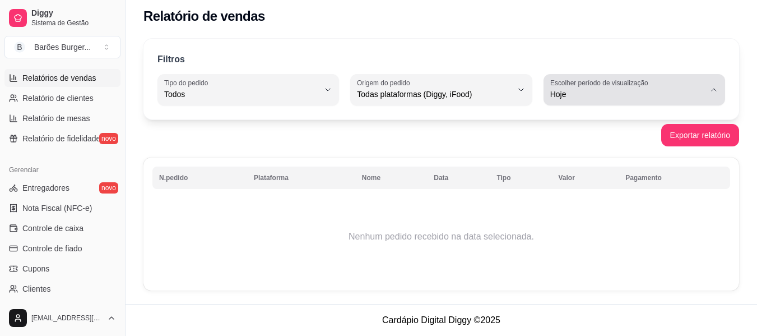
click at [586, 97] on span "Hoje" at bounding box center [627, 94] width 155 height 11
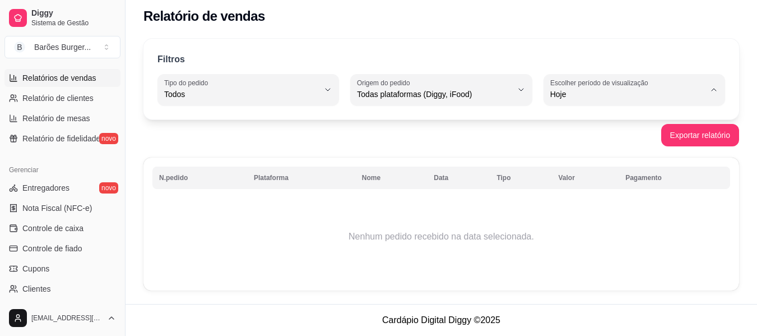
click at [585, 146] on li "Ontem" at bounding box center [635, 139] width 166 height 17
type input "1"
select select "1"
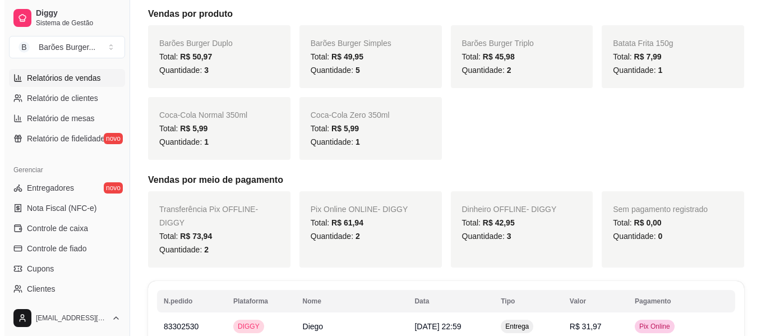
scroll to position [390, 0]
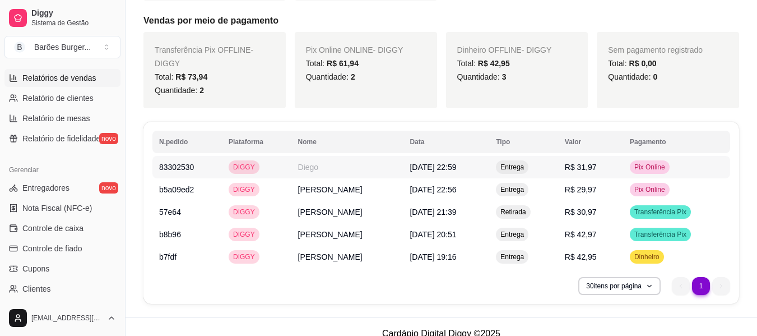
click at [299, 156] on td "Diego" at bounding box center [347, 167] width 112 height 22
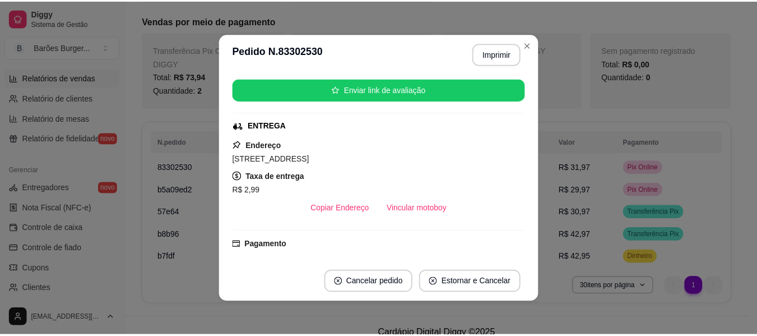
scroll to position [168, 0]
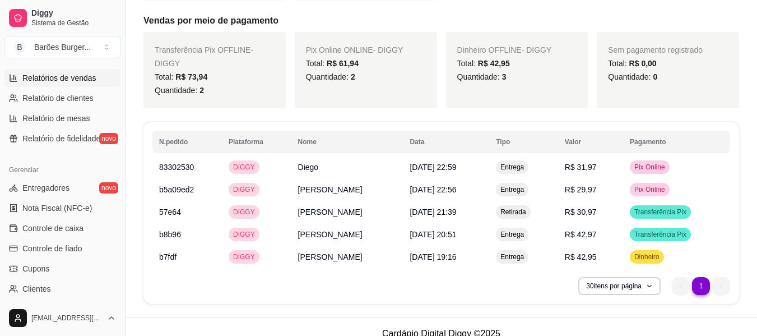
click at [534, 22] on h5 "Vendas por meio de pagamento" at bounding box center [441, 20] width 596 height 13
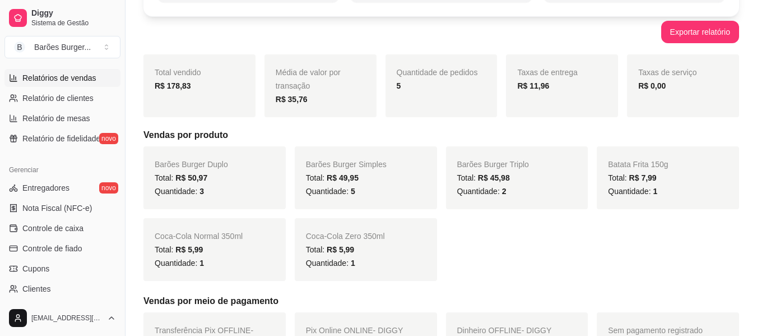
scroll to position [0, 0]
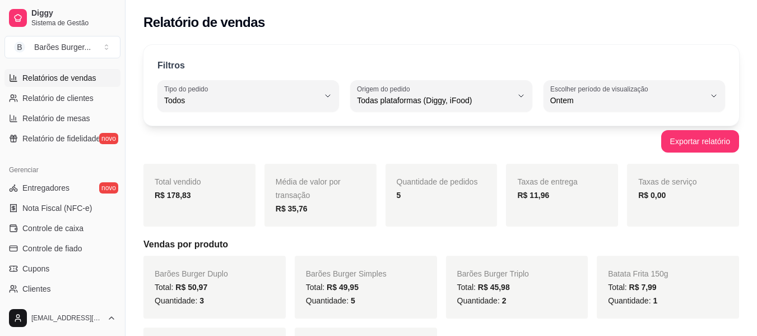
click at [402, 142] on div "Exportar relatório" at bounding box center [441, 141] width 596 height 22
click at [471, 143] on div "Exportar relatório" at bounding box center [441, 141] width 596 height 22
click at [496, 145] on div "Exportar relatório" at bounding box center [441, 141] width 596 height 22
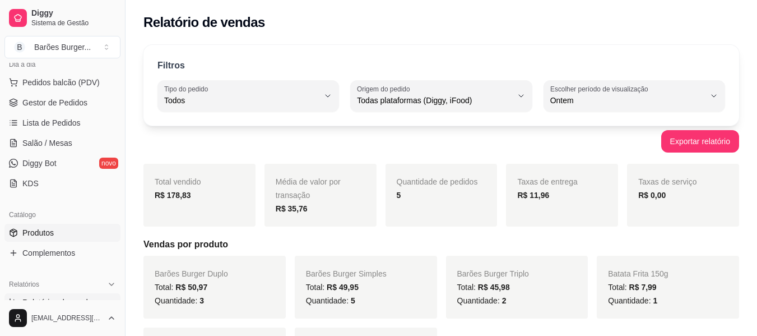
scroll to position [78, 0]
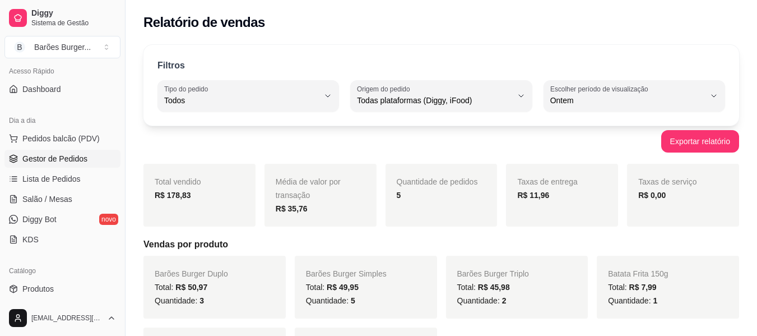
click at [48, 156] on span "Gestor de Pedidos" at bounding box center [54, 158] width 65 height 11
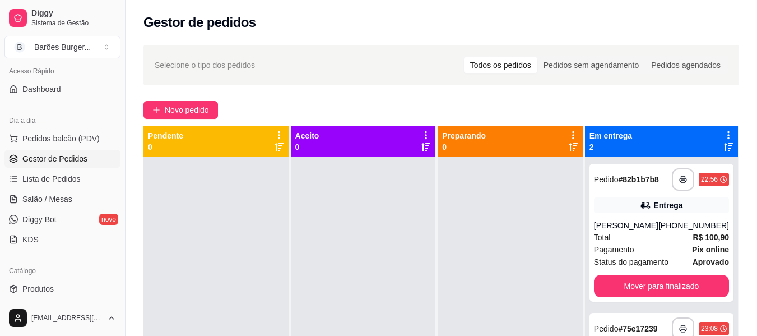
click at [388, 101] on div "Novo pedido" at bounding box center [441, 110] width 596 height 18
click at [439, 96] on div "**********" at bounding box center [442, 256] width 632 height 437
click at [360, 100] on div "**********" at bounding box center [442, 256] width 632 height 437
click at [350, 95] on div "**********" at bounding box center [442, 256] width 632 height 437
click at [678, 107] on div "Novo pedido" at bounding box center [441, 110] width 596 height 18
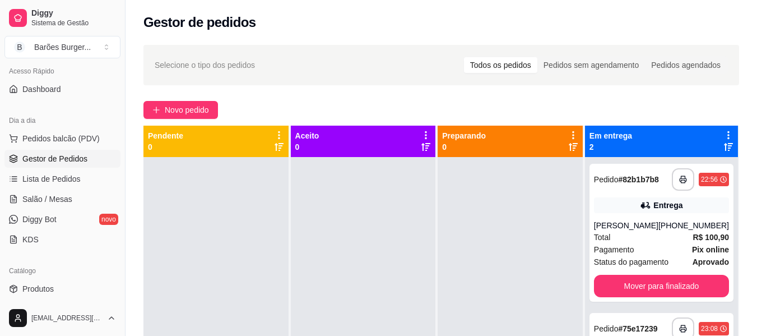
click at [569, 98] on div "**********" at bounding box center [442, 256] width 632 height 437
click at [339, 107] on div "Novo pedido" at bounding box center [441, 110] width 596 height 18
click at [384, 97] on div "**********" at bounding box center [442, 256] width 632 height 437
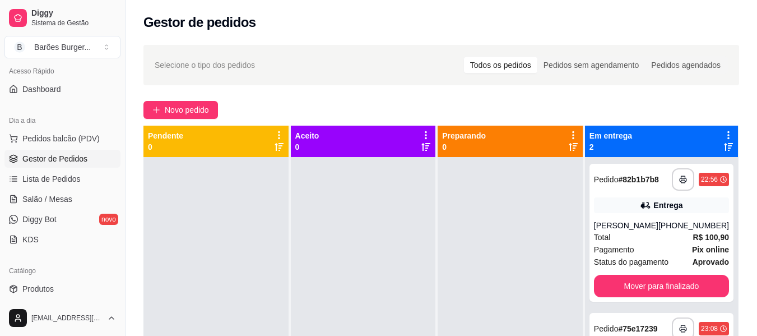
click at [384, 97] on div "**********" at bounding box center [442, 256] width 632 height 437
click at [370, 99] on div "**********" at bounding box center [442, 256] width 632 height 437
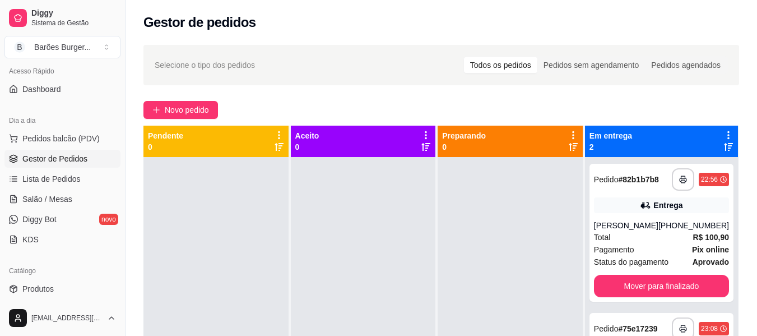
click at [370, 99] on div "**********" at bounding box center [442, 256] width 632 height 437
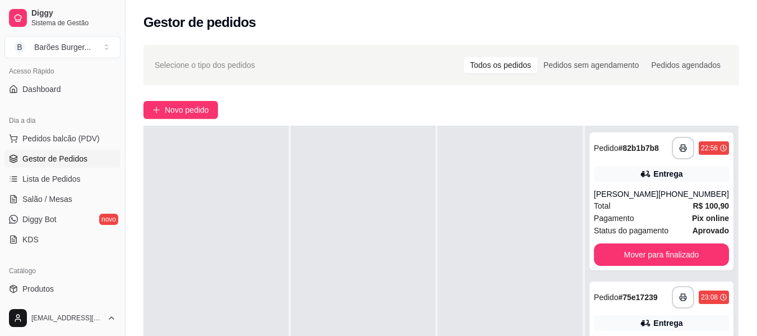
scroll to position [112, 0]
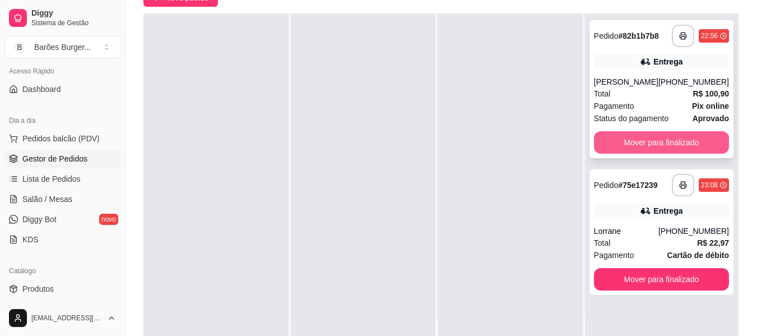
click at [664, 129] on div "**********" at bounding box center [662, 89] width 144 height 138
click at [631, 141] on button "Mover para finalizado" at bounding box center [661, 143] width 131 height 22
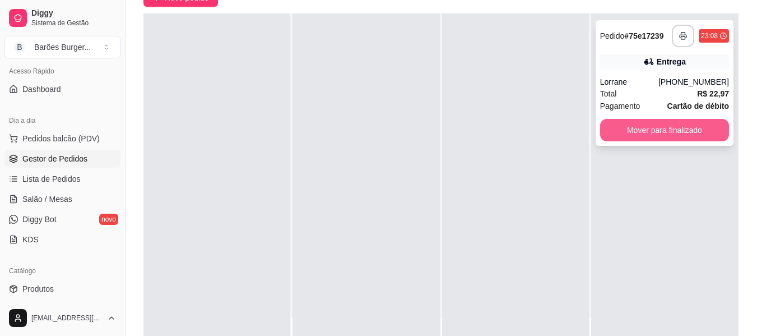
click at [636, 135] on button "Mover para finalizado" at bounding box center [664, 130] width 129 height 22
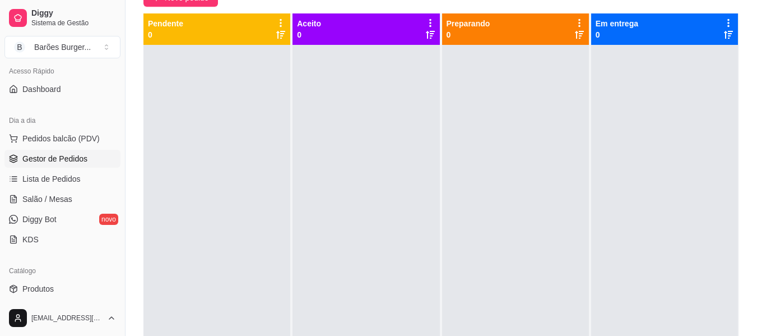
scroll to position [0, 0]
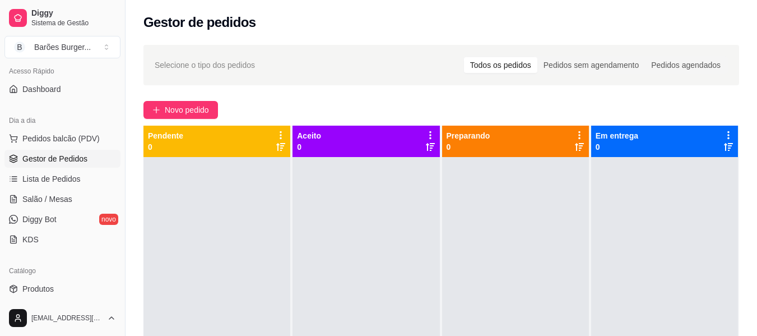
click at [625, 91] on div "Selecione o tipo dos pedidos Todos os pedidos Pedidos sem agendamento Pedidos a…" at bounding box center [442, 256] width 632 height 437
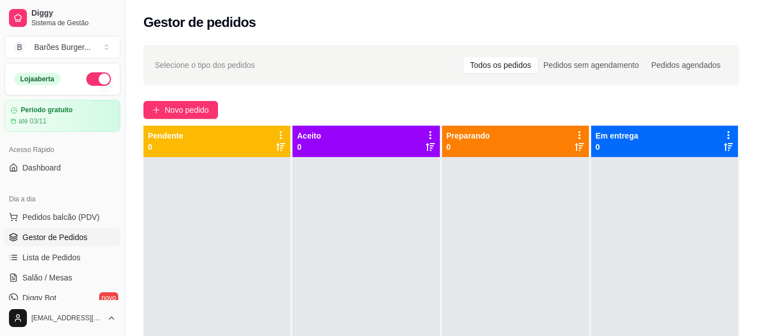
click at [89, 78] on button "button" at bounding box center [98, 78] width 25 height 13
